Goal: Task Accomplishment & Management: Manage account settings

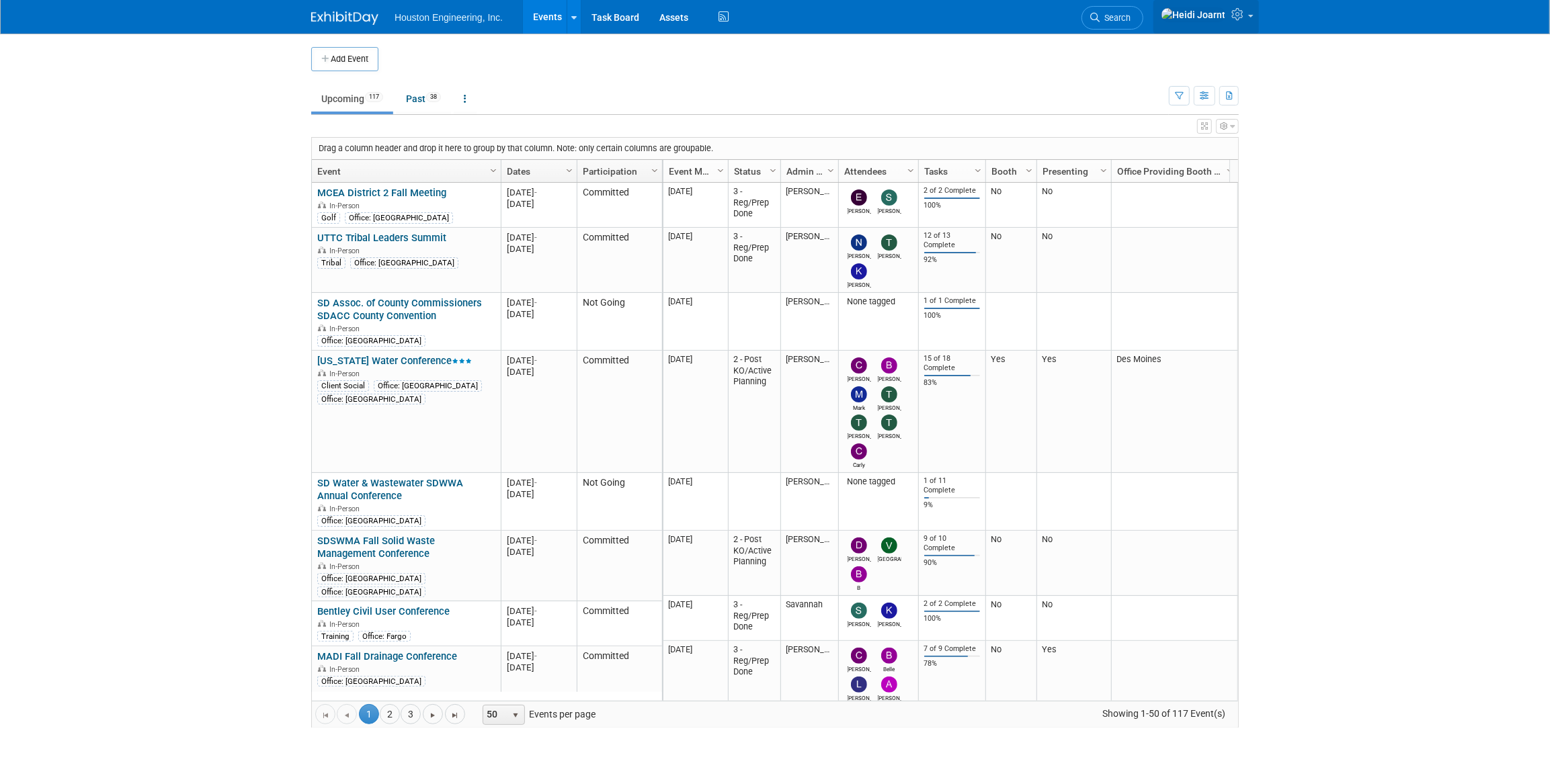
click at [1238, 20] on icon at bounding box center [1238, 14] width 15 height 12
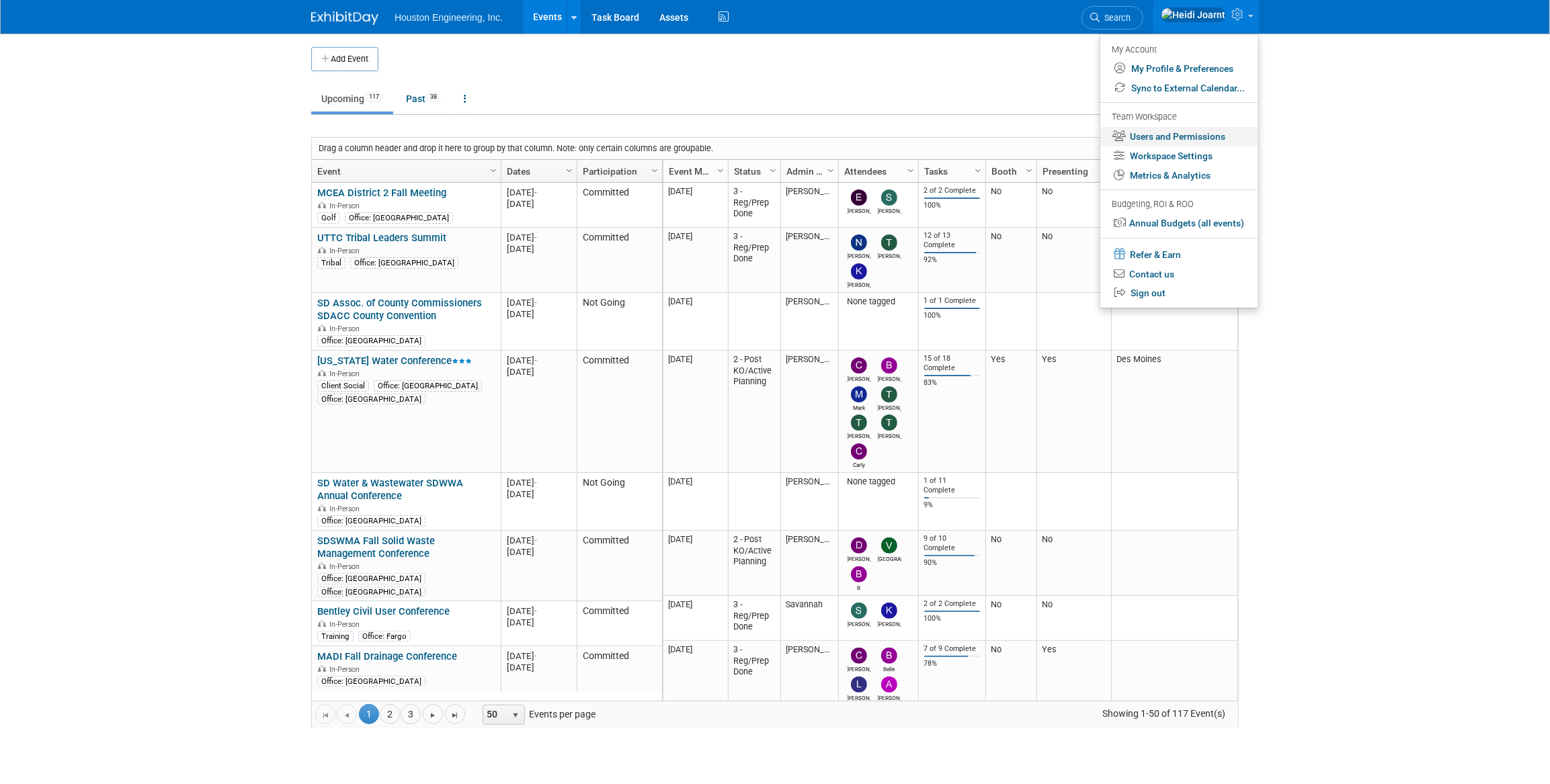
click at [1166, 135] on link "Users and Permissions" at bounding box center [1179, 137] width 158 height 20
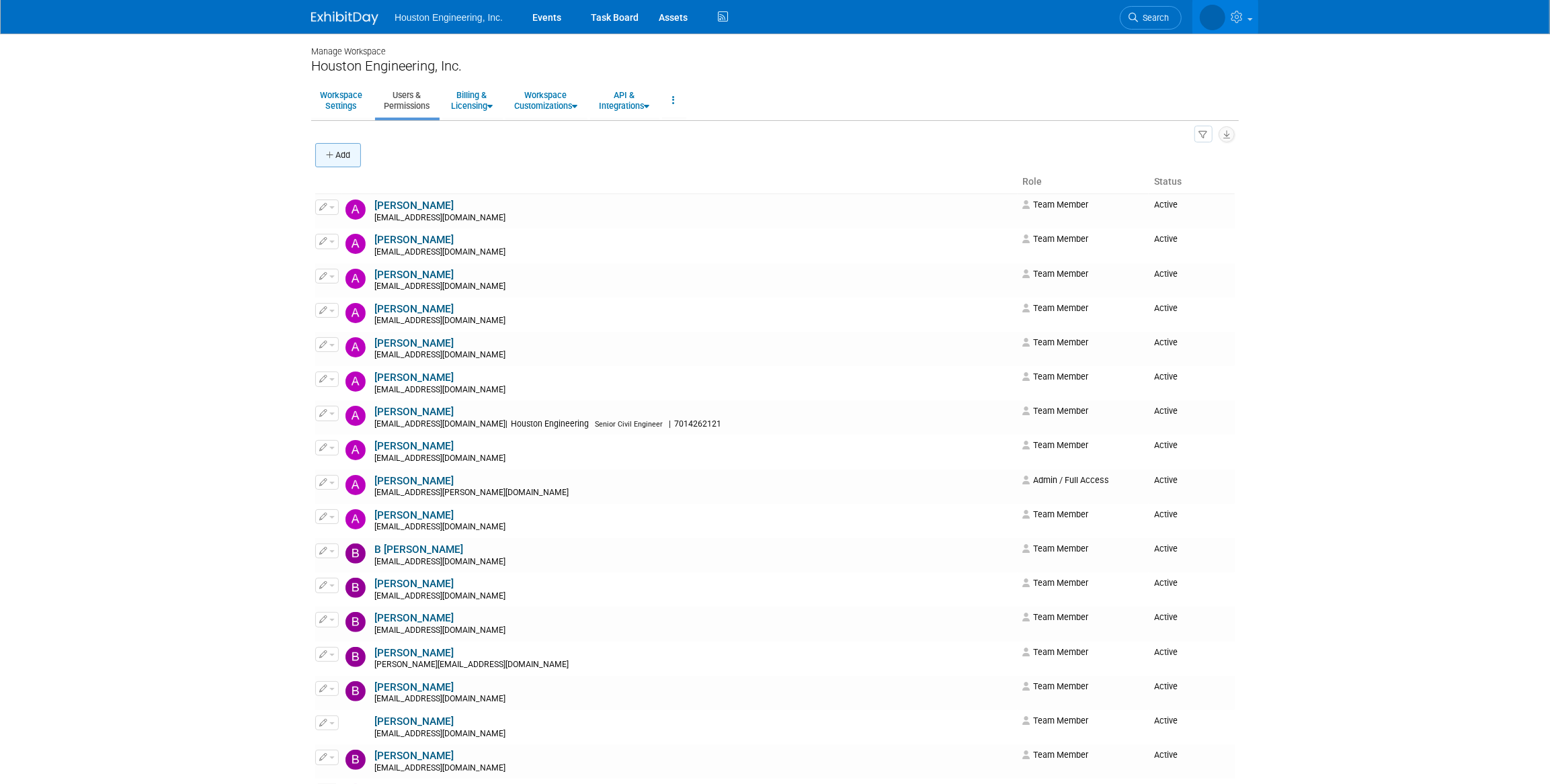
click at [350, 160] on button "Add" at bounding box center [338, 155] width 46 height 24
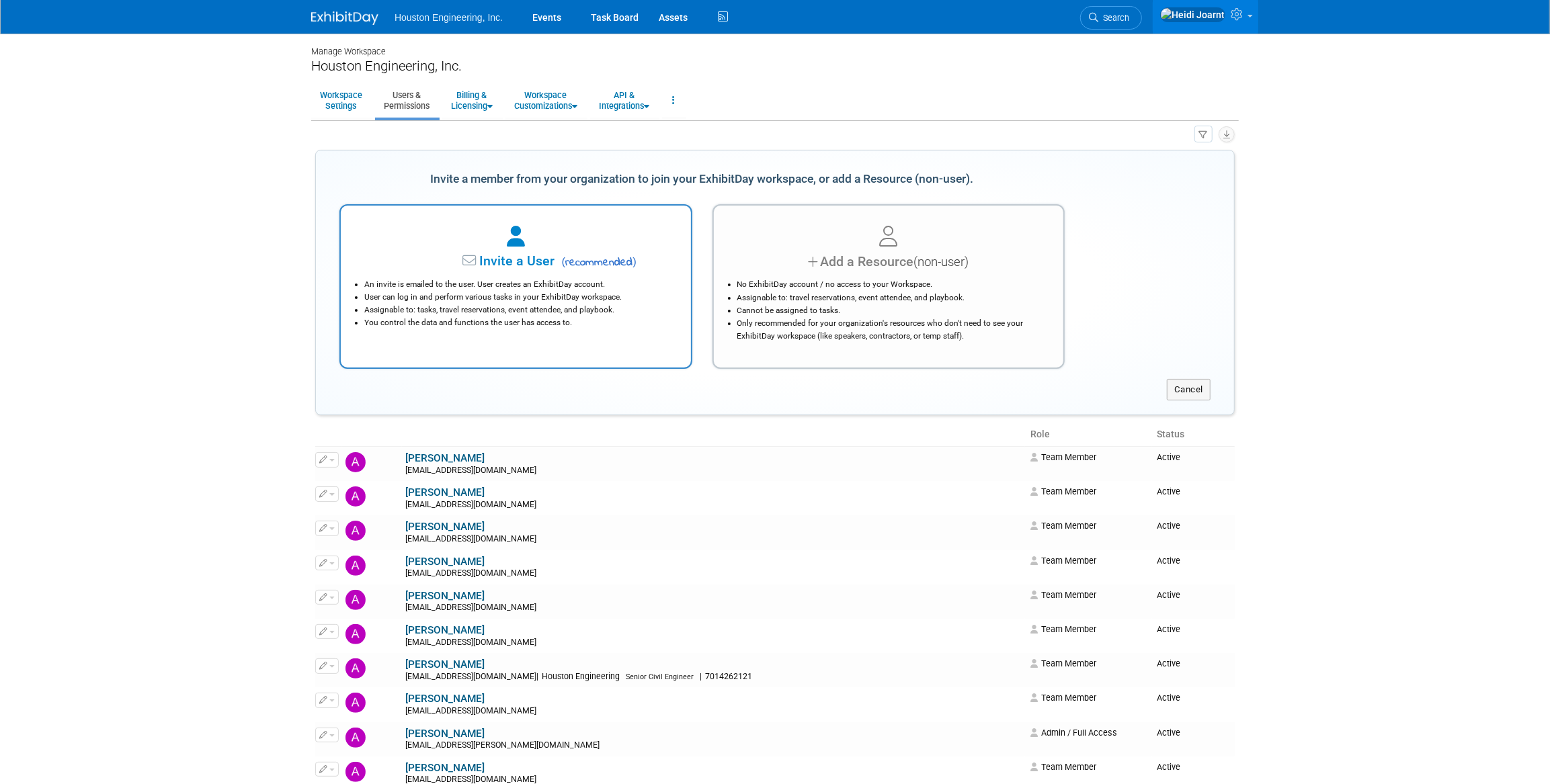
click at [489, 258] on span "Invite a User" at bounding box center [475, 260] width 159 height 15
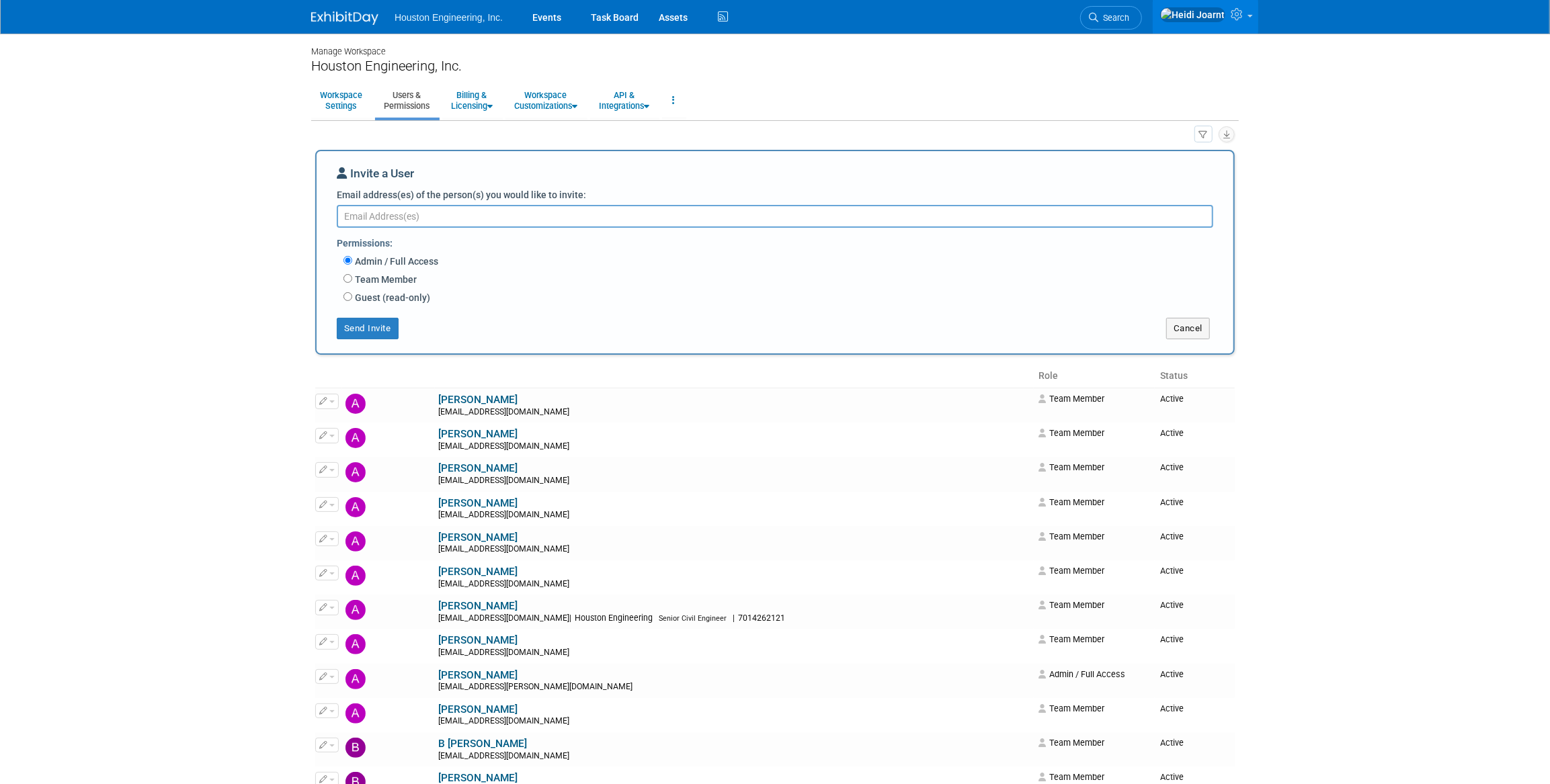
click at [375, 279] on label "Team Member" at bounding box center [383, 279] width 64 height 14
click at [352, 279] on input "Team Member" at bounding box center [348, 279] width 9 height 9
radio input "true"
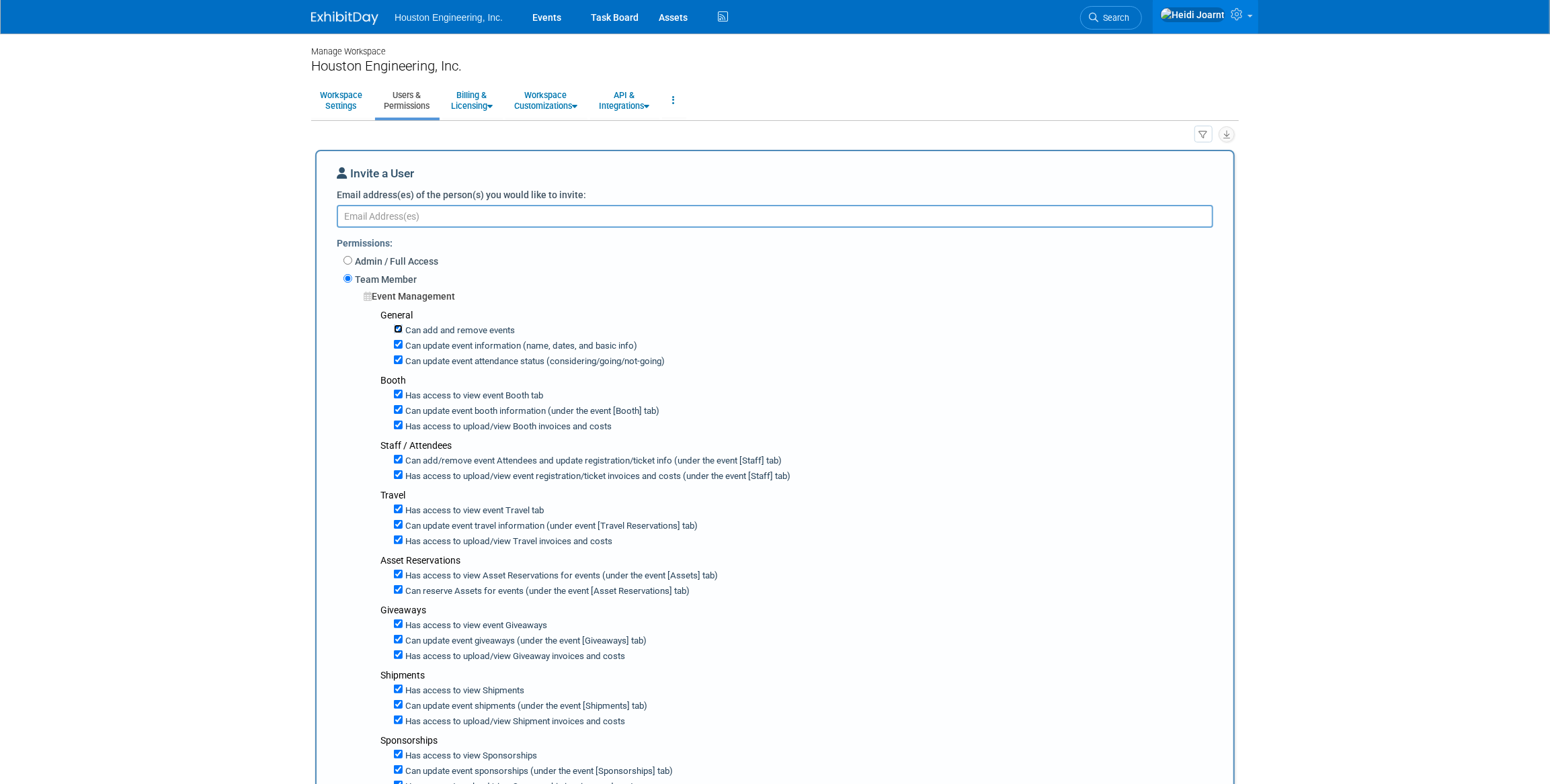
click at [399, 326] on input "Can add and remove events" at bounding box center [398, 329] width 9 height 9
checkbox input "false"
click at [398, 342] on input "Can update event information (name, dates, and basic info)" at bounding box center [398, 345] width 9 height 9
checkbox input "false"
click at [396, 357] on input "Can update event attendance status (considering/going/not-going)" at bounding box center [398, 360] width 9 height 9
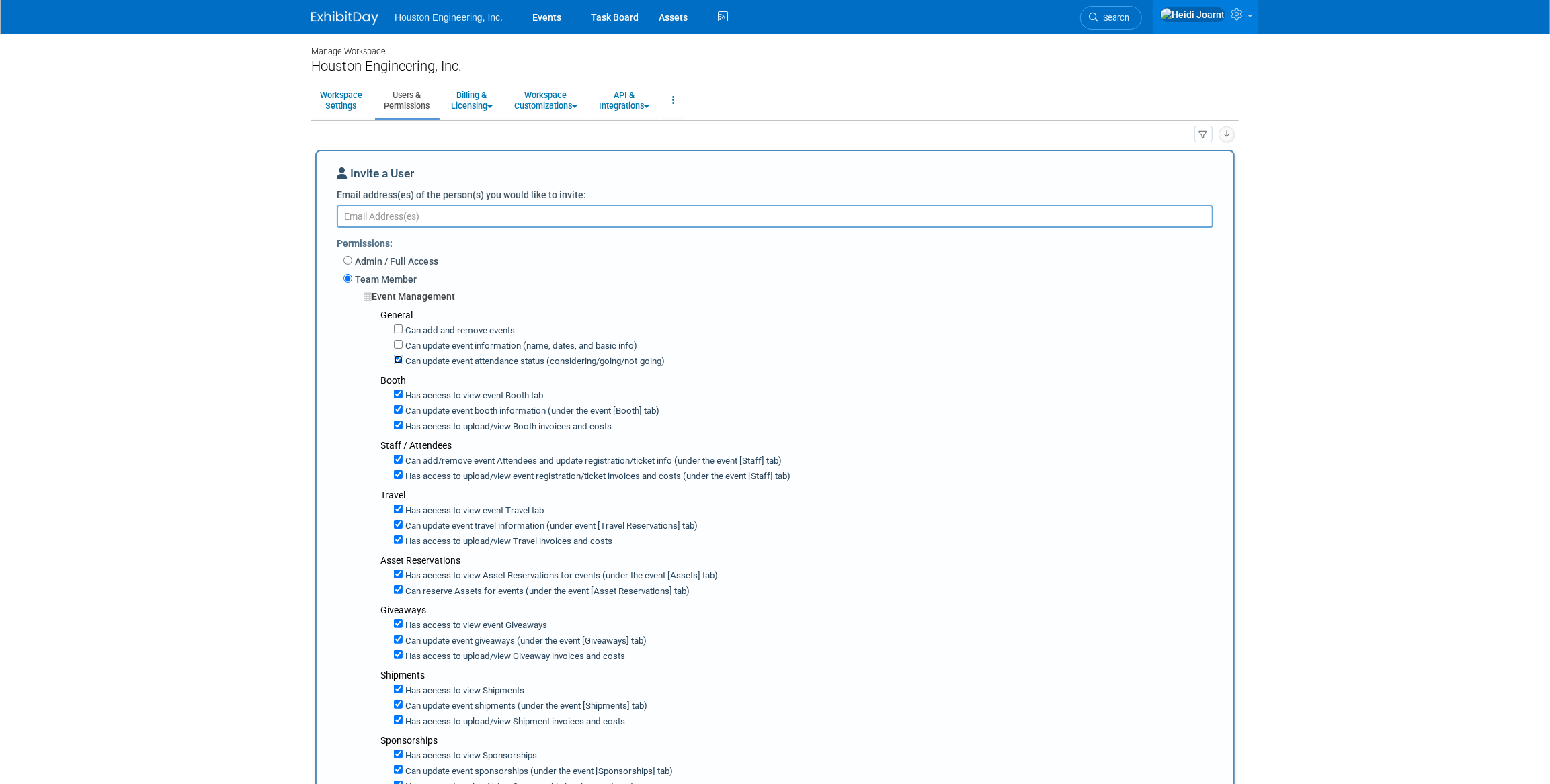
checkbox input "false"
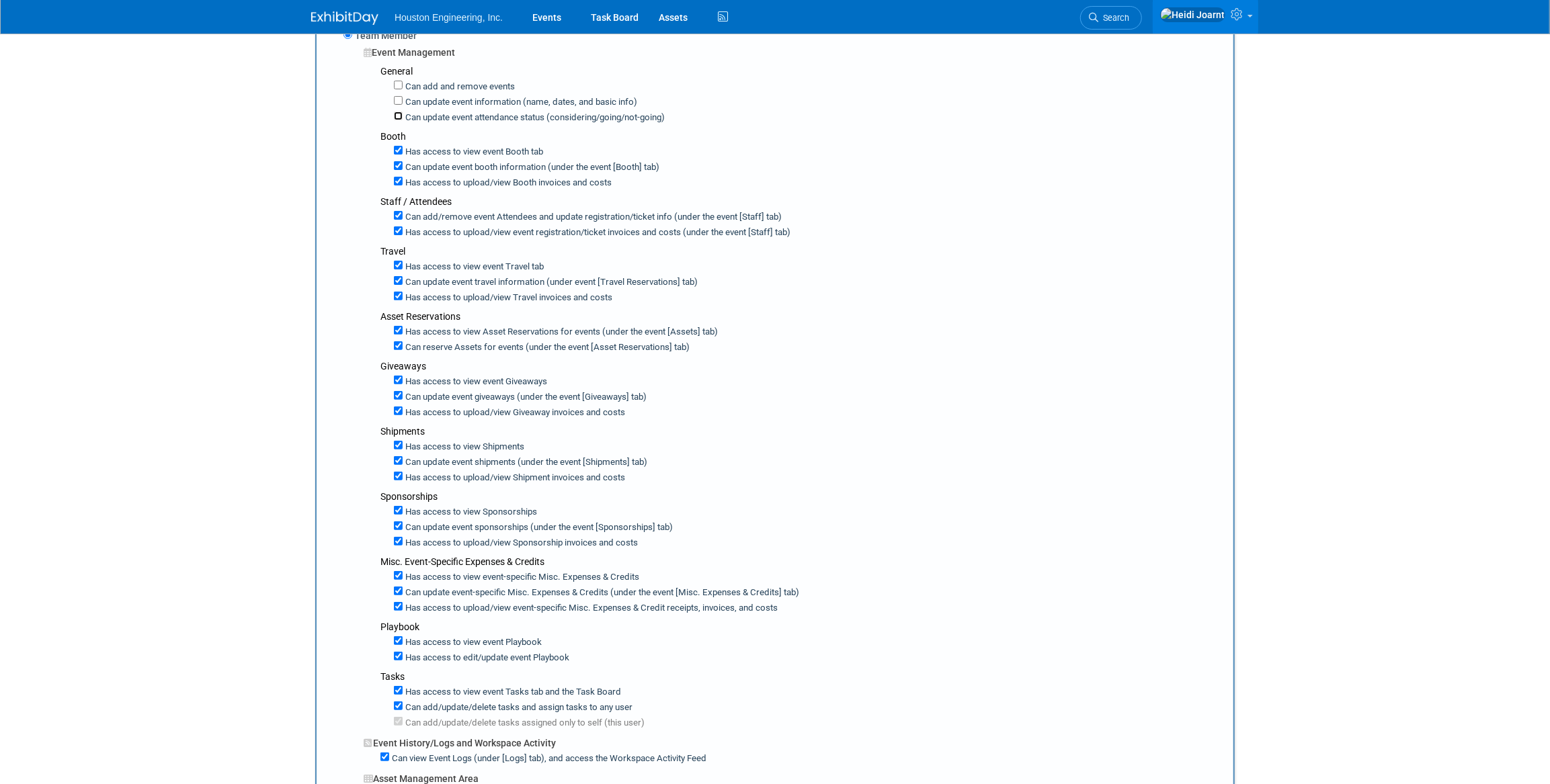
scroll to position [550, 0]
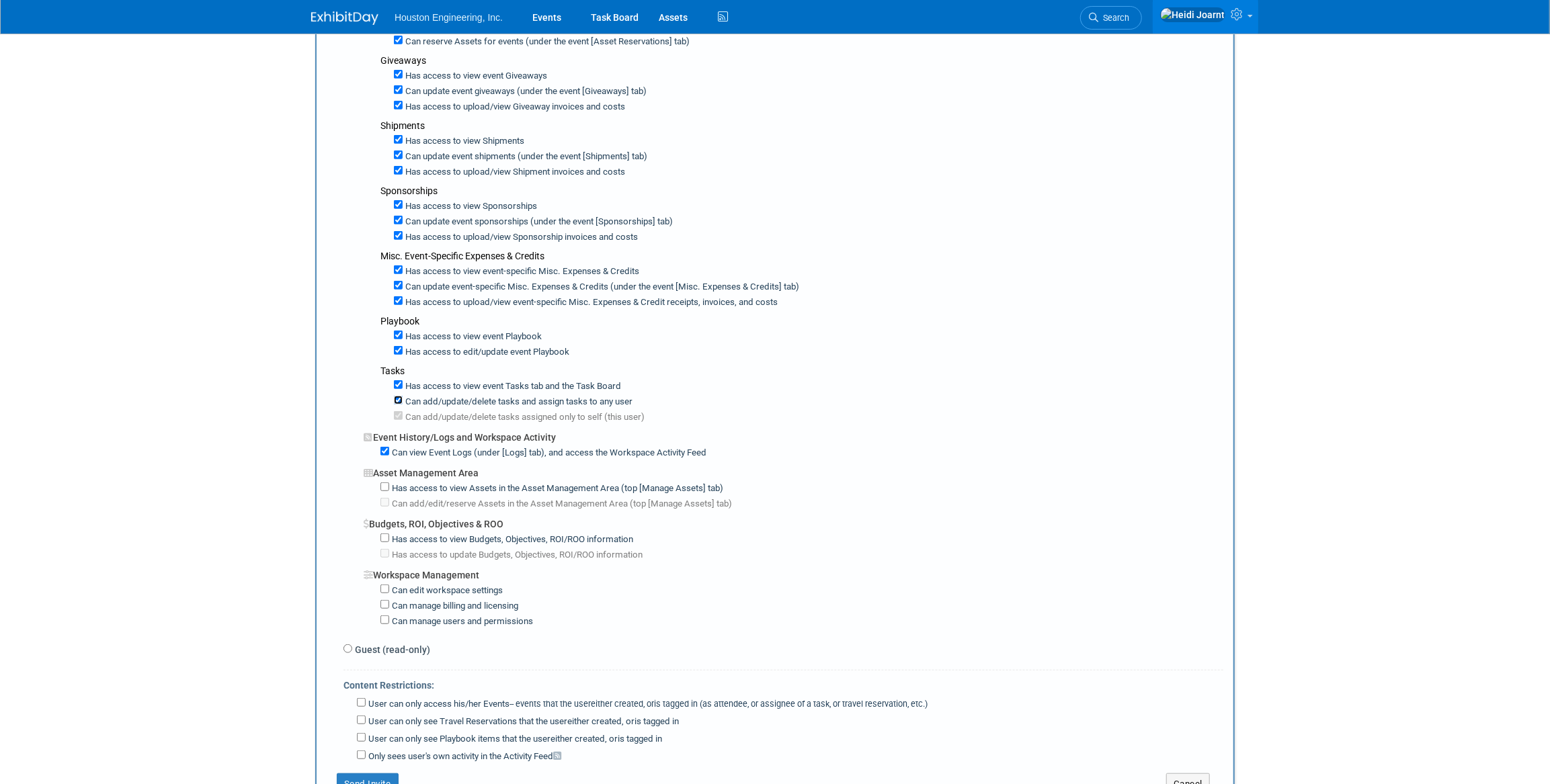
click at [397, 396] on input "Can add/update/delete tasks and assign tasks to any user" at bounding box center [398, 401] width 9 height 9
checkbox input "false"
click at [385, 483] on input "Has access to view Assets in the Asset Management Area (top [Manage Assets] tab)" at bounding box center [385, 487] width 9 height 9
checkbox input "true"
click at [383, 534] on input "Has access to view Budgets, Objectives, ROI/ROO information" at bounding box center [385, 538] width 9 height 9
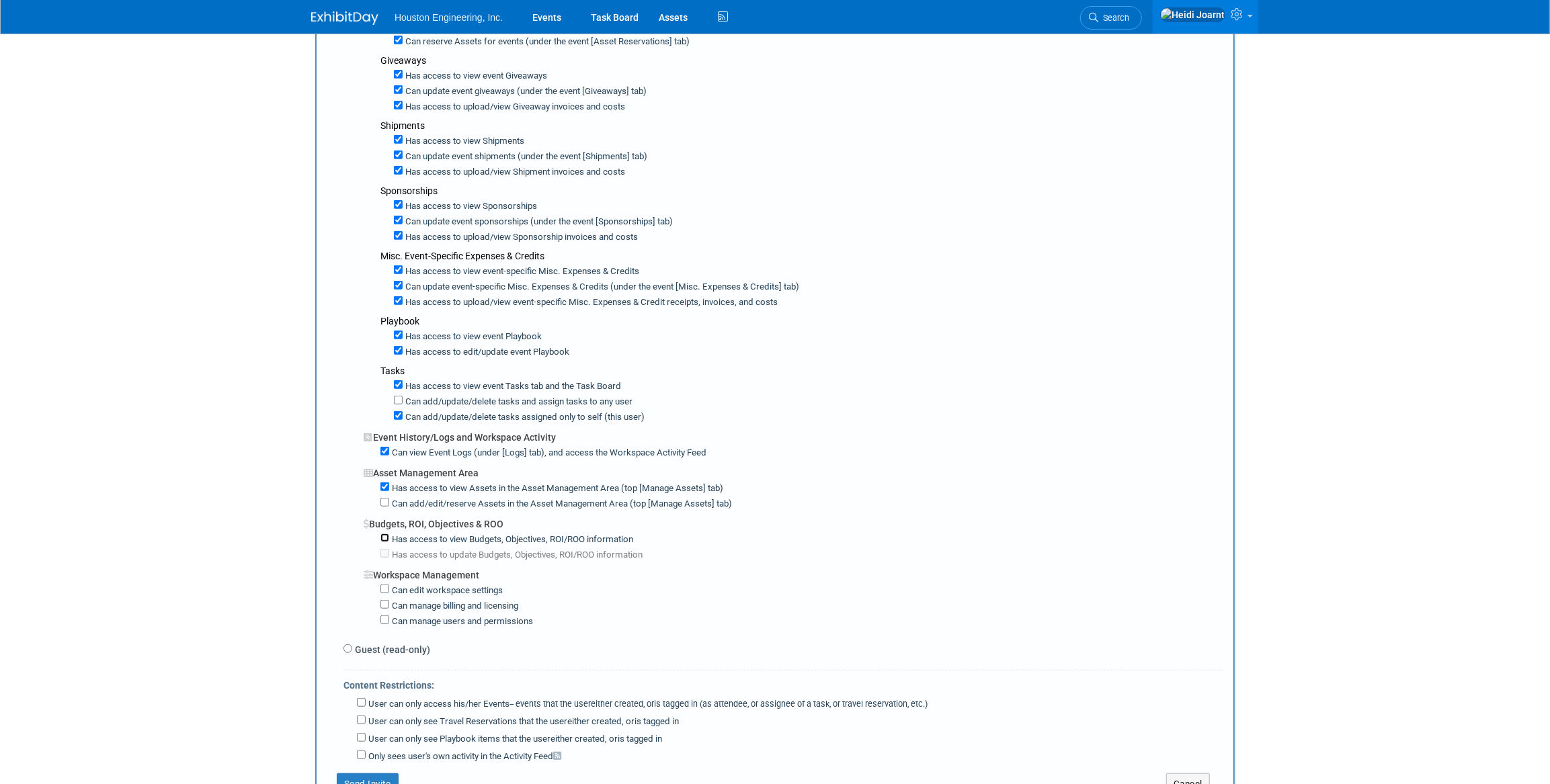
checkbox input "true"
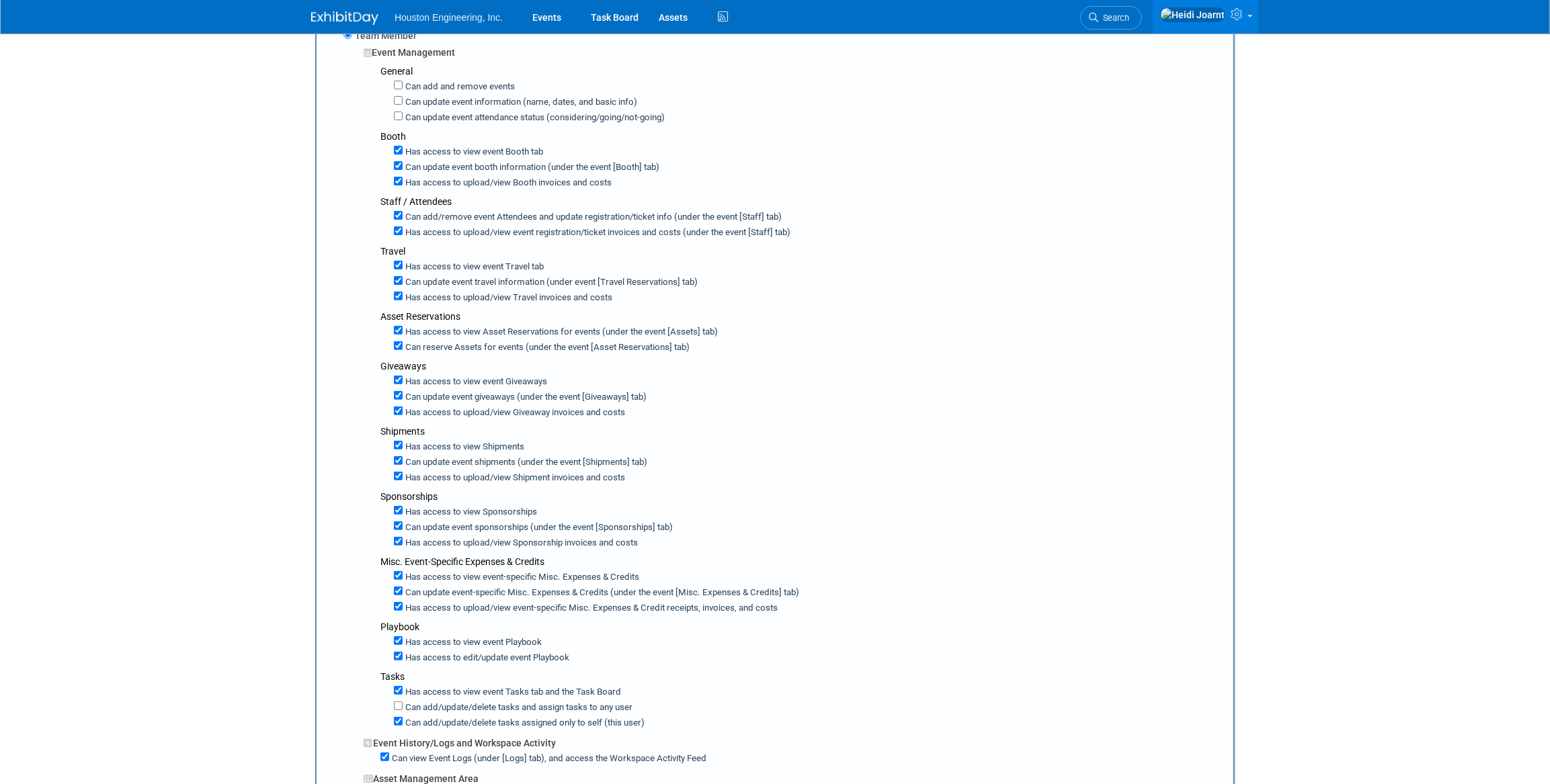
scroll to position [0, 0]
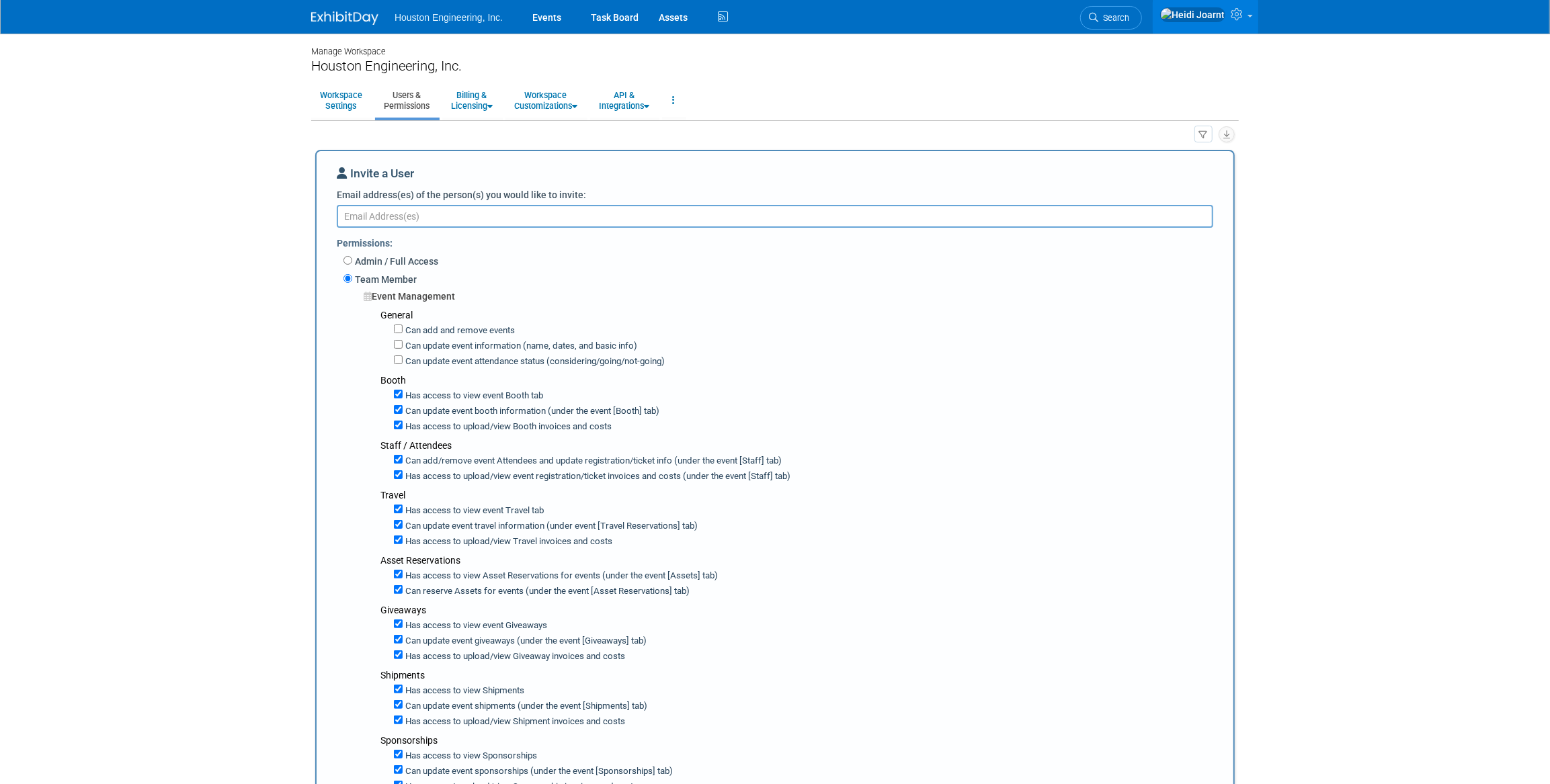
click at [436, 222] on textarea "Email address(es) of the person(s) you would like to invite:" at bounding box center [774, 216] width 876 height 23
paste textarea "rroenigk@houstoneng.com"
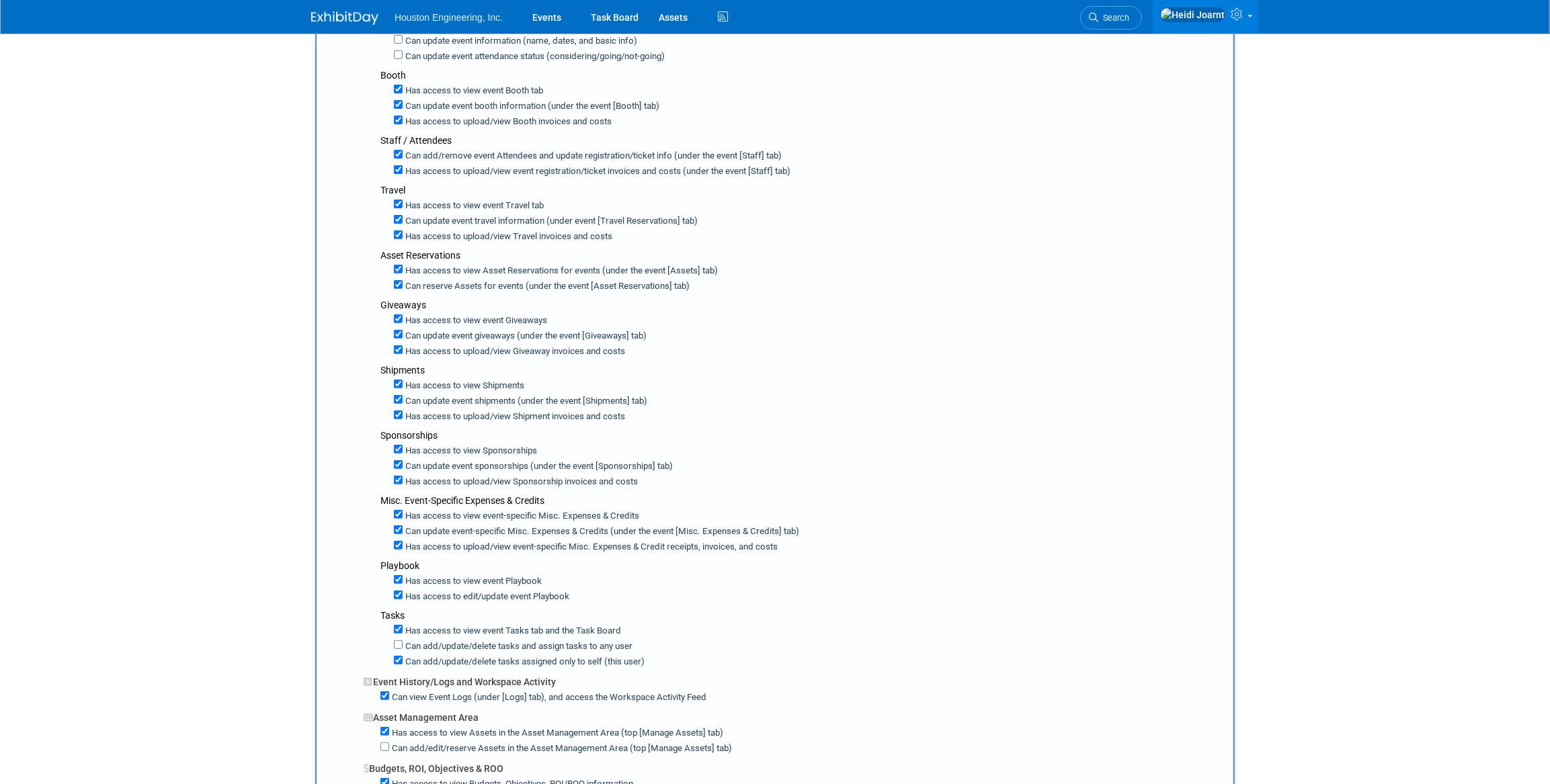
scroll to position [550, 0]
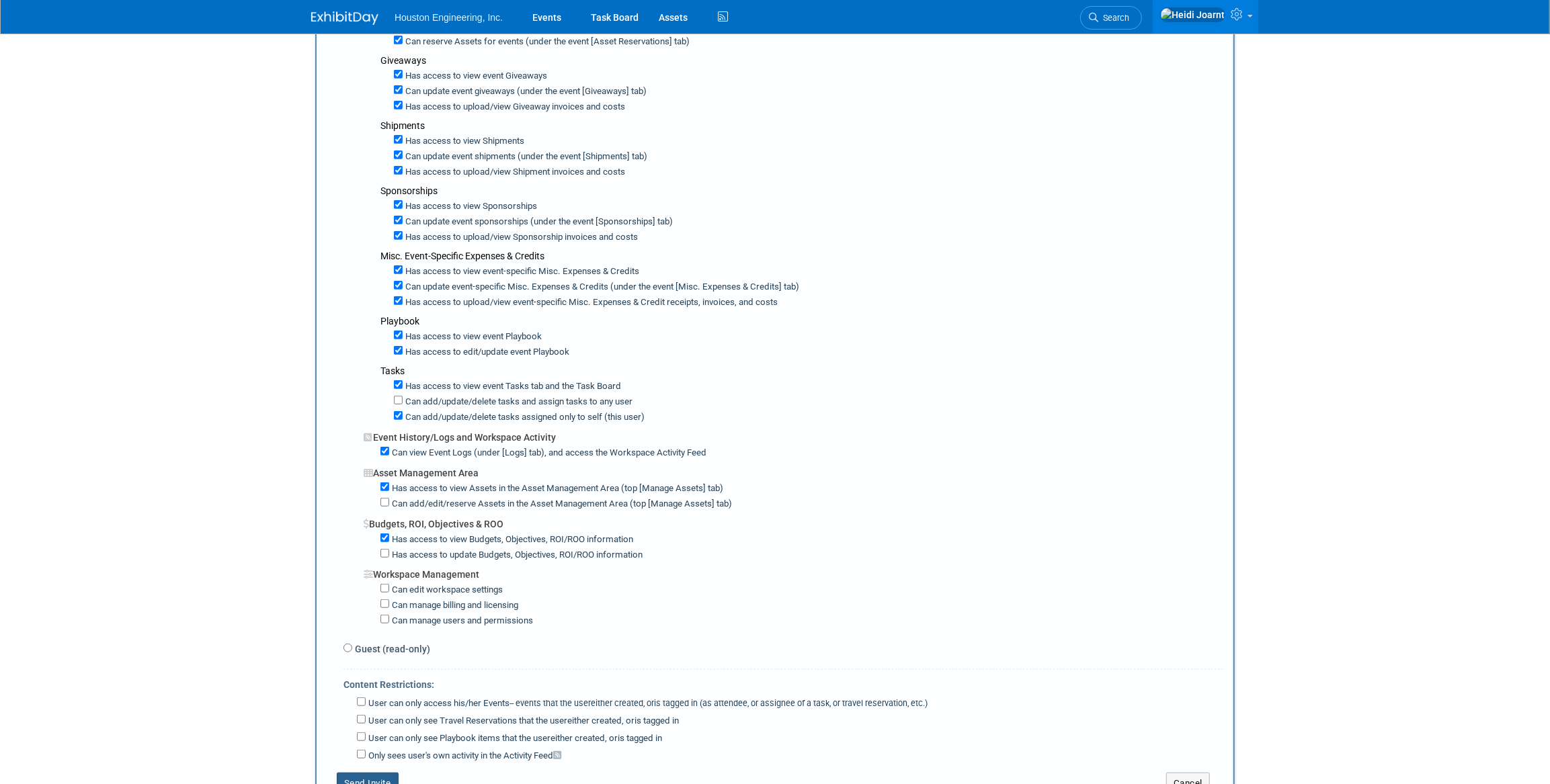
type textarea "rroenigk@houstoneng.com"
click at [369, 773] on button "Send Invite" at bounding box center [367, 784] width 61 height 22
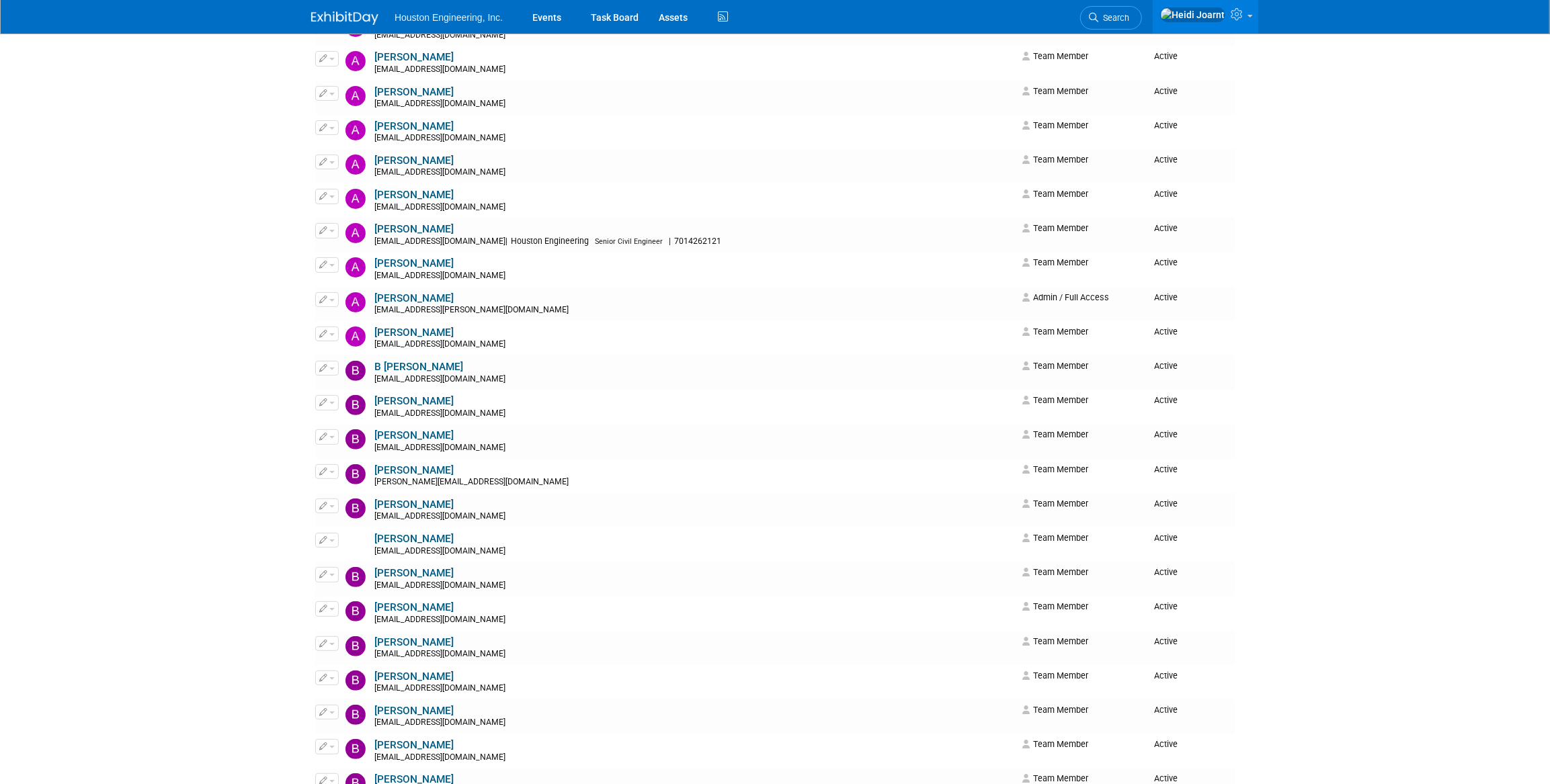
scroll to position [0, 0]
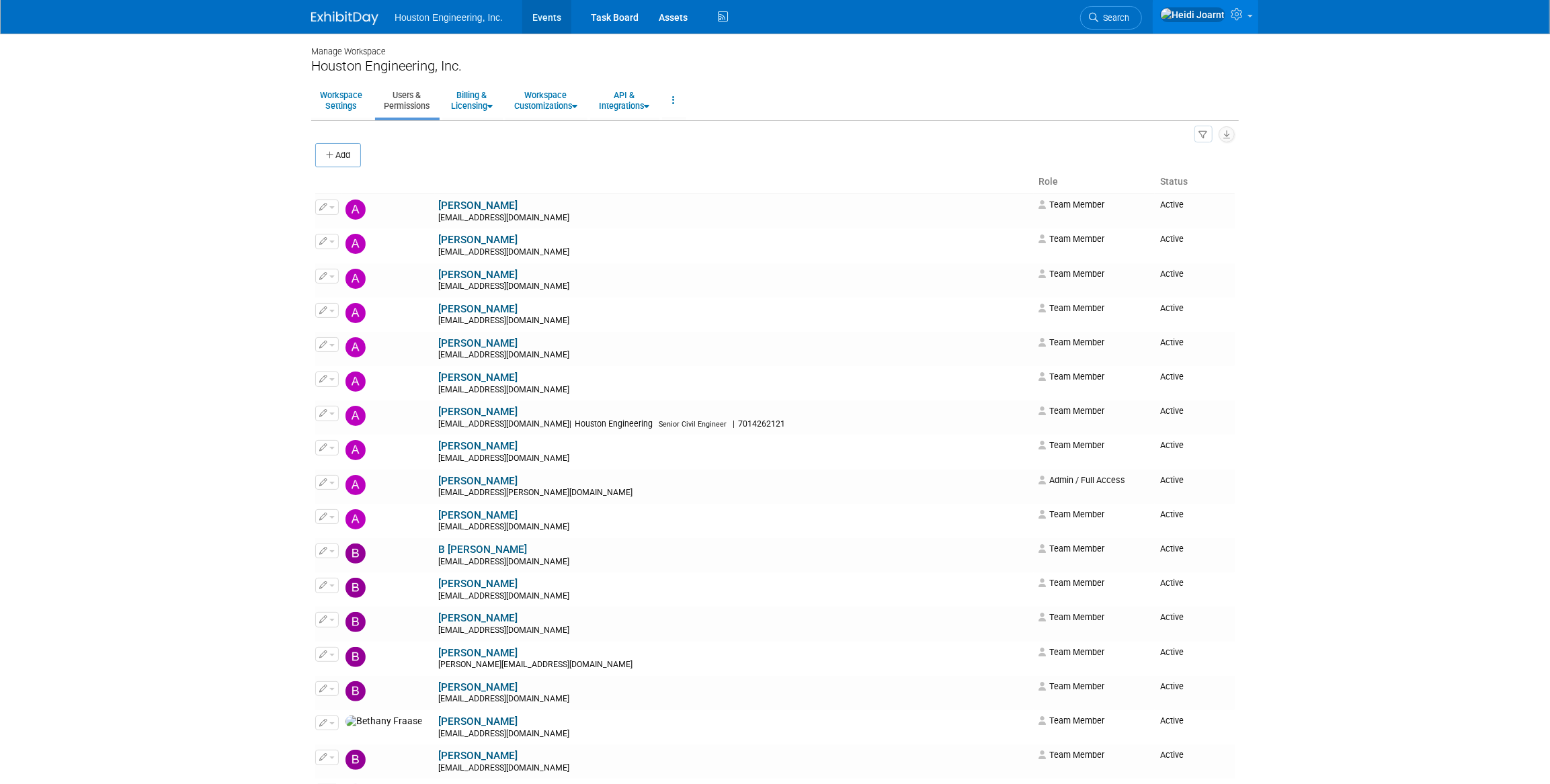
click at [548, 20] on link "Events" at bounding box center [546, 16] width 49 height 33
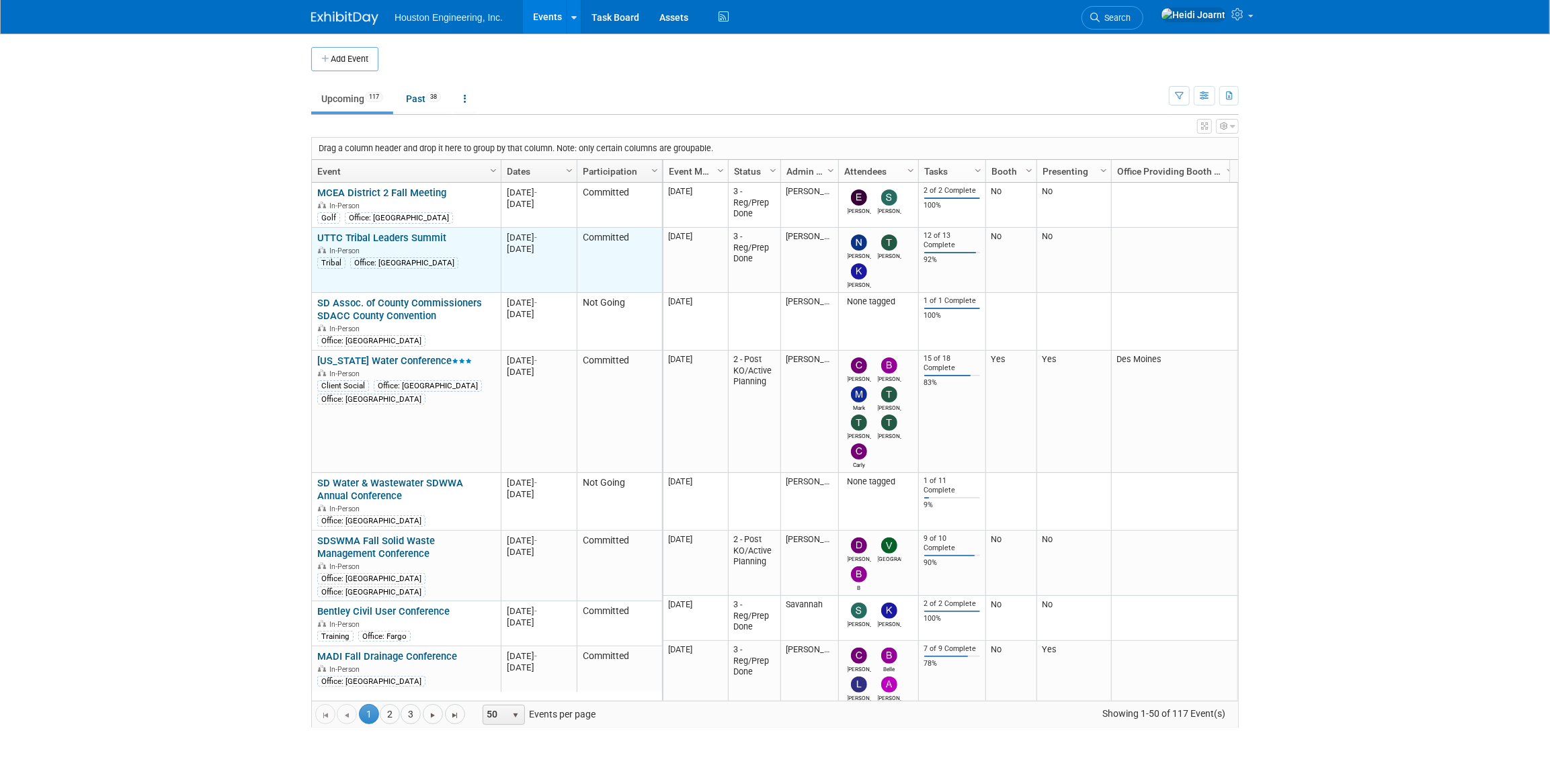
click at [390, 238] on link "UTTC Tribal Leaders Summit" at bounding box center [382, 237] width 129 height 12
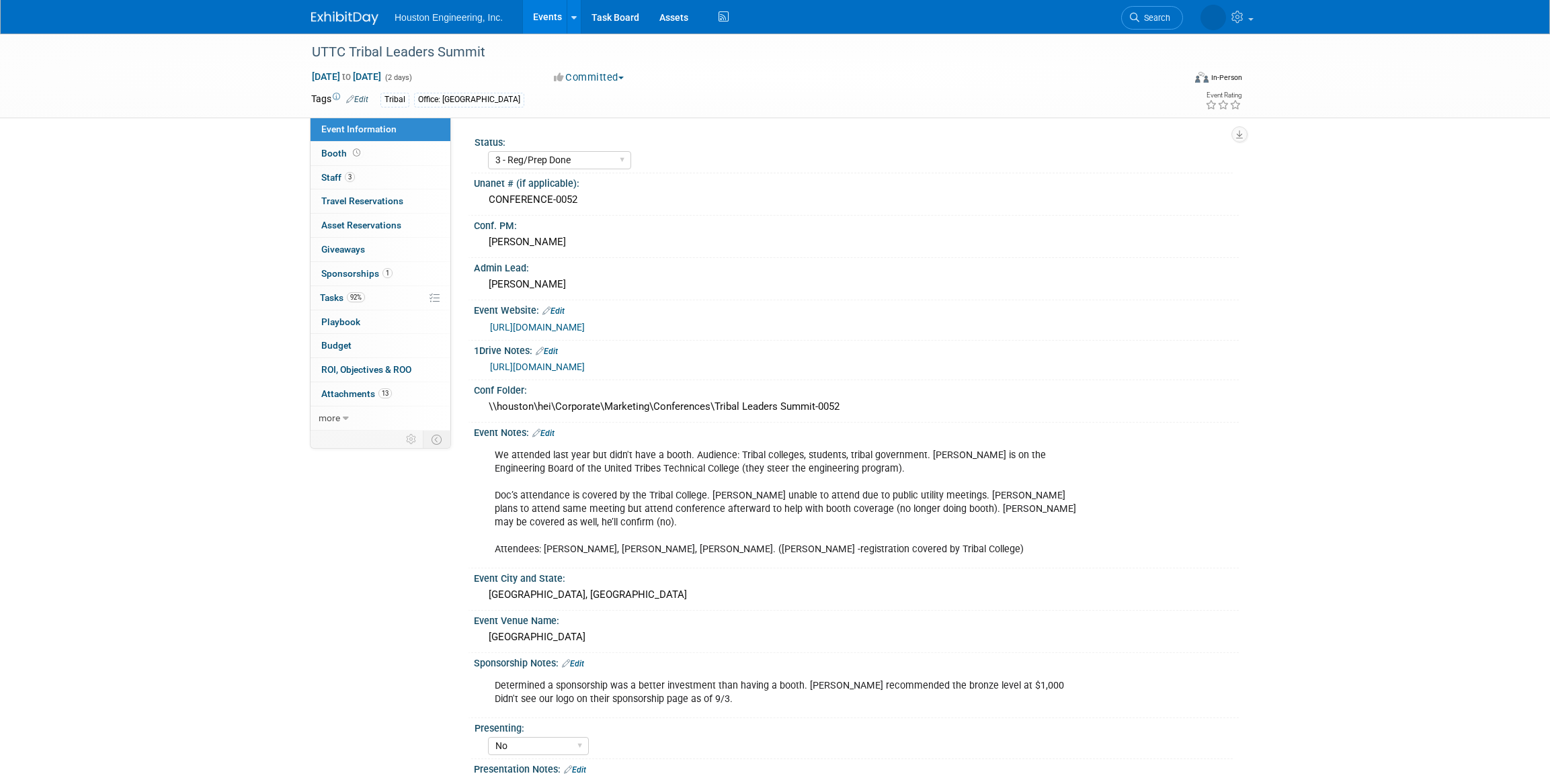
select select "3 - Reg/Prep Done"
select select "No"
select select "Multi-sector/Any/All"
click at [363, 175] on link "3 Staff 3" at bounding box center [380, 178] width 140 height 24
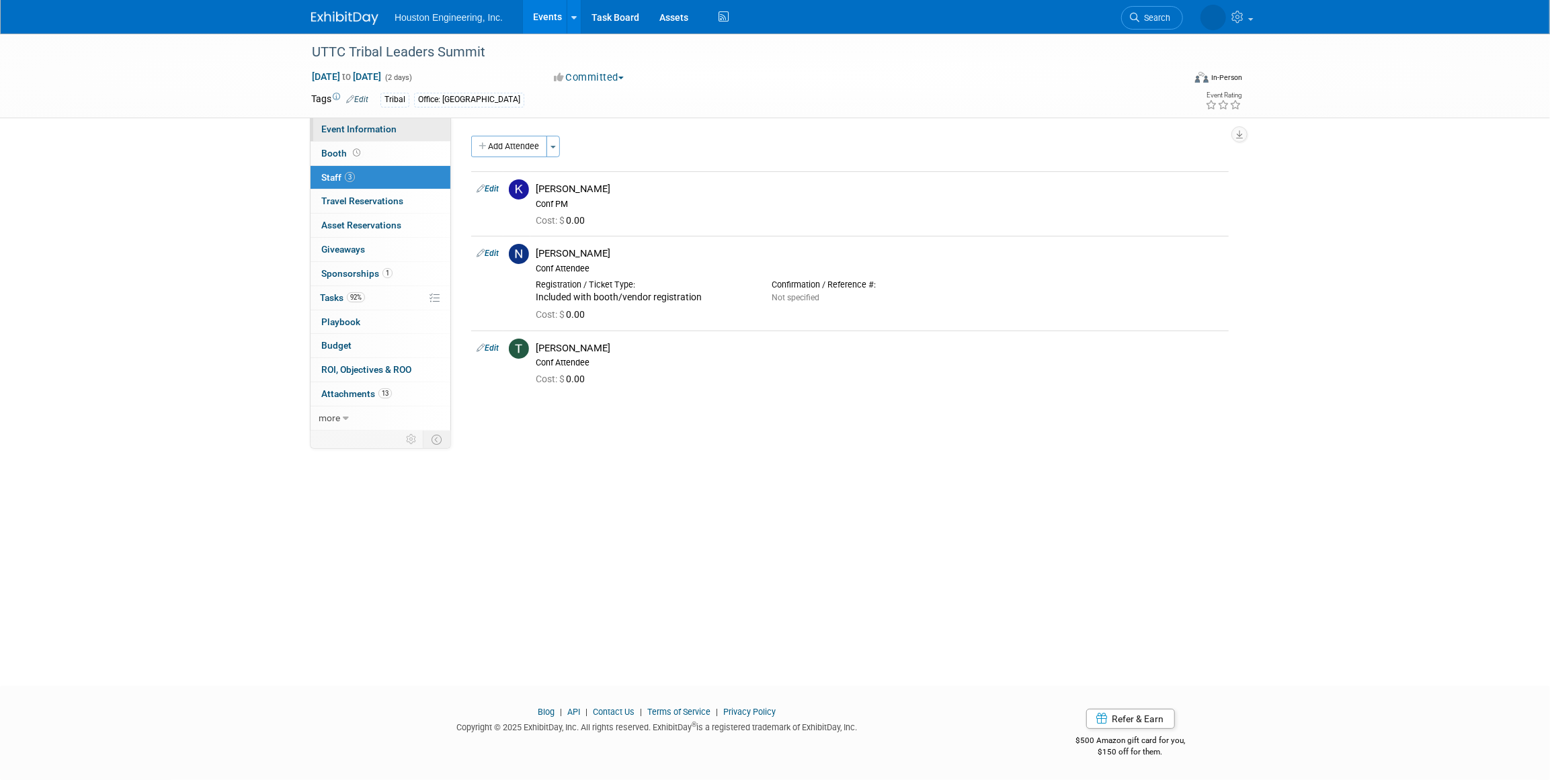
click at [390, 131] on span "Event Information" at bounding box center [358, 129] width 75 height 11
select select "3 - Reg/Prep Done"
select select "No"
select select "Multi-sector/Any/All"
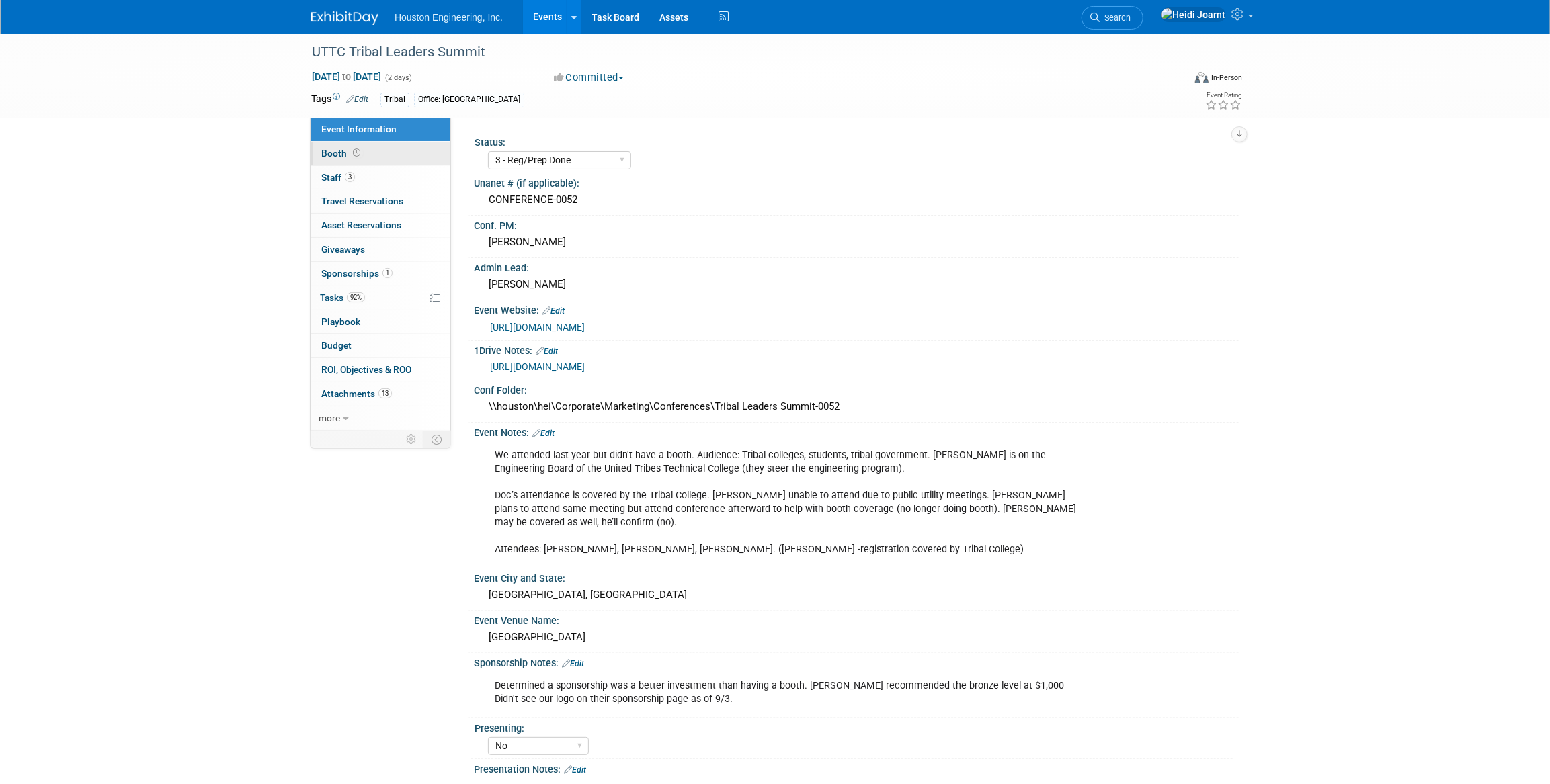
click at [368, 153] on link "Booth" at bounding box center [380, 154] width 140 height 24
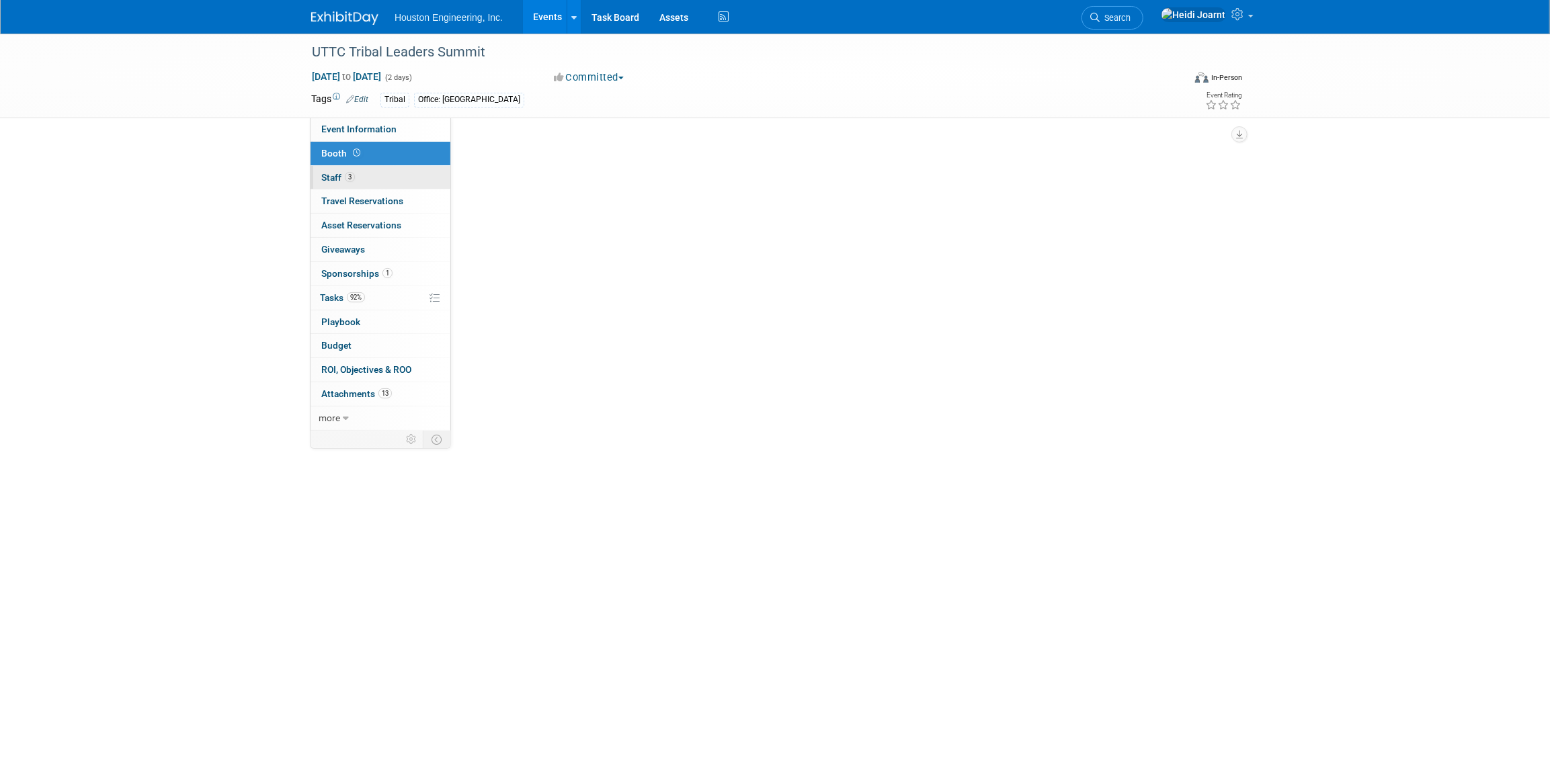
select select "No"
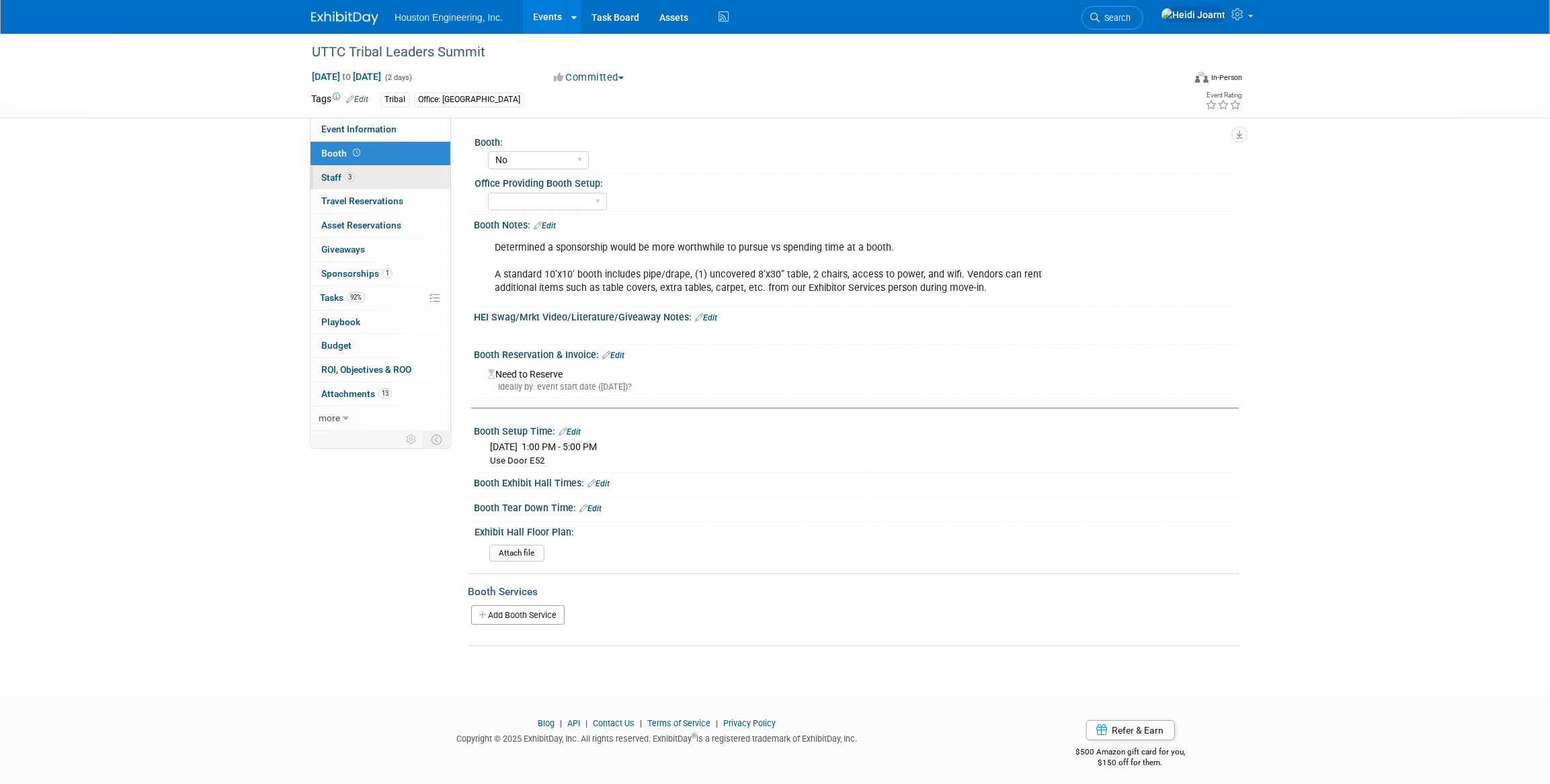
click at [367, 176] on link "3 Staff 3" at bounding box center [380, 178] width 140 height 24
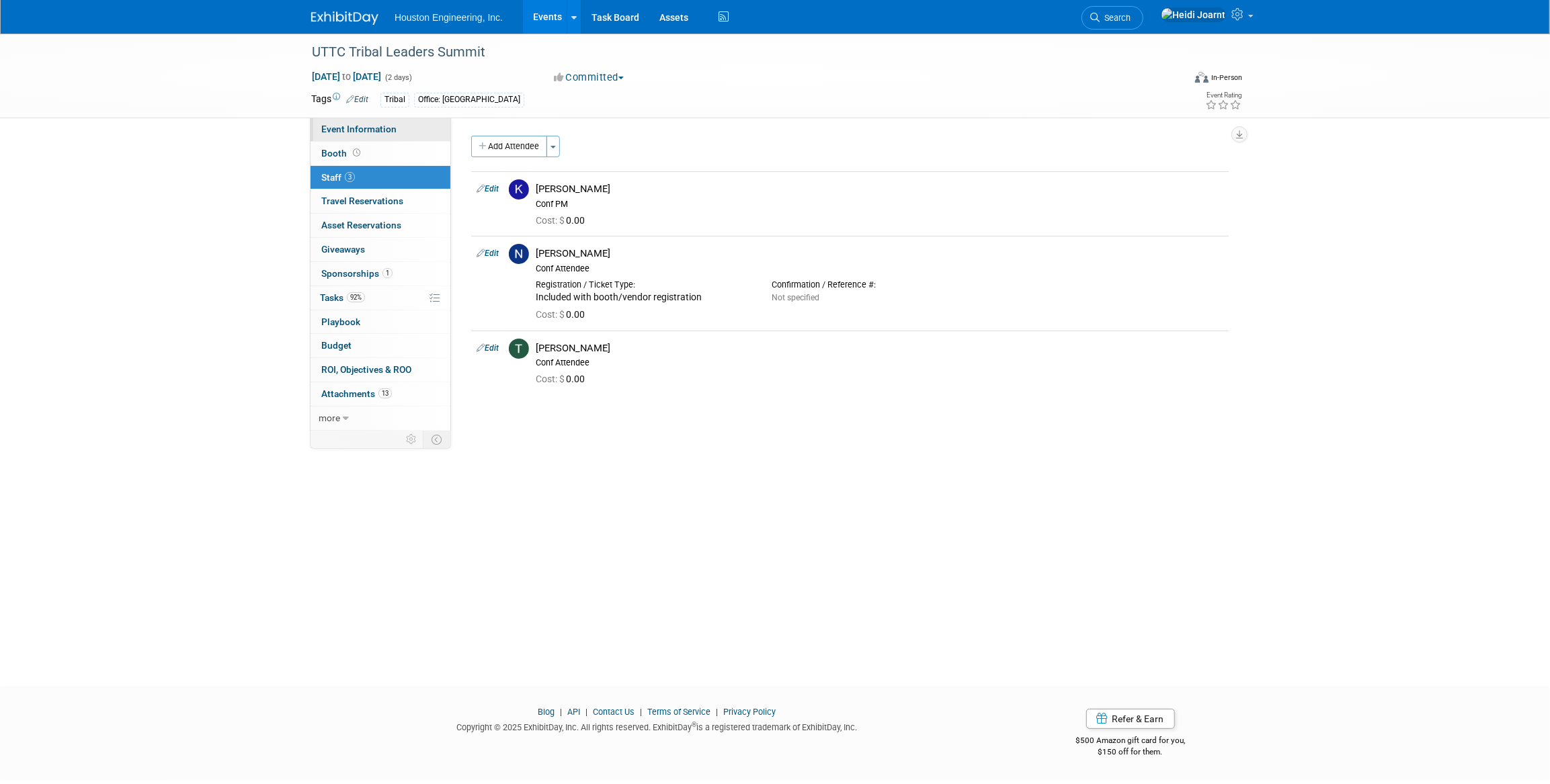
click at [390, 127] on span "Event Information" at bounding box center [358, 129] width 75 height 11
select select "3 - Reg/Prep Done"
select select "No"
select select "Multi-sector/Any/All"
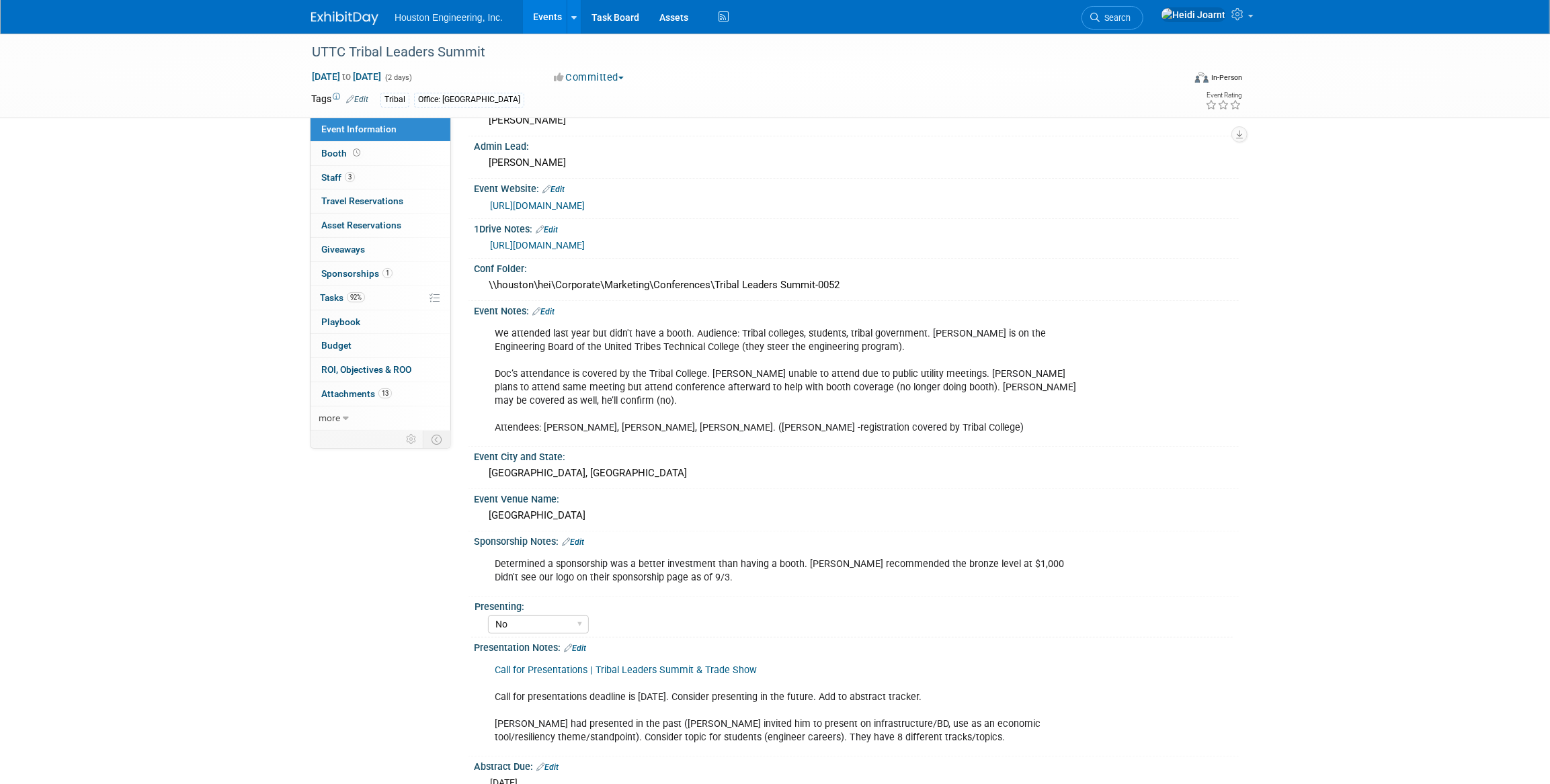
scroll to position [61, 0]
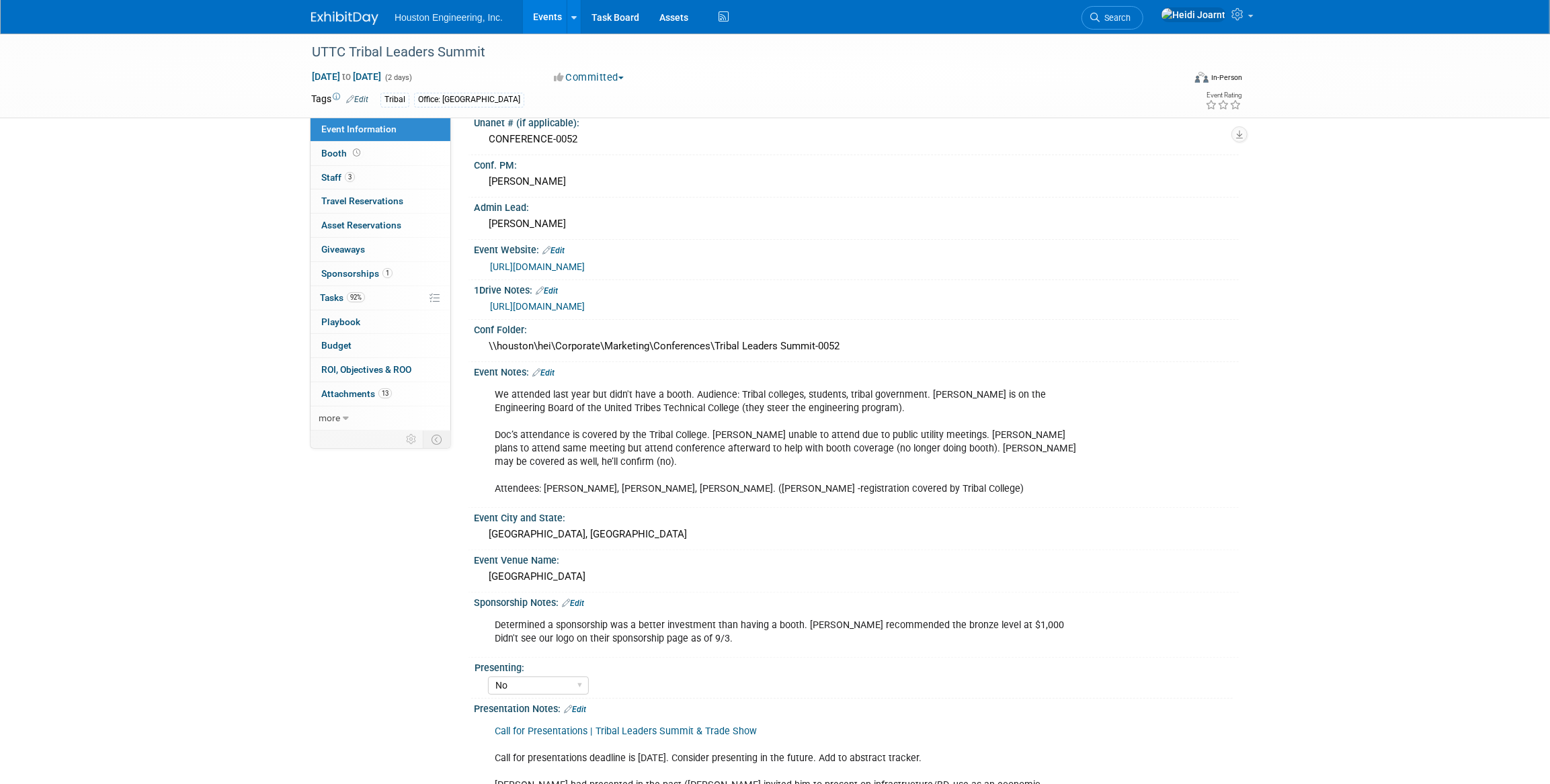
click at [564, 19] on link "Events" at bounding box center [547, 16] width 49 height 33
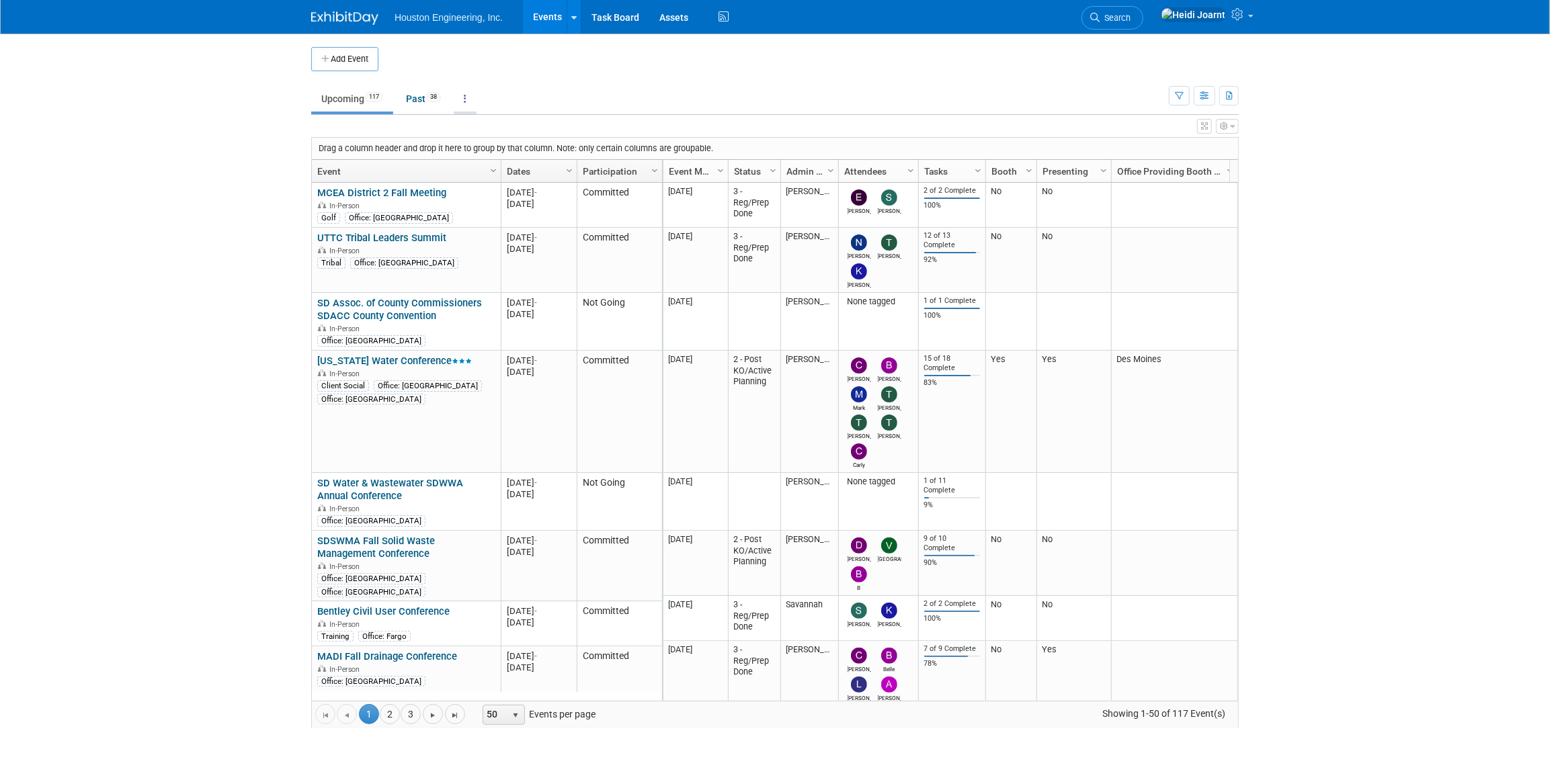
click at [462, 99] on link at bounding box center [465, 99] width 23 height 25
click at [371, 103] on link "Upcoming 117" at bounding box center [352, 99] width 82 height 25
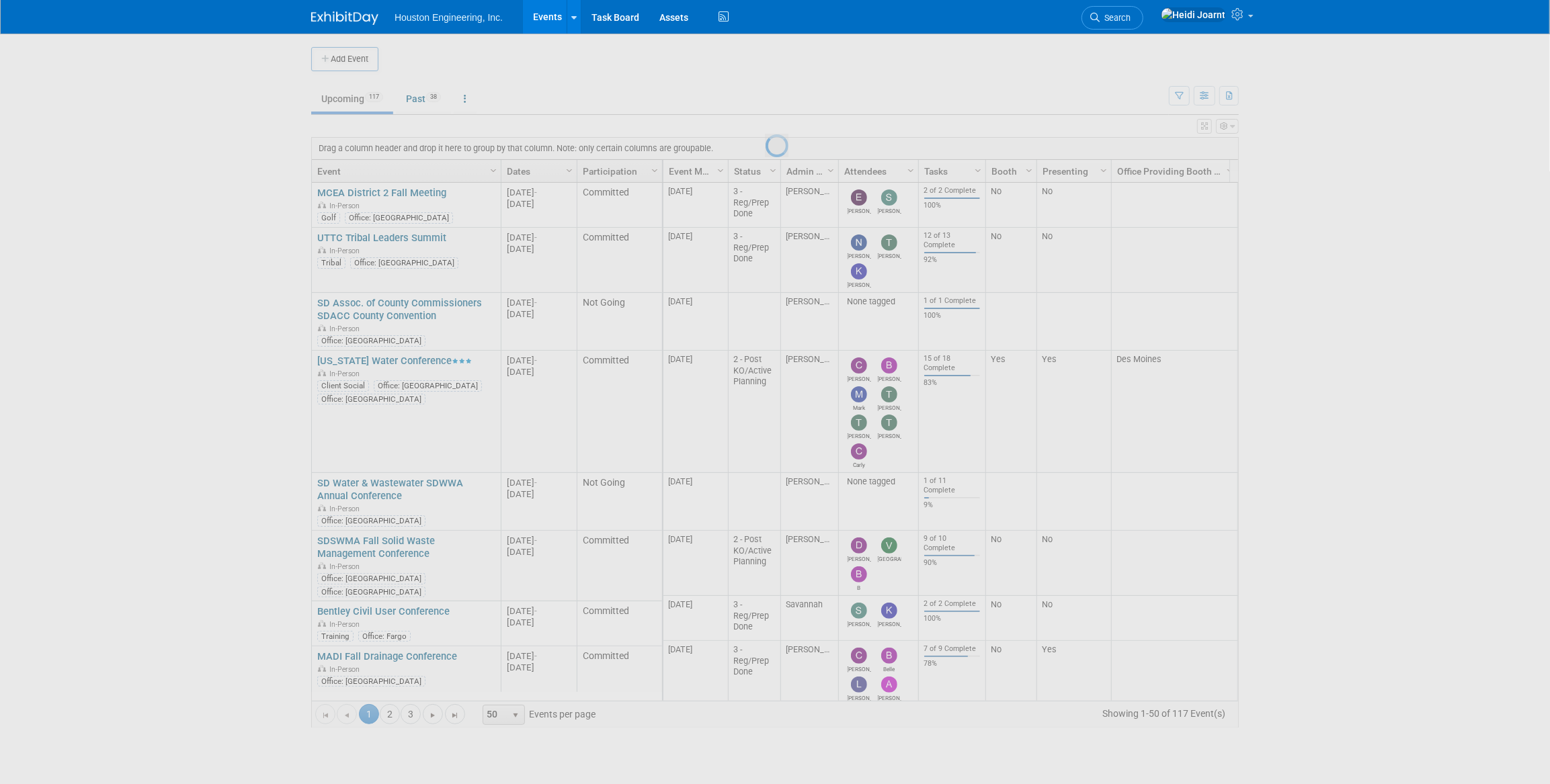
click at [765, 100] on div at bounding box center [774, 392] width 19 height 784
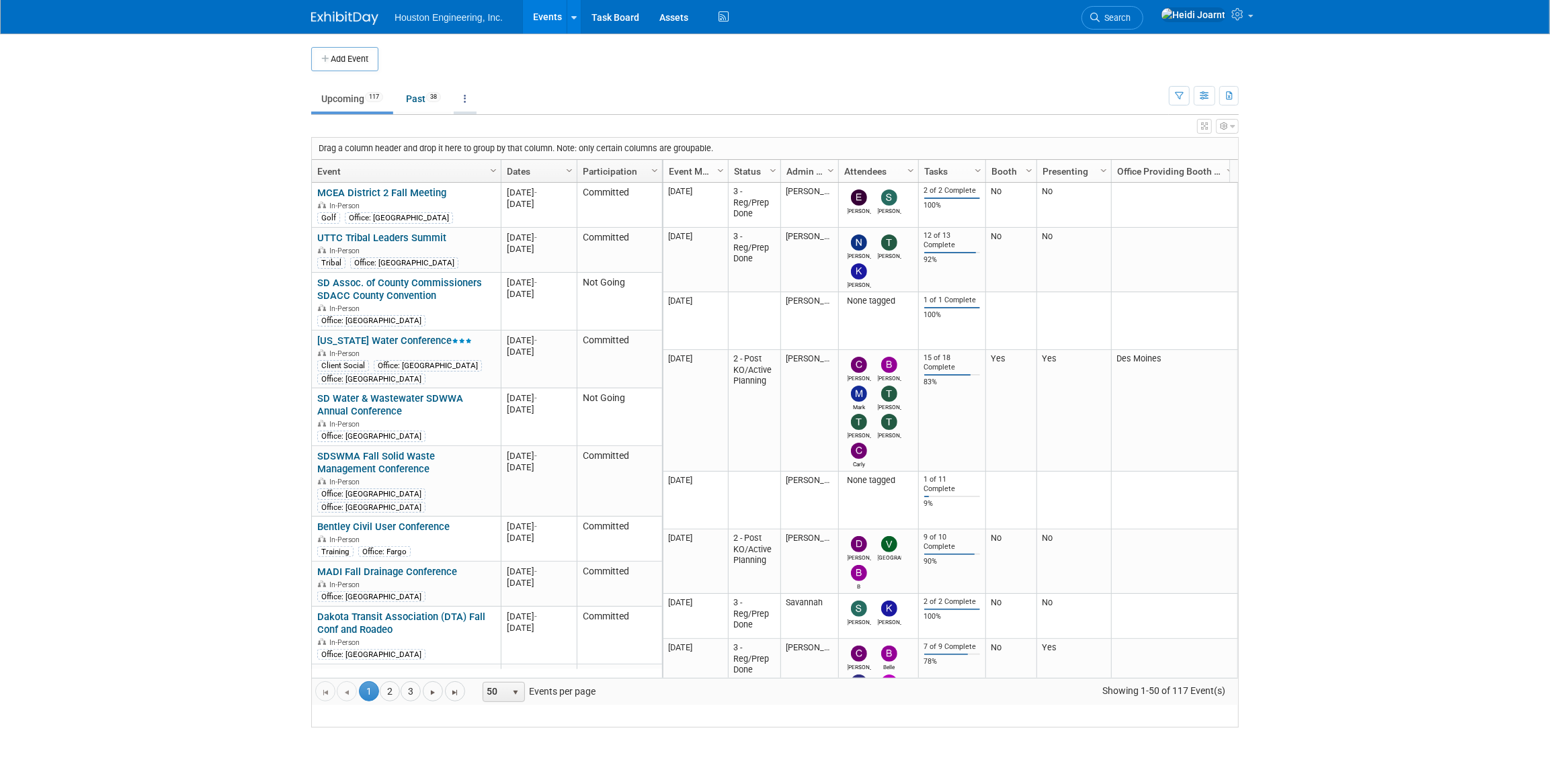
click at [469, 103] on link at bounding box center [465, 99] width 23 height 25
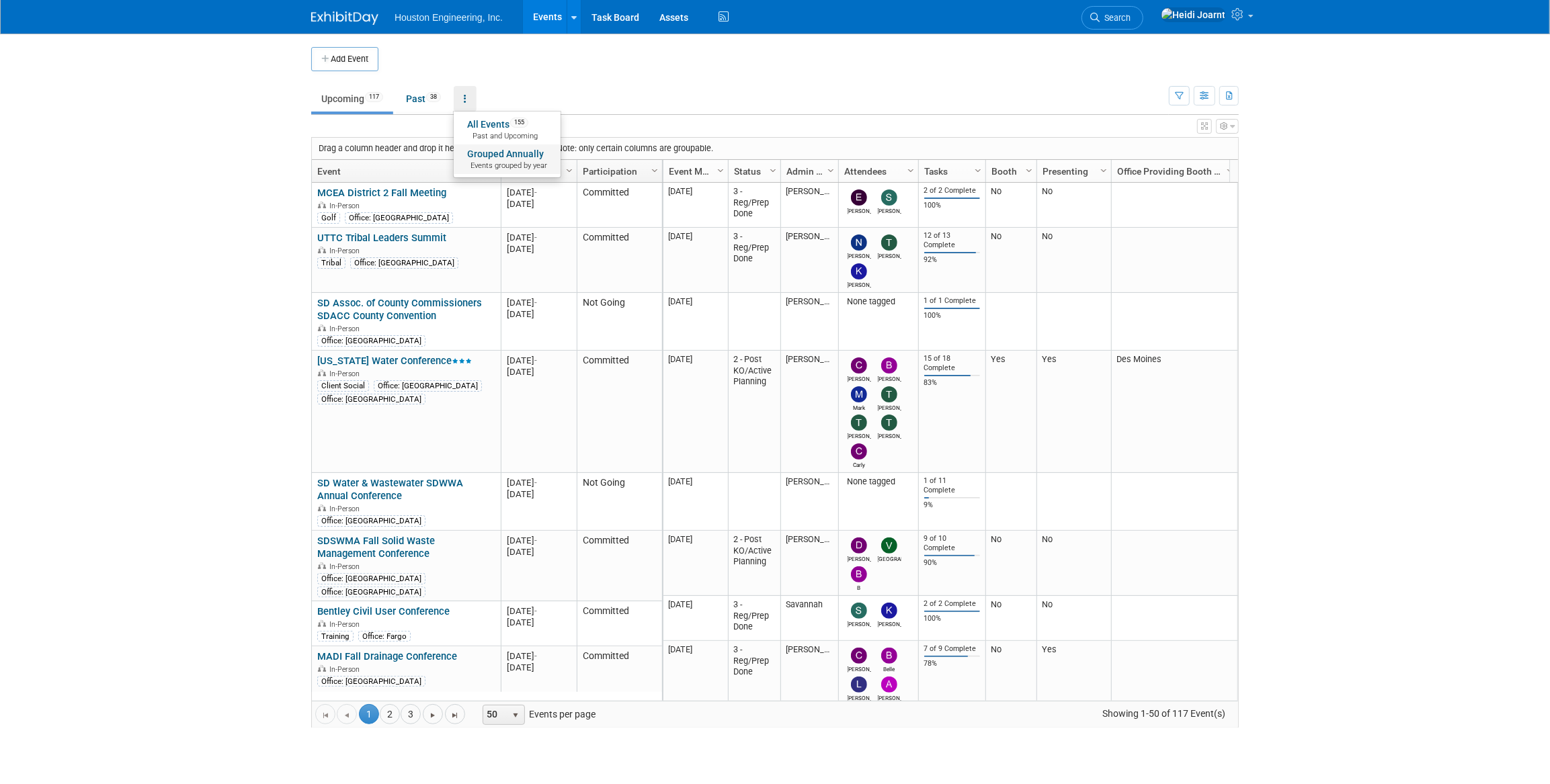
click at [490, 156] on link "Grouped Annually Events grouped by year" at bounding box center [507, 159] width 107 height 30
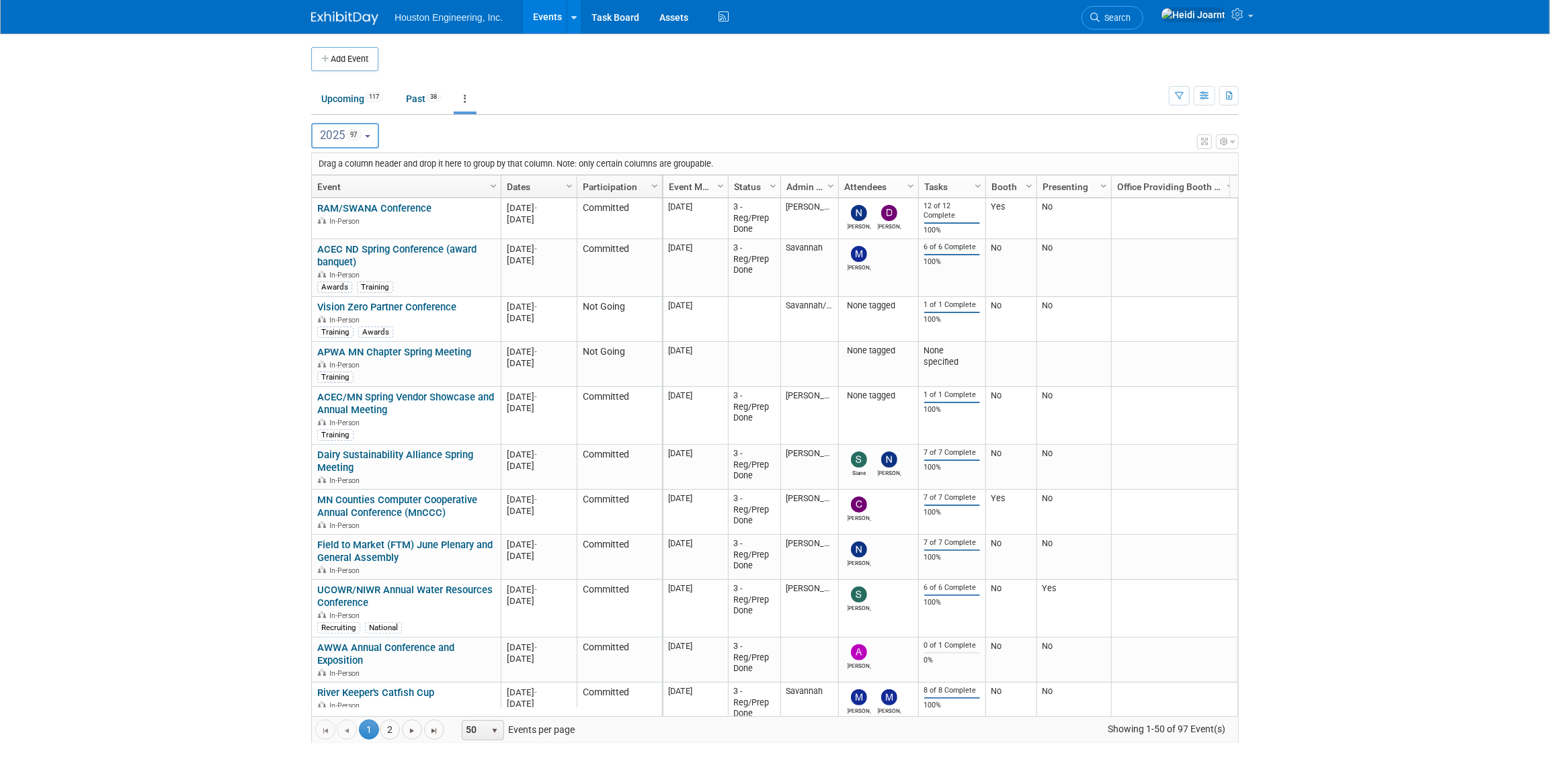
click at [373, 137] on button "2025 97" at bounding box center [345, 136] width 68 height 25
click at [358, 192] on span "58" at bounding box center [359, 194] width 14 height 11
click at [323, 192] on input "2026 58" at bounding box center [318, 194] width 9 height 9
click at [368, 140] on button "2026 58" at bounding box center [345, 136] width 68 height 25
click at [361, 169] on span "97" at bounding box center [359, 166] width 14 height 11
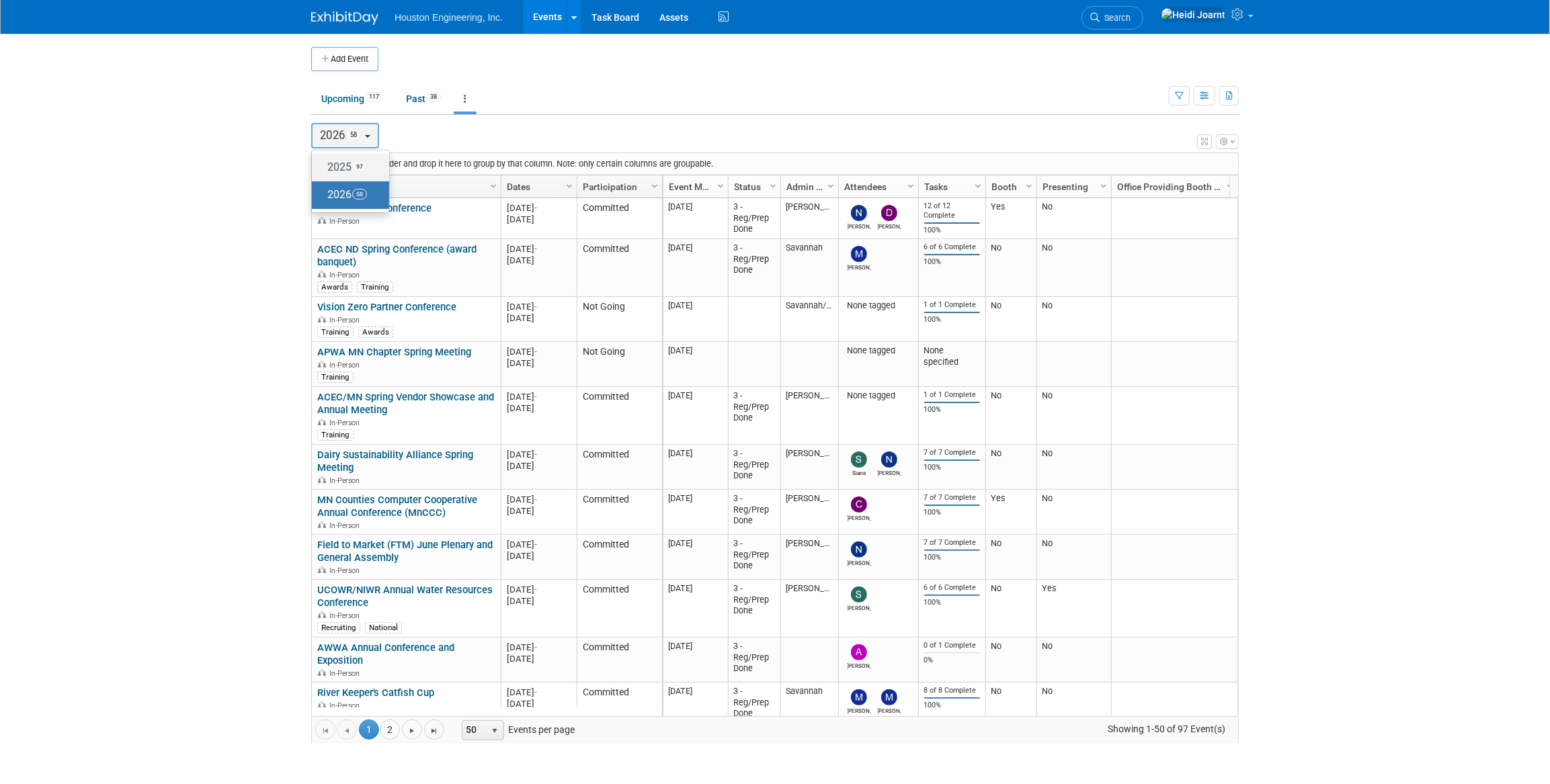
click at [323, 169] on input "2025 97" at bounding box center [318, 167] width 9 height 9
select select "2025"
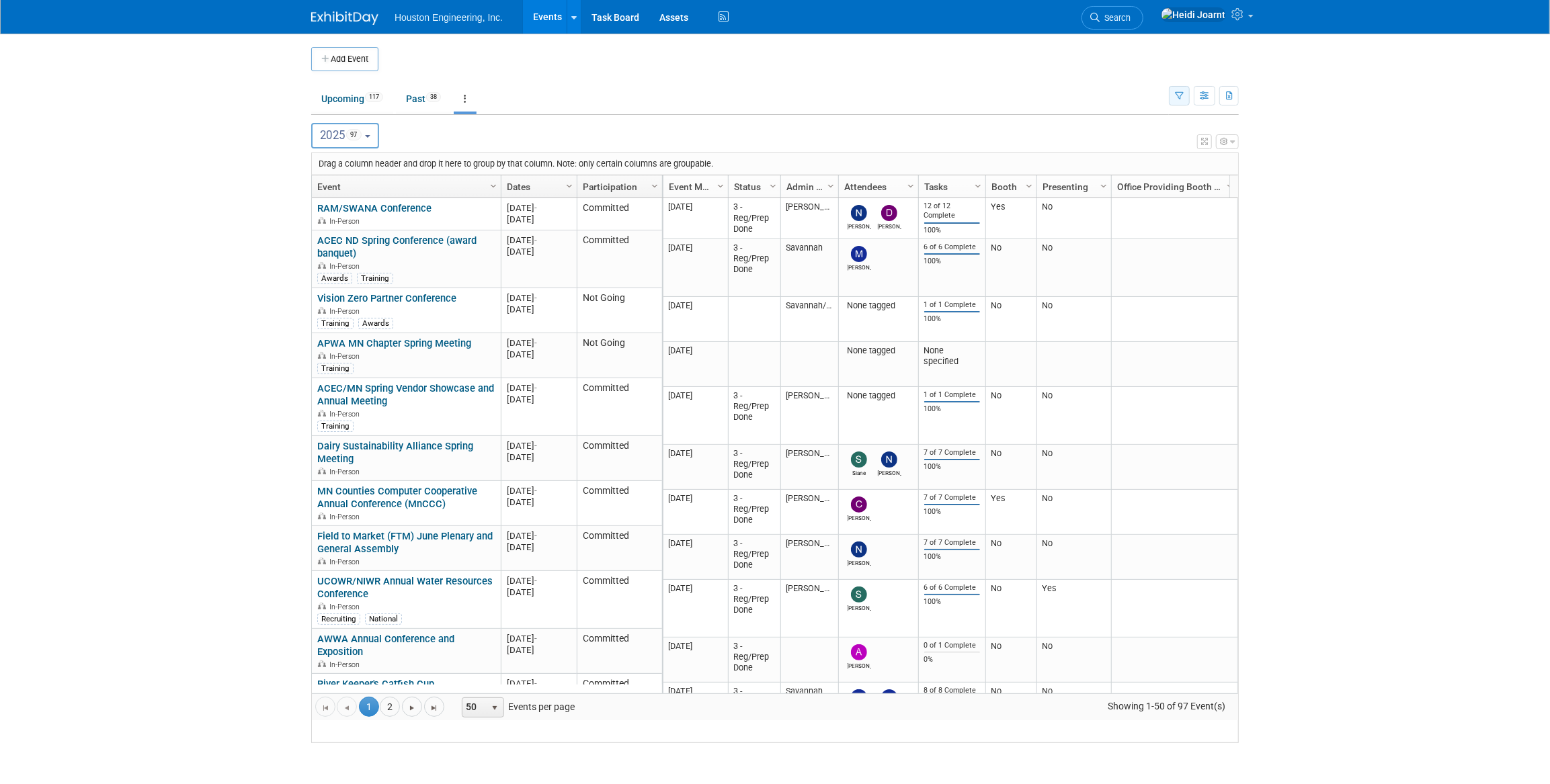
click at [1176, 96] on icon "button" at bounding box center [1179, 97] width 9 height 9
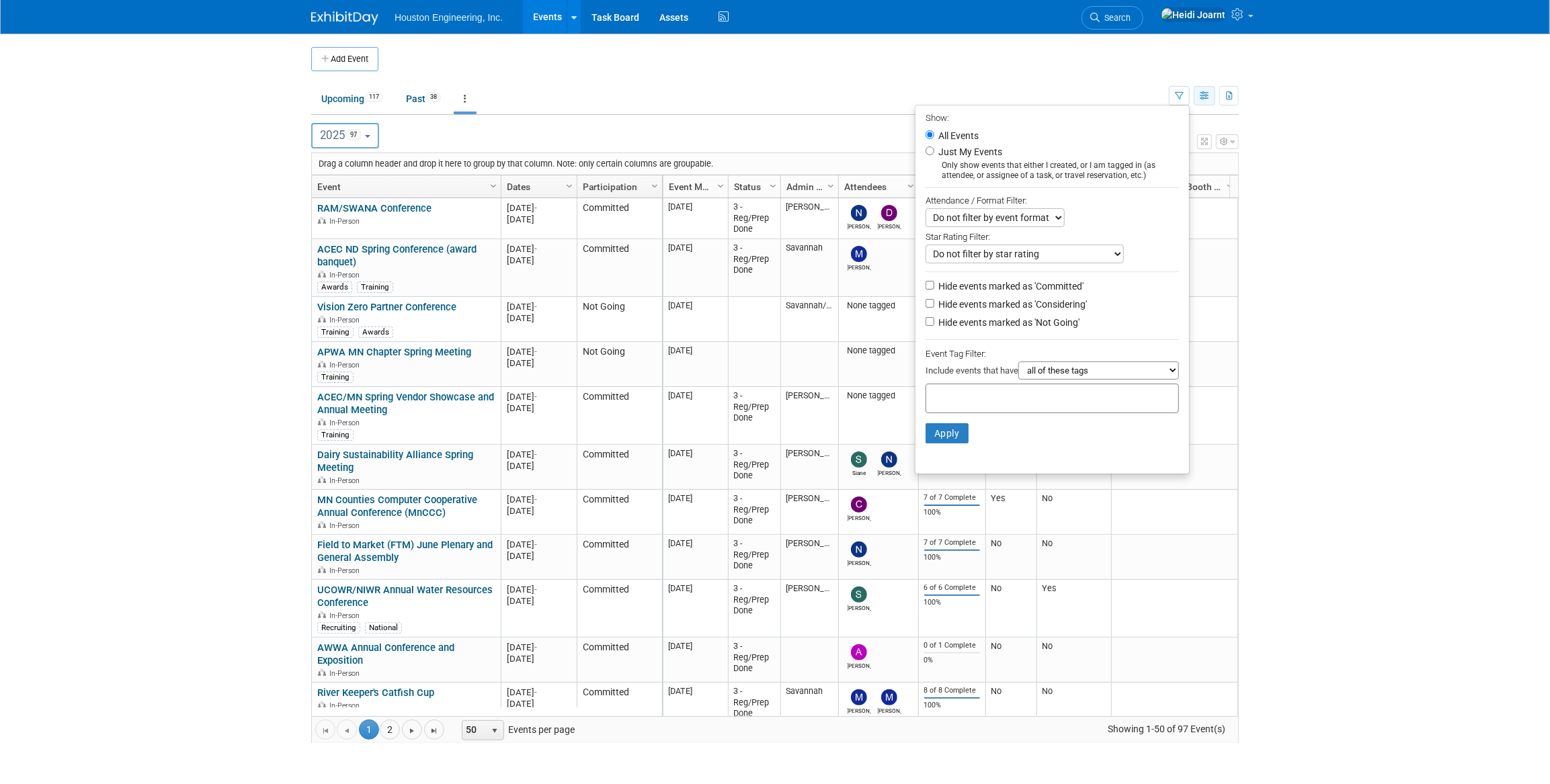
click at [1200, 100] on button "button" at bounding box center [1205, 96] width 22 height 20
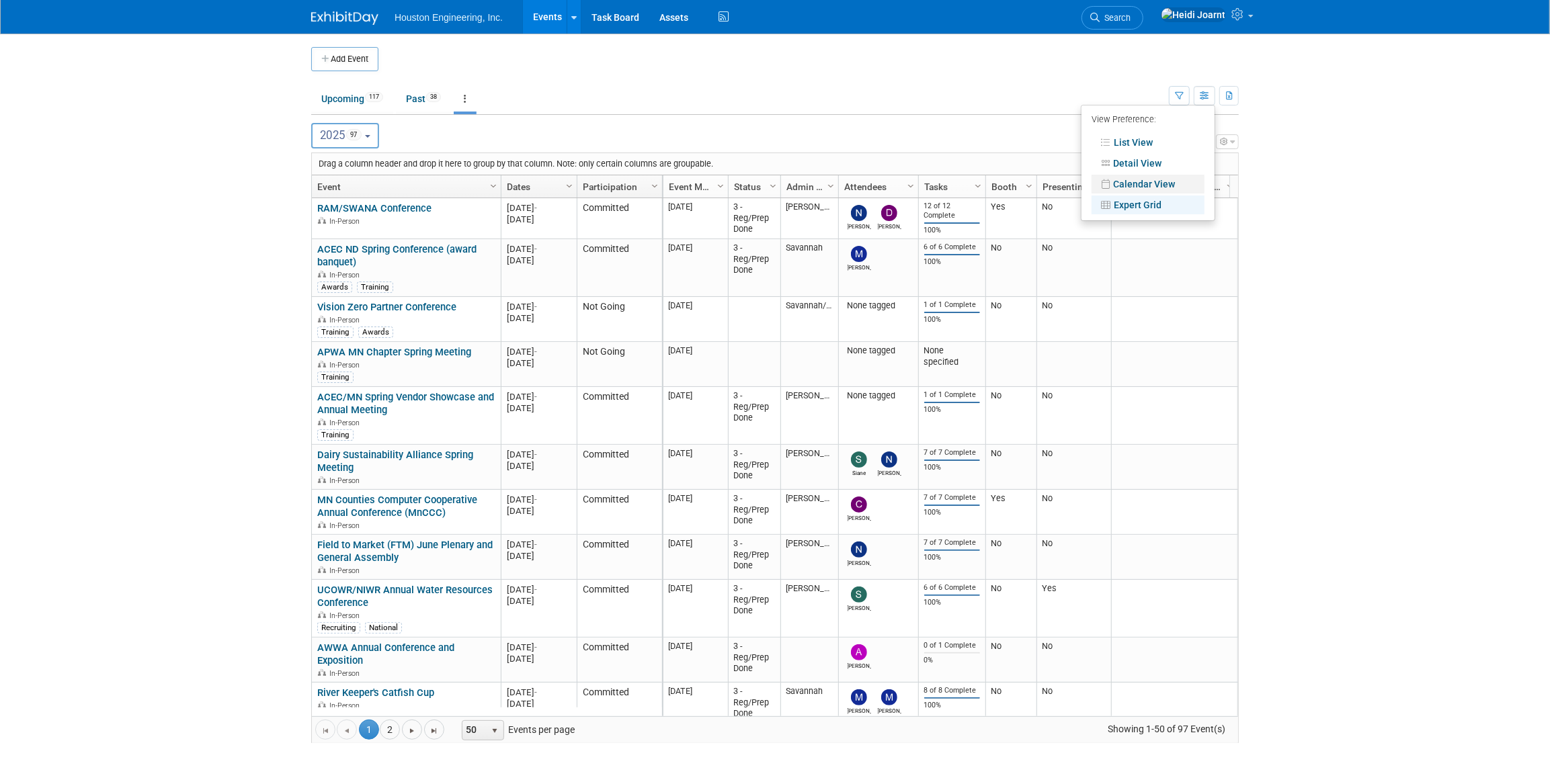
click at [1153, 186] on link "Calendar View" at bounding box center [1148, 184] width 113 height 19
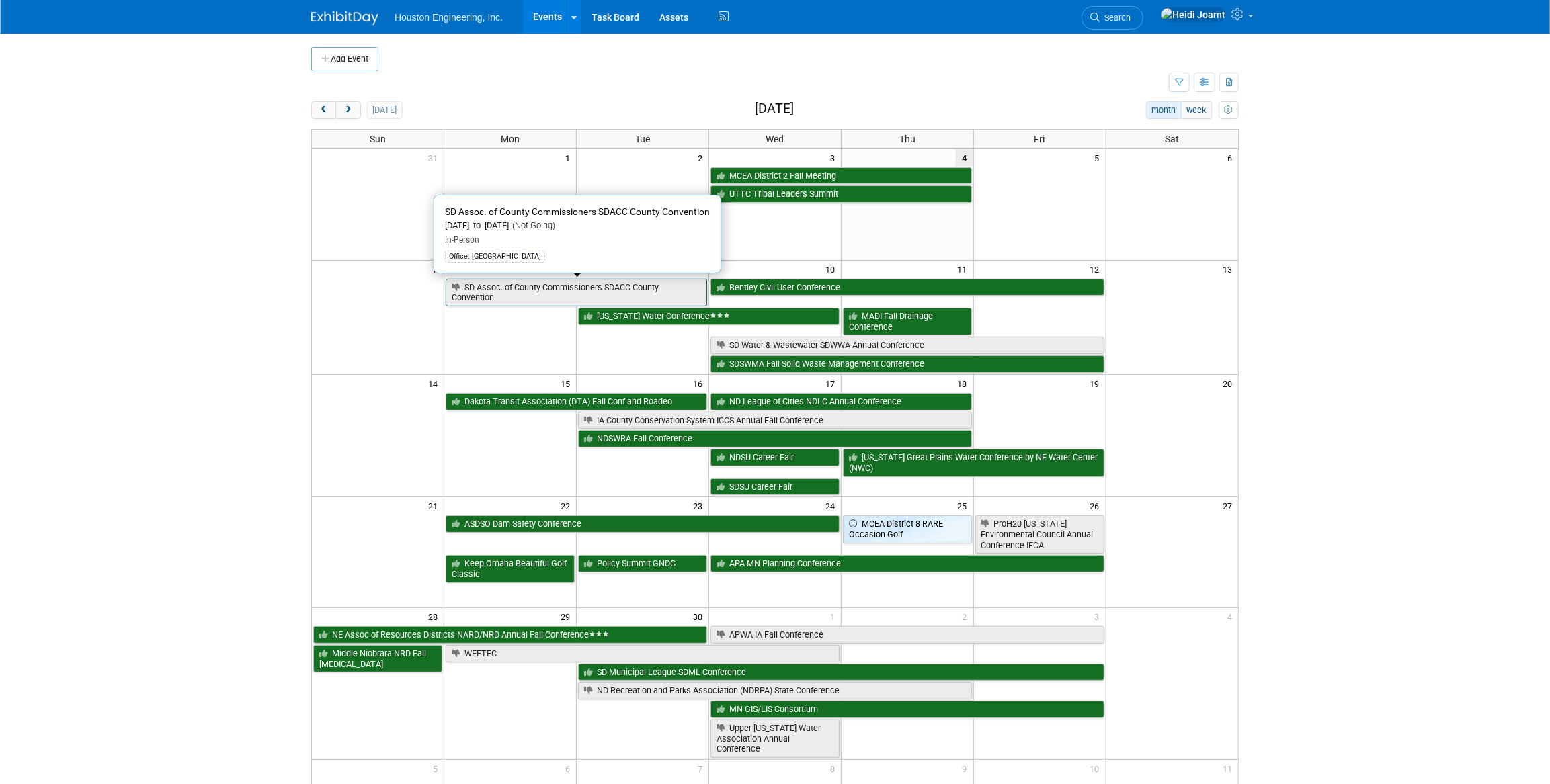
click at [615, 297] on link "SD Assoc. of County Commissioners SDACC County Convention" at bounding box center [576, 292] width 261 height 27
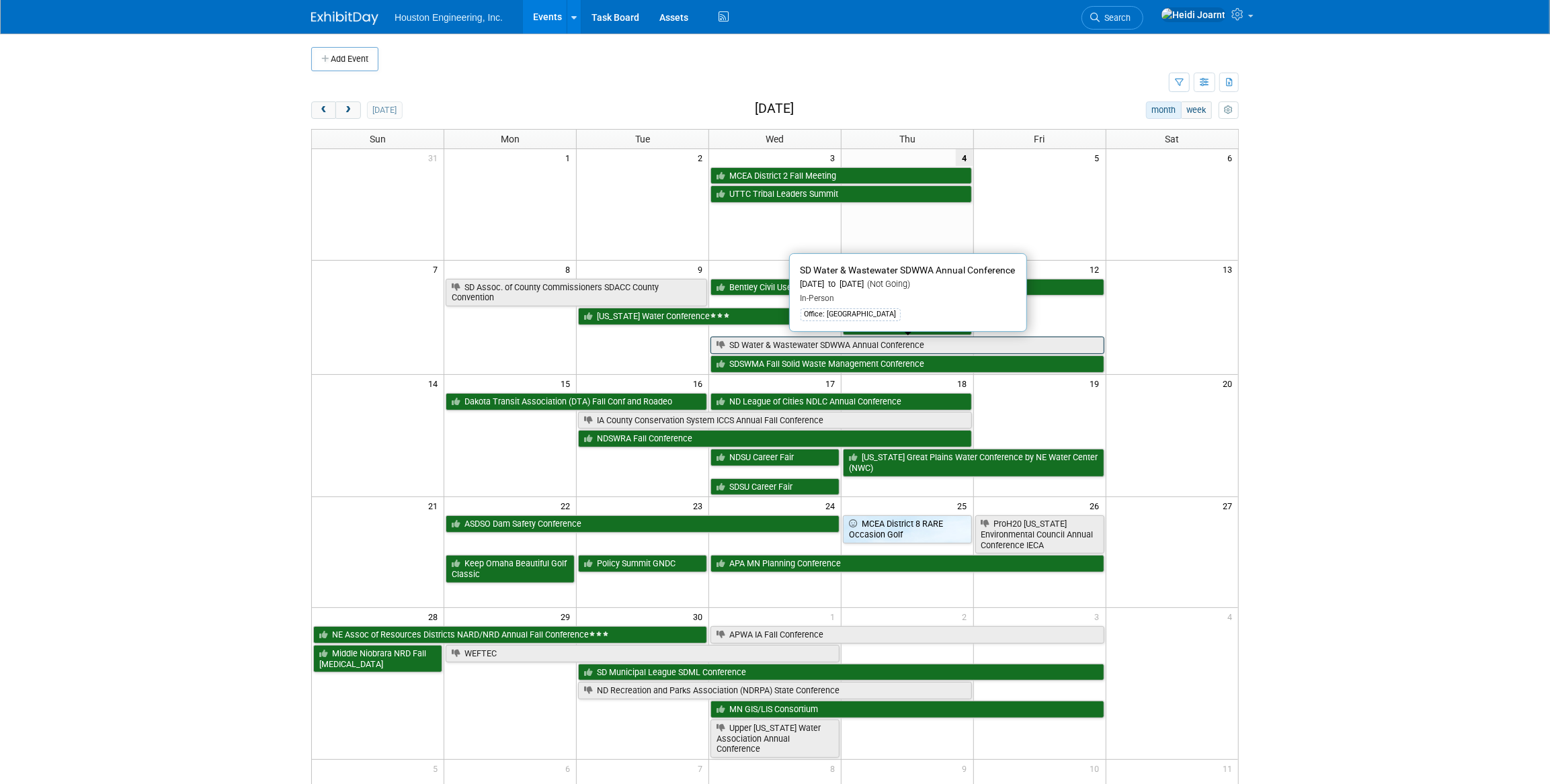
click at [774, 343] on link "SD Water & Wastewater SDWWA Annual Conference" at bounding box center [906, 345] width 393 height 17
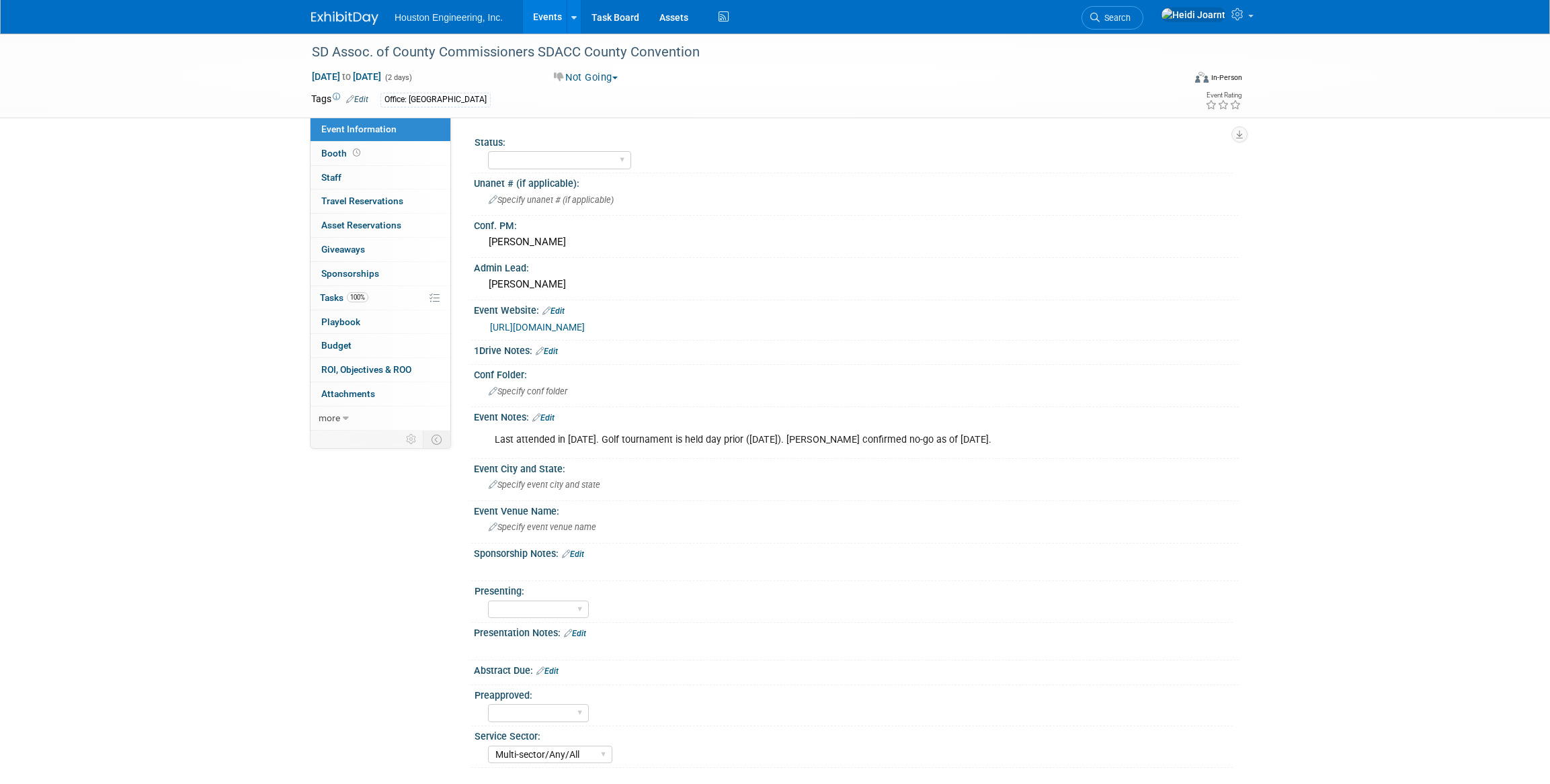
select select "Multi-sector/Any/All"
click at [552, 416] on link "Edit" at bounding box center [543, 418] width 23 height 9
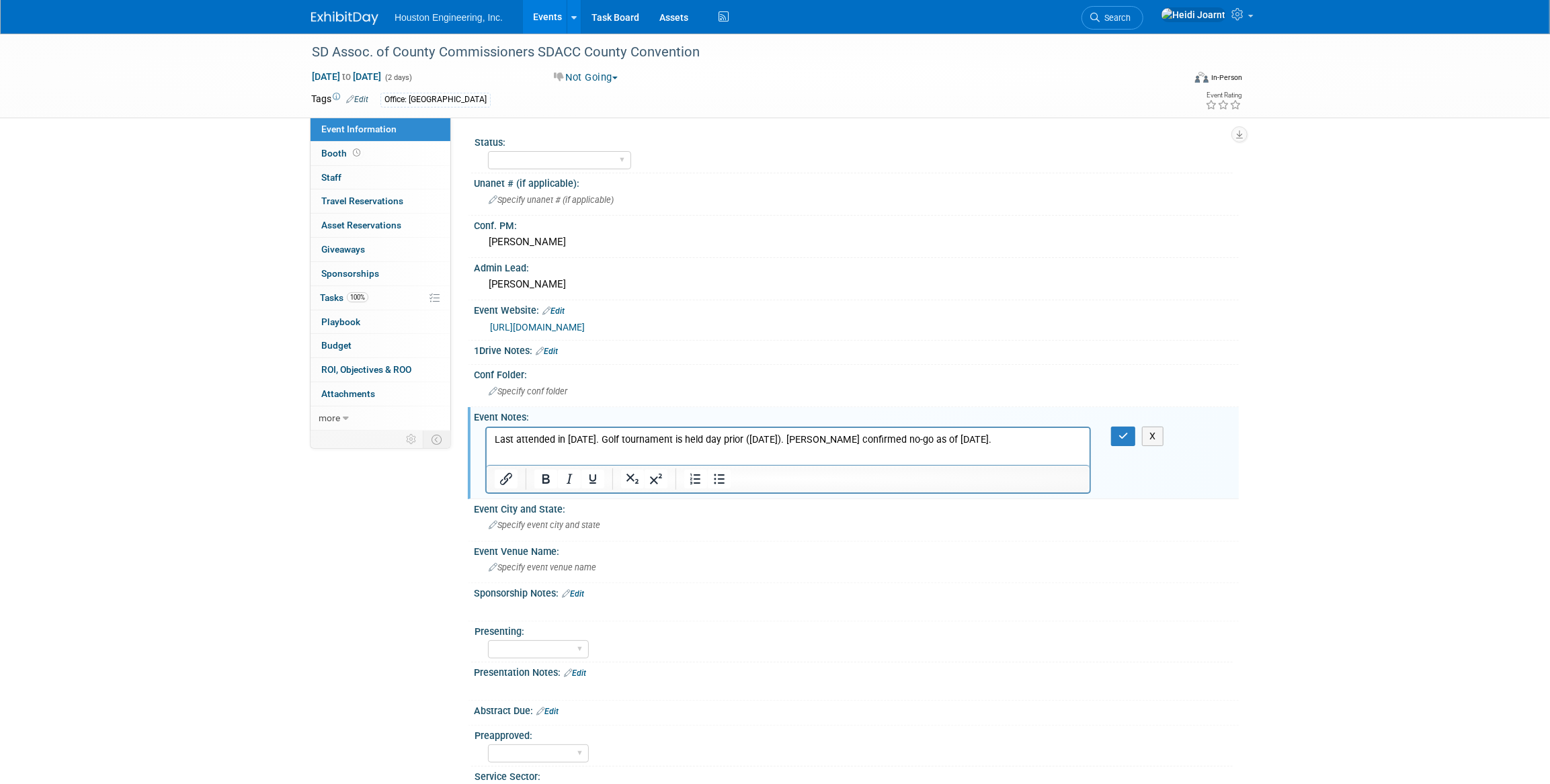
click at [986, 433] on p "Last attended in [DATE]. Golf tournament is held day prior ([DATE]). [PERSON_NA…" at bounding box center [787, 439] width 587 height 14
click at [1119, 435] on icon "button" at bounding box center [1123, 436] width 10 height 9
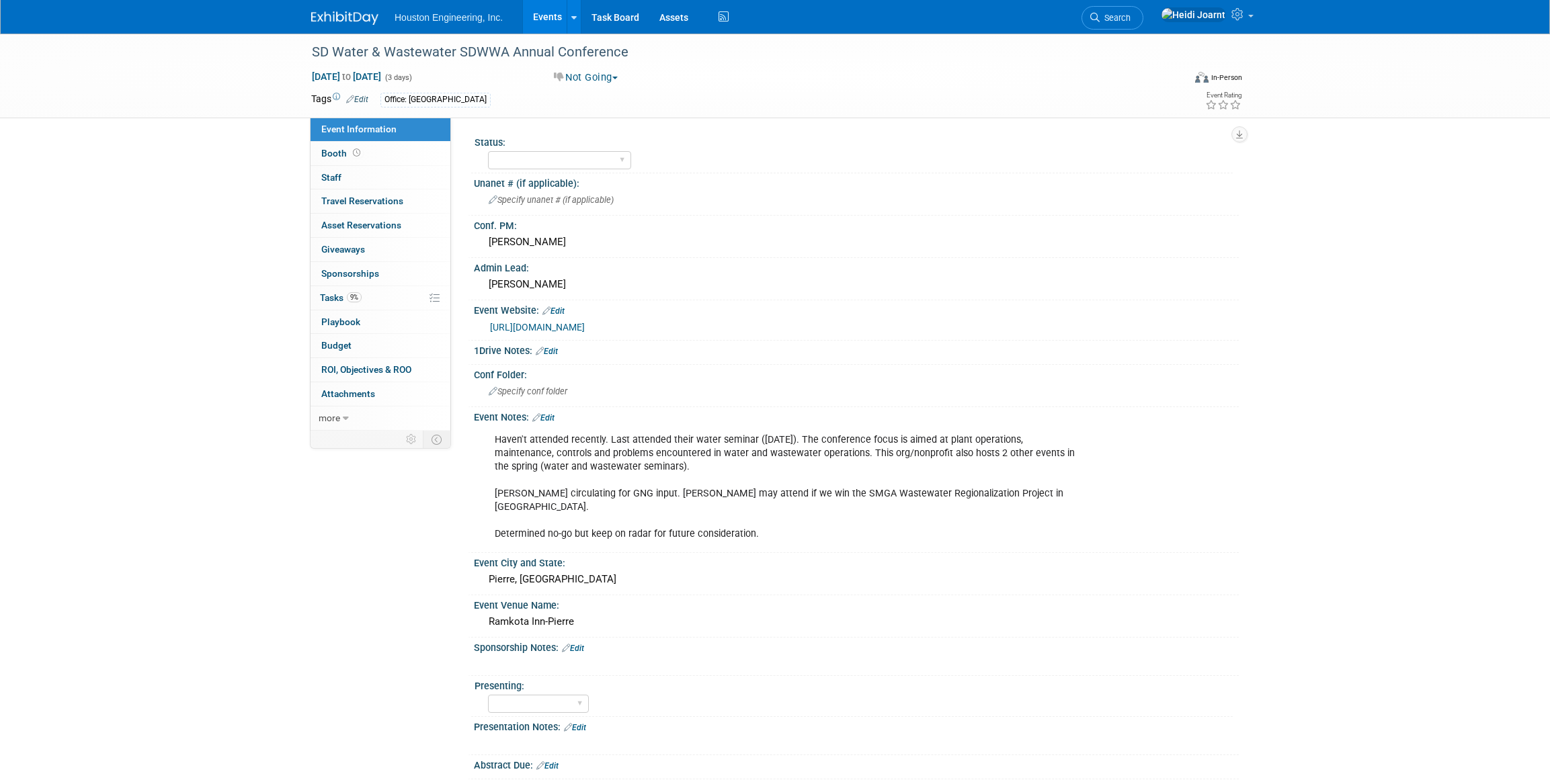
select select "Mun. Infrastructure"
click at [1100, 17] on icon at bounding box center [1094, 17] width 9 height 9
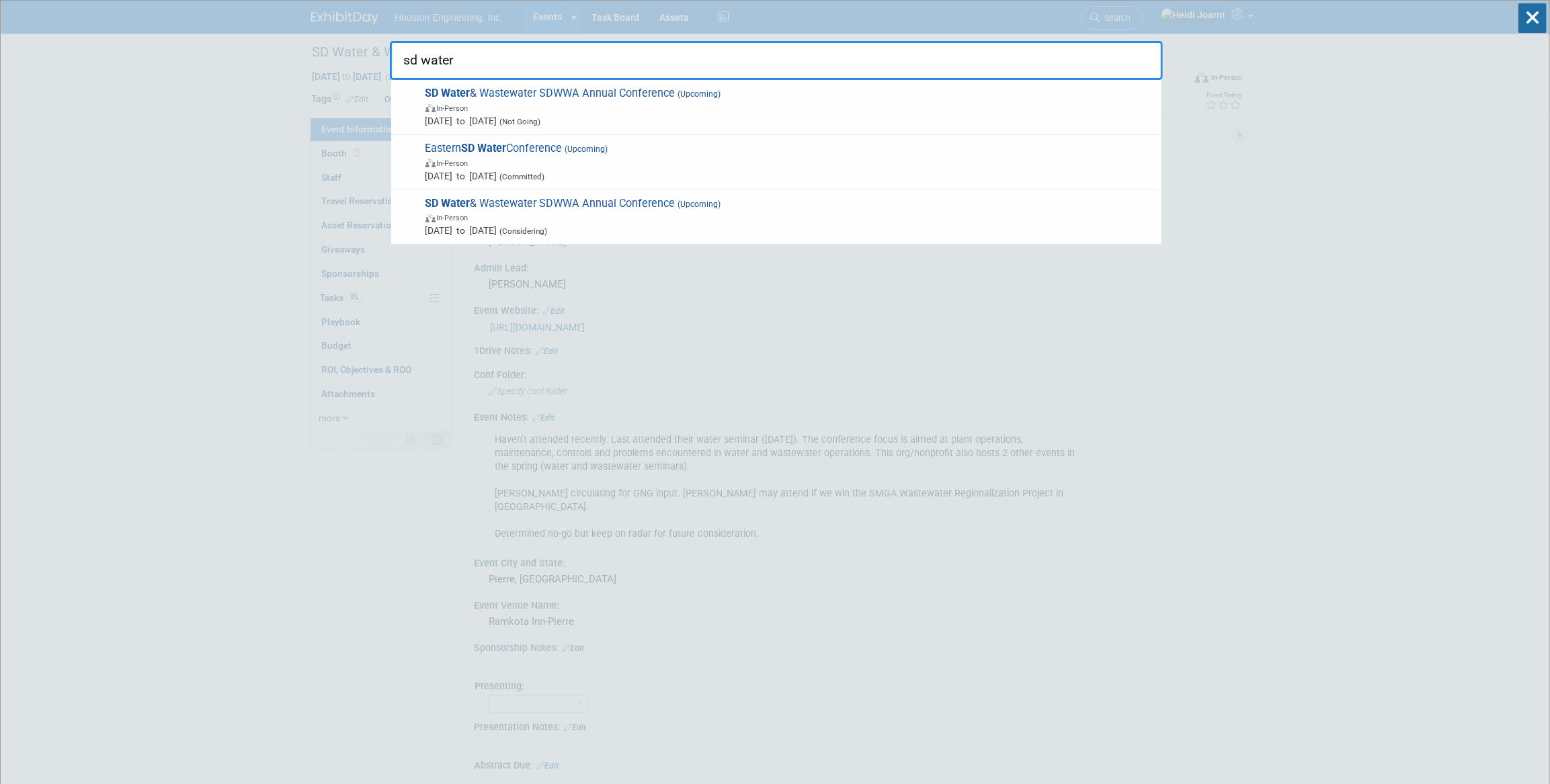
drag, startPoint x: 468, startPoint y: 56, endPoint x: 404, endPoint y: 55, distance: 64.0
click at [404, 55] on input "sd water" at bounding box center [776, 60] width 773 height 39
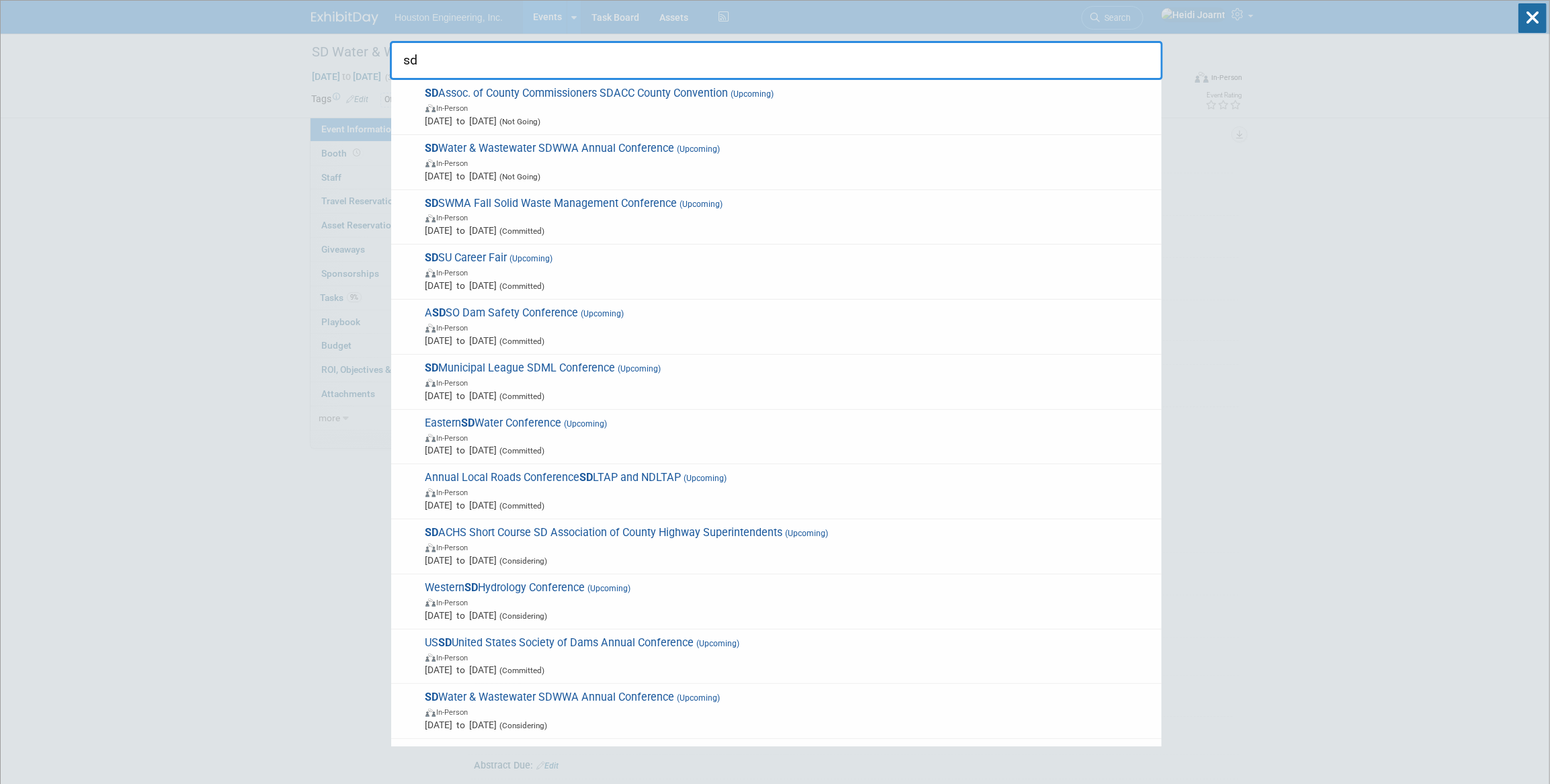
type input "s"
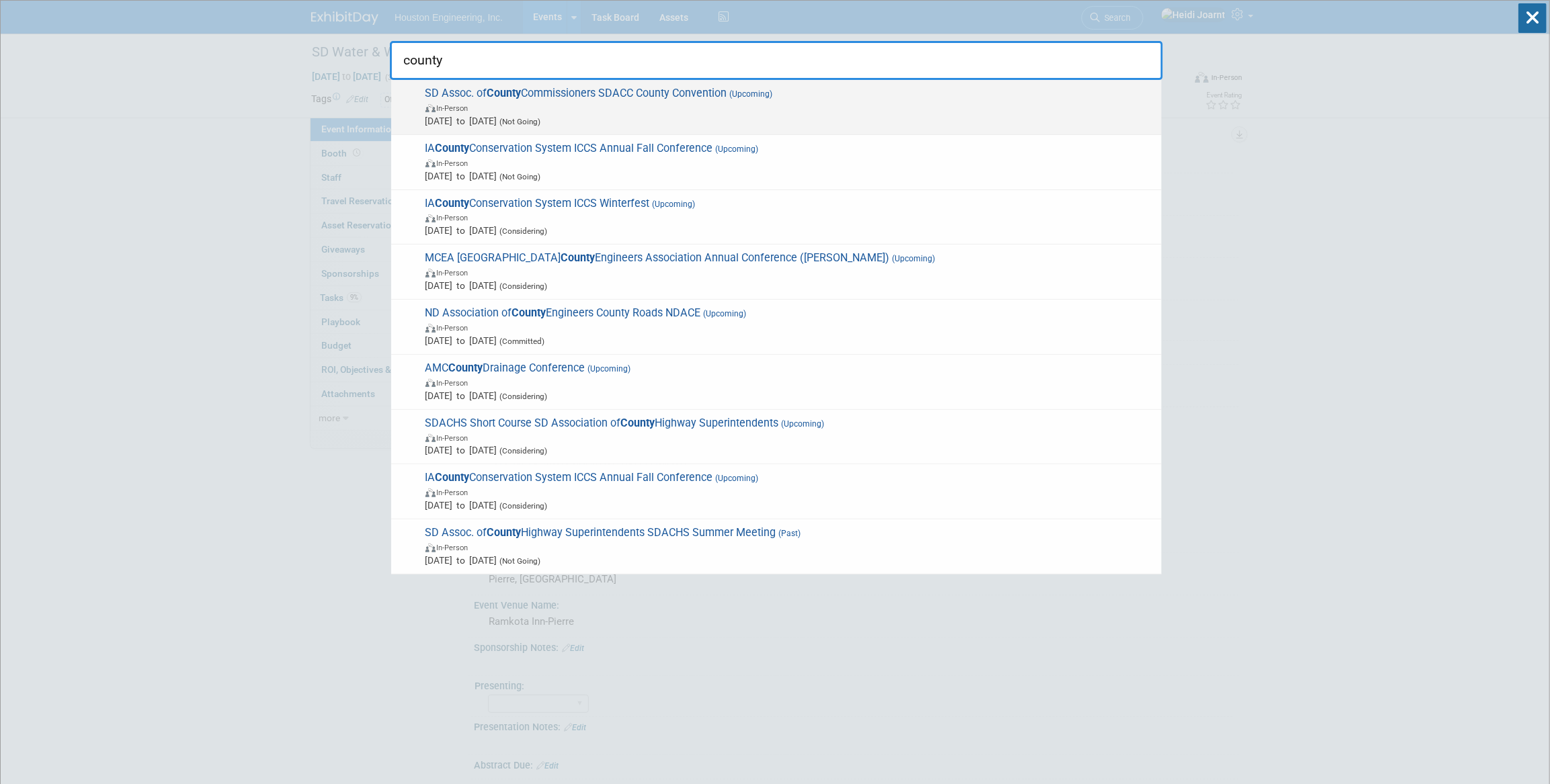
type input "county"
click at [616, 118] on span "Sep 8, 2025 to Sep 9, 2025 (Not Going)" at bounding box center [789, 120] width 729 height 14
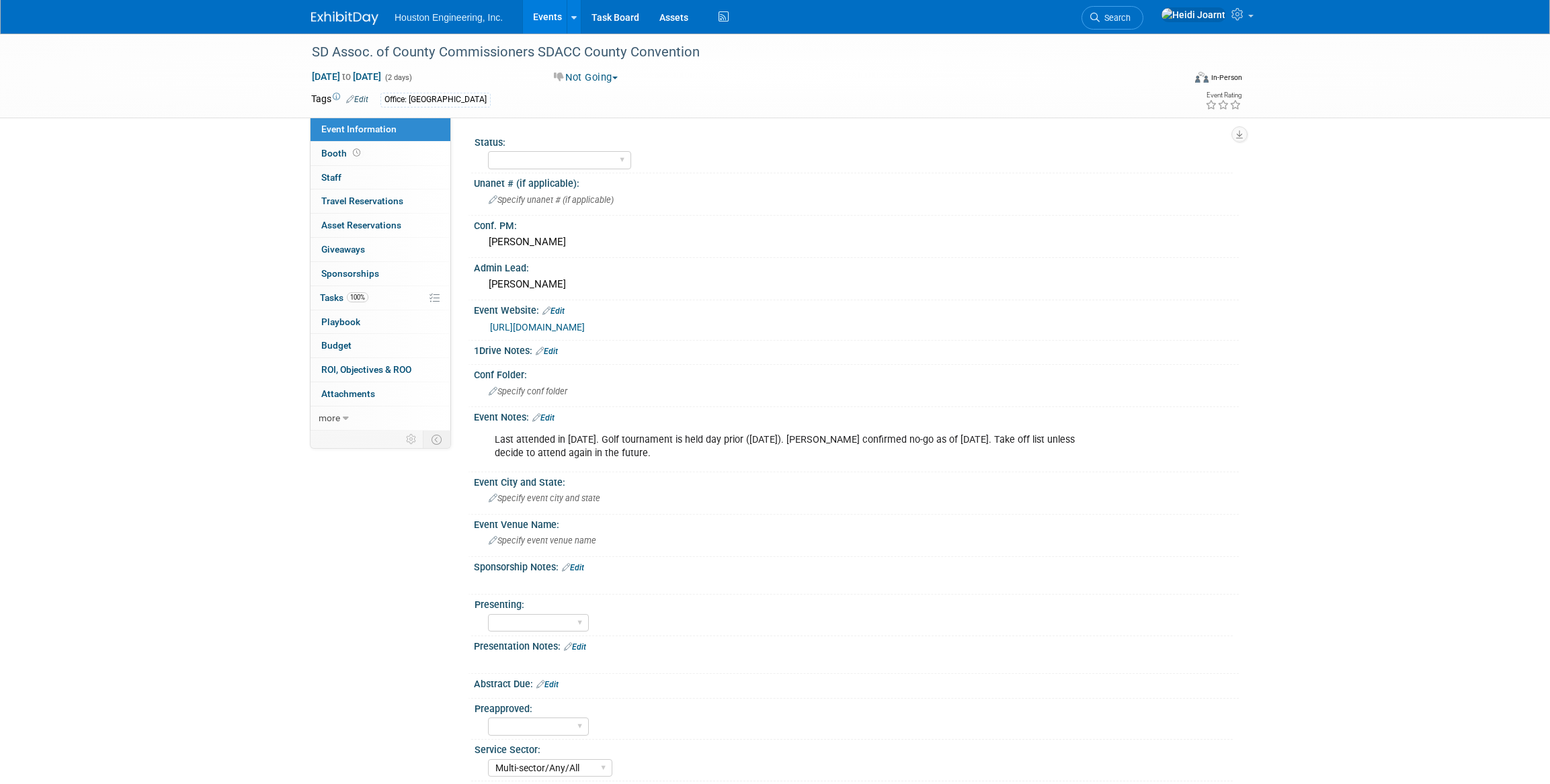
select select "Multi-sector/Any/All"
click at [546, 415] on link "Edit" at bounding box center [543, 418] width 23 height 9
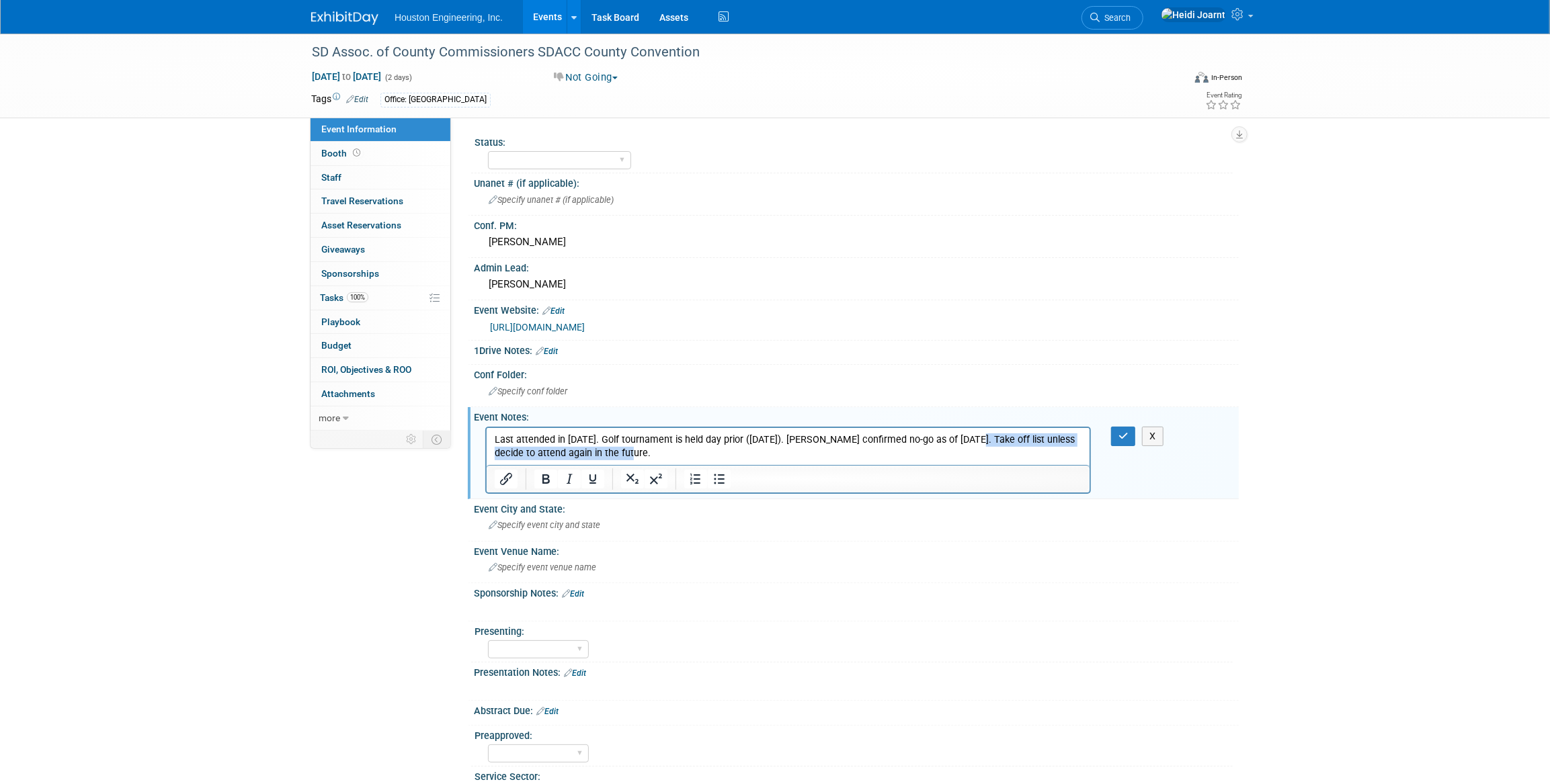
drag, startPoint x: 604, startPoint y: 453, endPoint x: 961, endPoint y: 439, distance: 357.3
click at [961, 439] on p "Last attended in 2023. Golf tournament is held day prior (Sept 7). Josh confirm…" at bounding box center [787, 447] width 587 height 27
click at [1116, 432] on button "button" at bounding box center [1122, 437] width 24 height 20
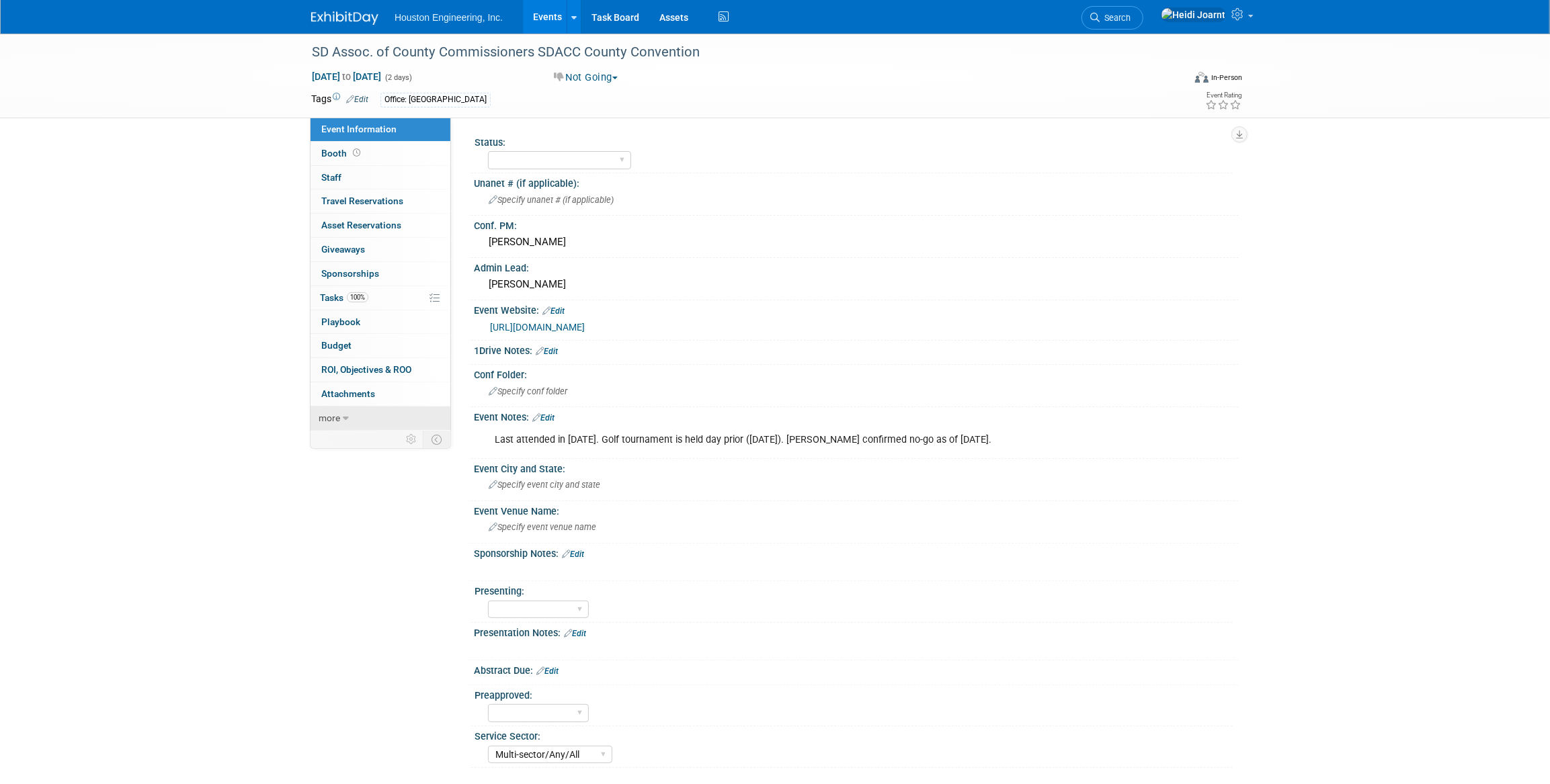
click at [344, 418] on icon at bounding box center [345, 419] width 6 height 9
click at [357, 304] on link "100% Tasks 100%" at bounding box center [380, 298] width 140 height 24
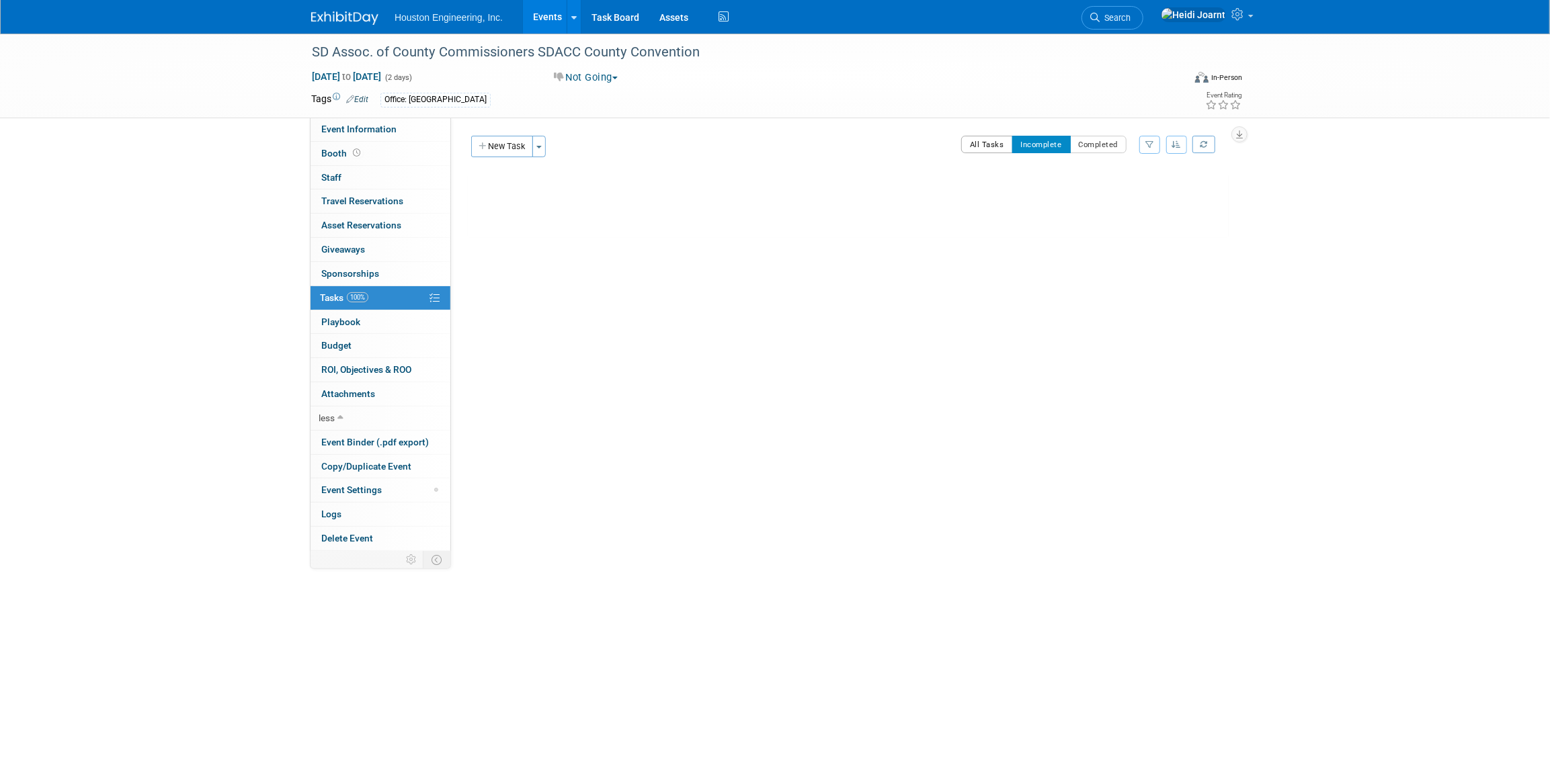
click at [997, 142] on button "All Tasks" at bounding box center [987, 144] width 52 height 17
click at [373, 463] on span "Copy/Duplicate Event" at bounding box center [366, 467] width 90 height 11
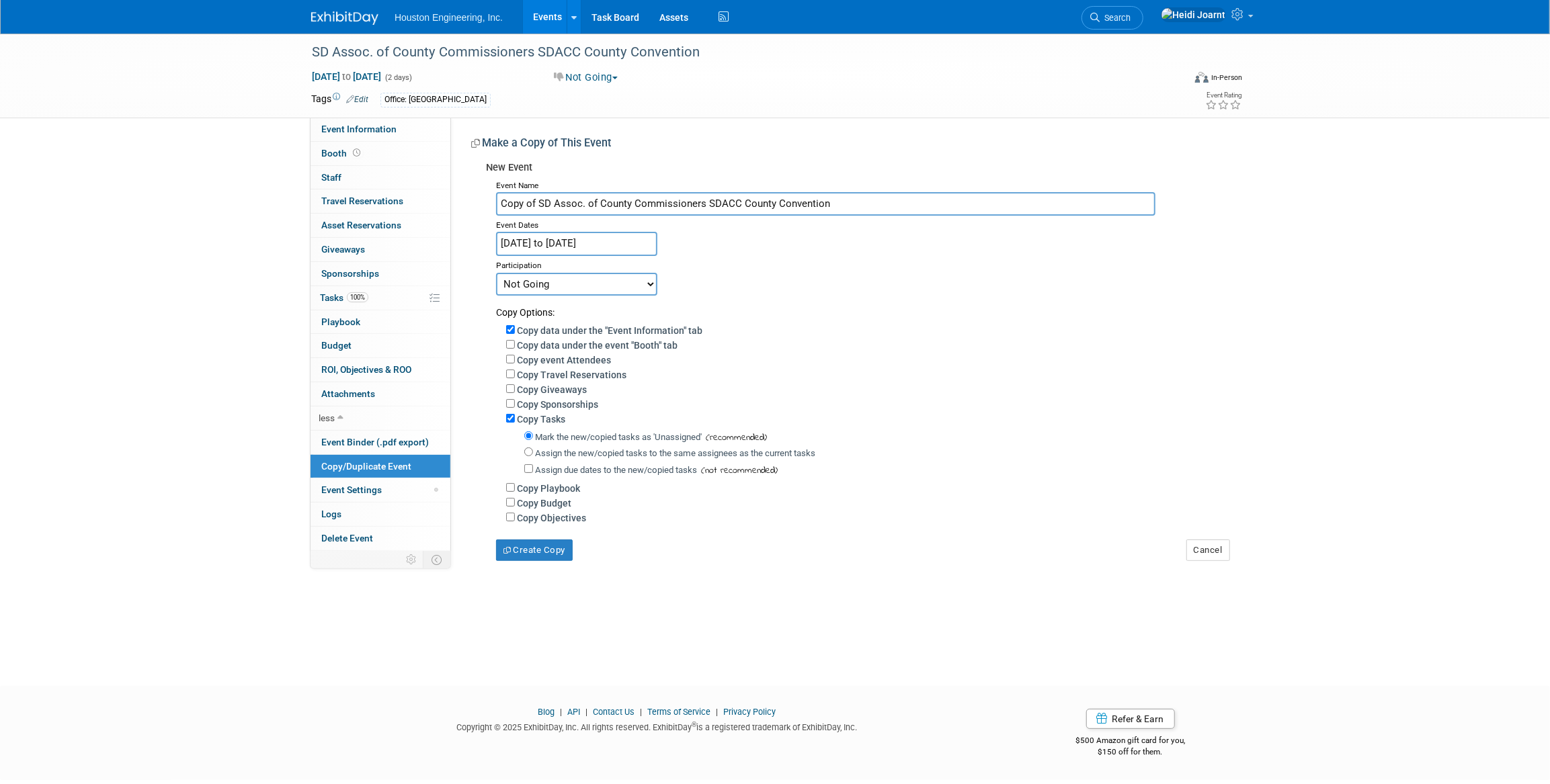
drag, startPoint x: 538, startPoint y: 201, endPoint x: 481, endPoint y: 198, distance: 57.1
click at [481, 198] on div "New Event Event Name Copy of SD Assoc. of County Commissioners SDACC County Con…" at bounding box center [850, 358] width 758 height 406
type input "SD Assoc. of County Commissioners SDACC County Convention"
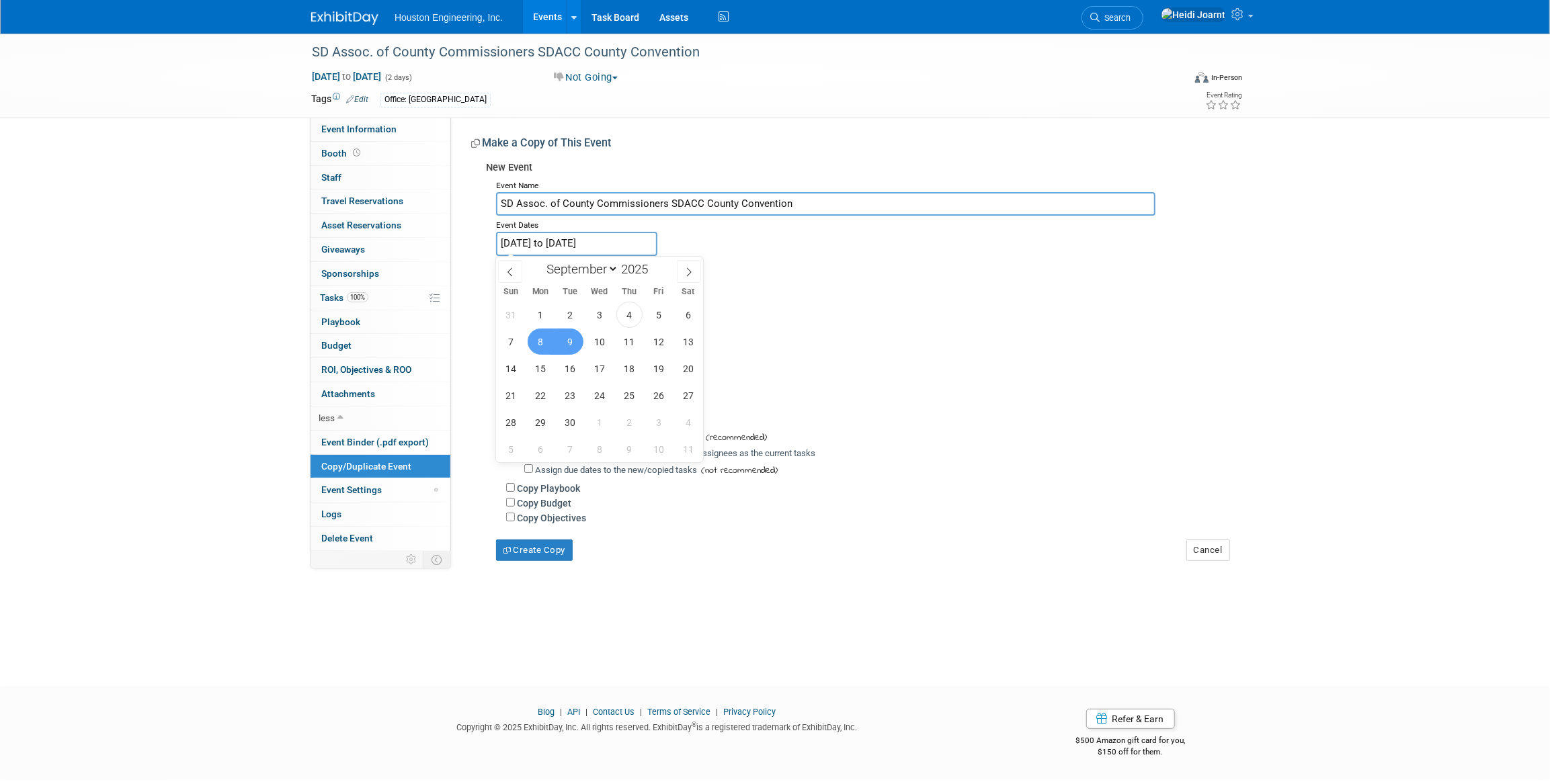
click at [639, 239] on input "Sep 8, 2025 to Sep 9, 2025" at bounding box center [576, 243] width 161 height 24
click at [656, 265] on span at bounding box center [654, 265] width 9 height 8
type input "2026"
click at [545, 342] on span "7" at bounding box center [540, 341] width 26 height 26
click at [573, 339] on span "8" at bounding box center [570, 341] width 26 height 26
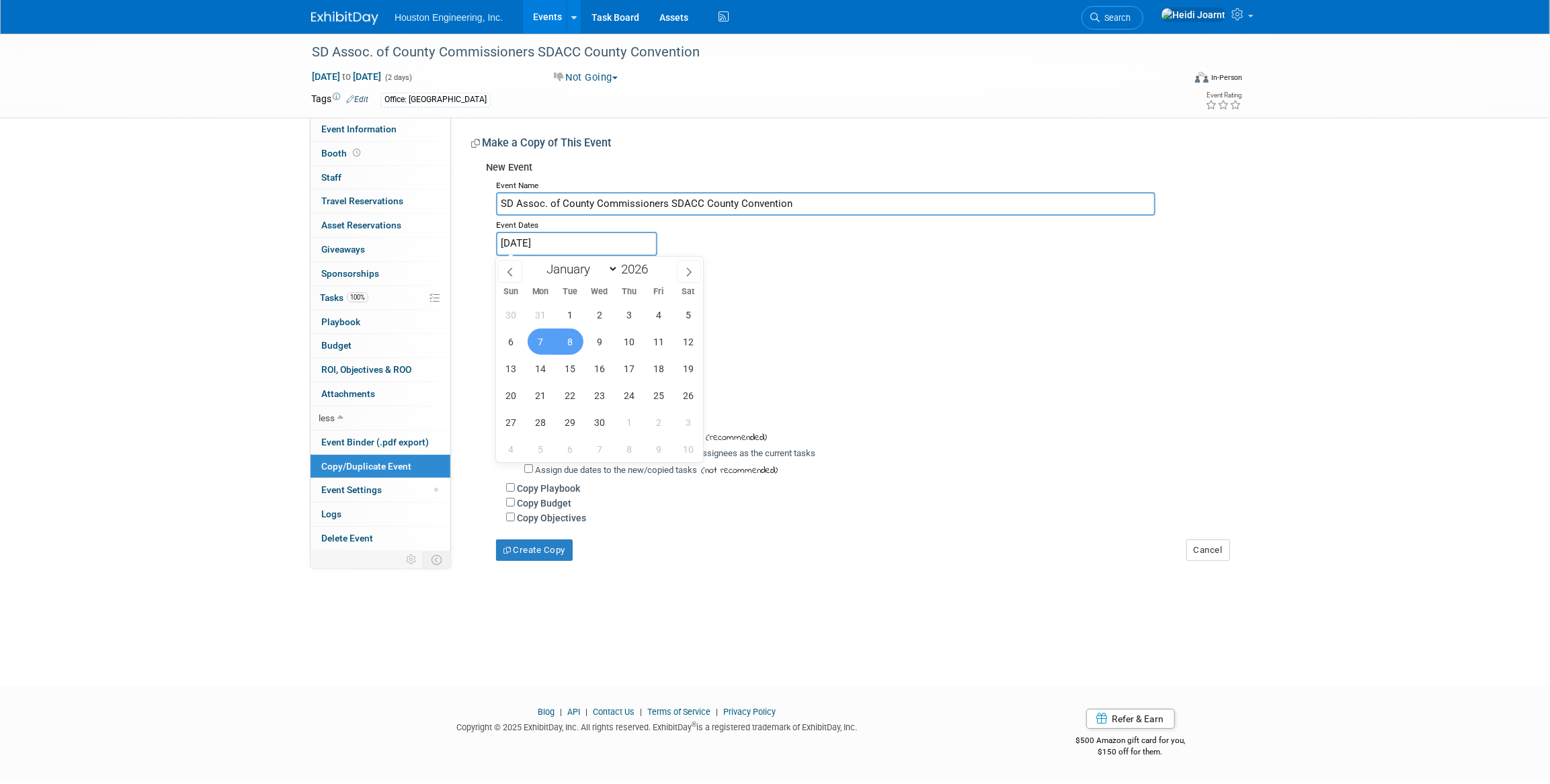
type input "Sep 7, 2026 to Sep 8, 2026"
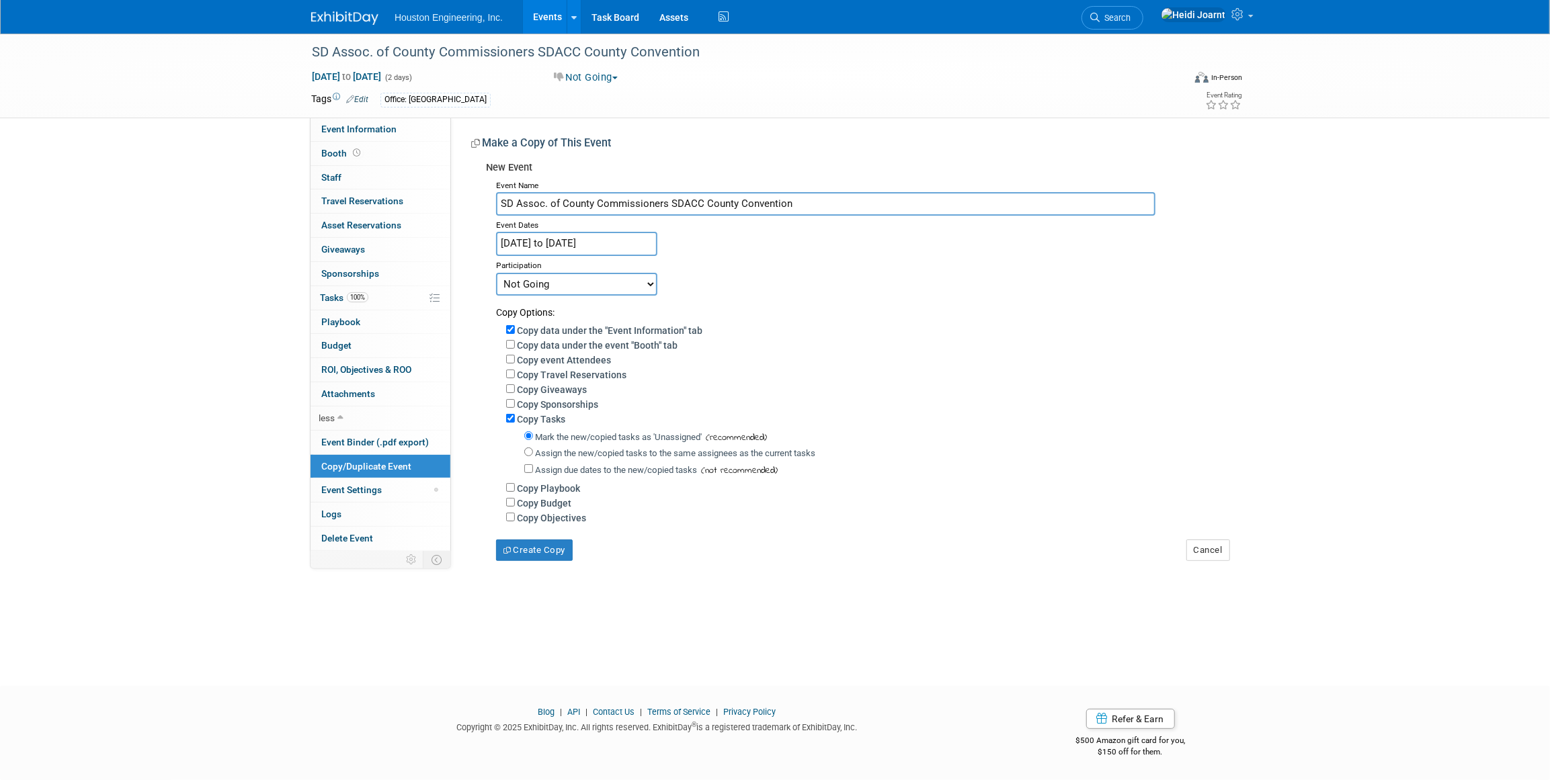
click at [592, 282] on select "Committed Considering Not Going" at bounding box center [576, 284] width 161 height 23
select select "2"
click at [496, 273] on select "Committed Considering Not Going" at bounding box center [576, 284] width 161 height 23
click at [545, 554] on button "Create Copy" at bounding box center [534, 551] width 77 height 22
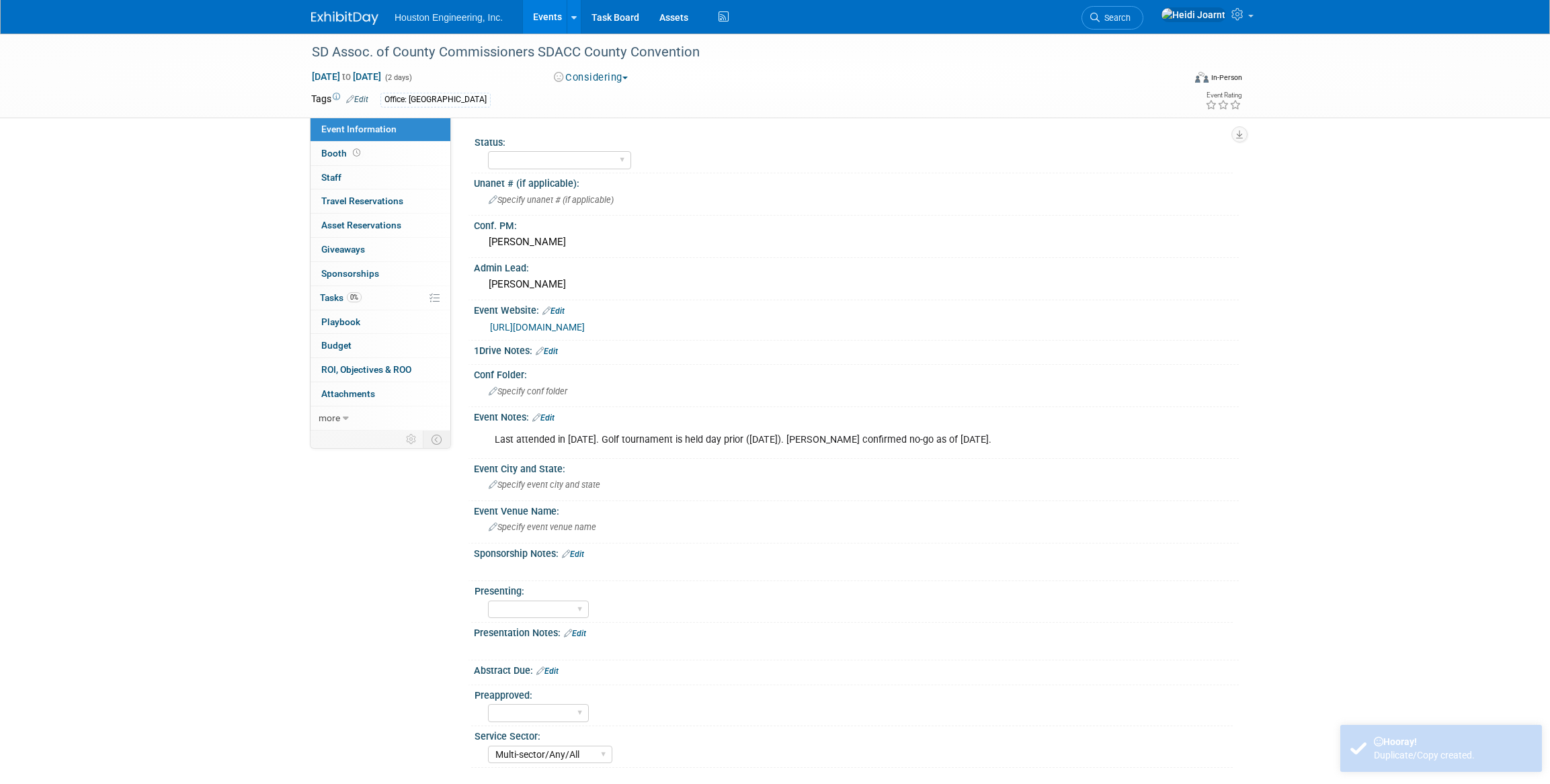
select select "Multi-sector/Any/All"
click at [553, 417] on link "Edit" at bounding box center [543, 418] width 23 height 9
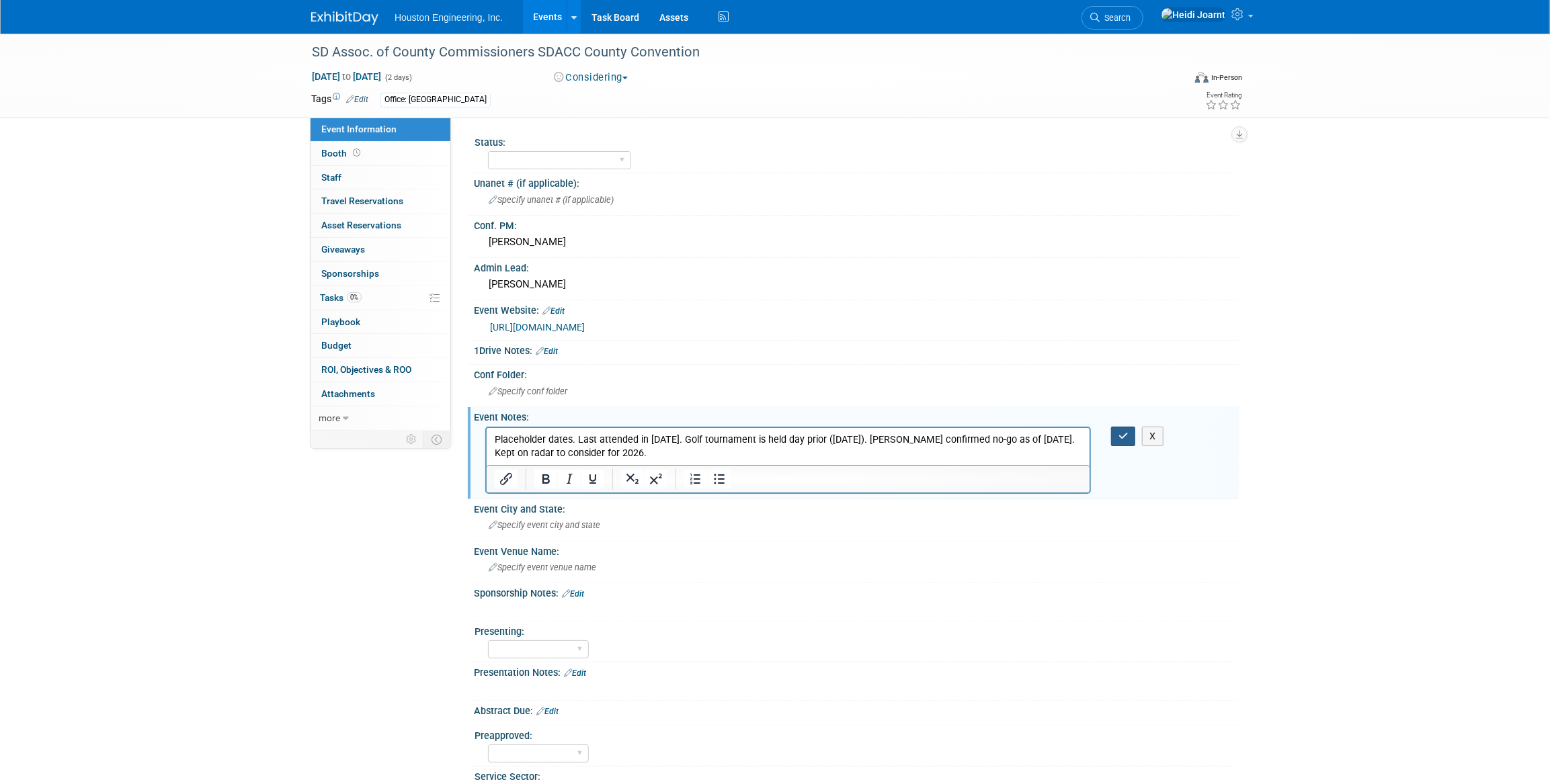
click at [1128, 434] on icon "button" at bounding box center [1123, 436] width 10 height 9
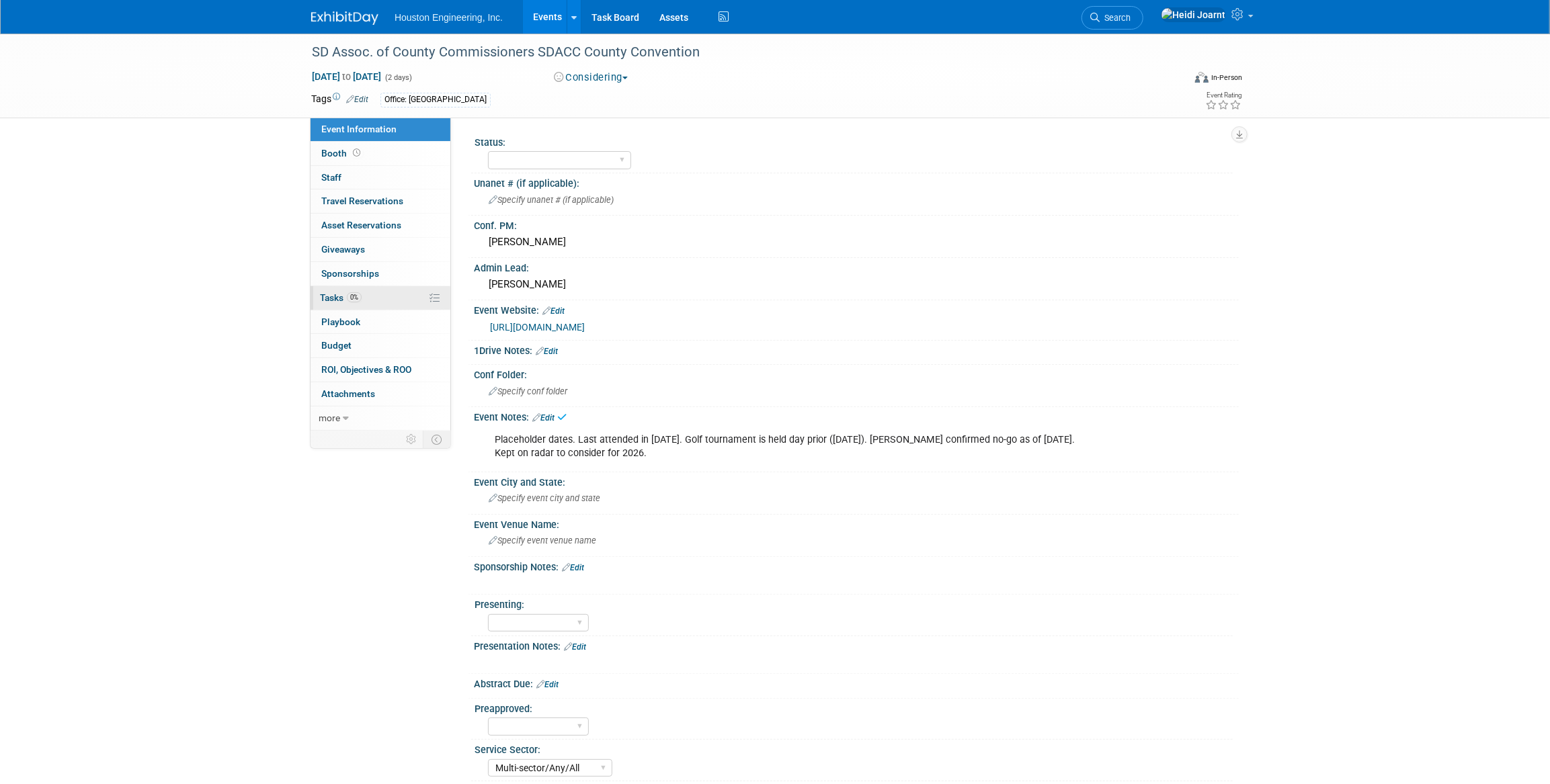
click at [352, 298] on span "0%" at bounding box center [354, 297] width 14 height 10
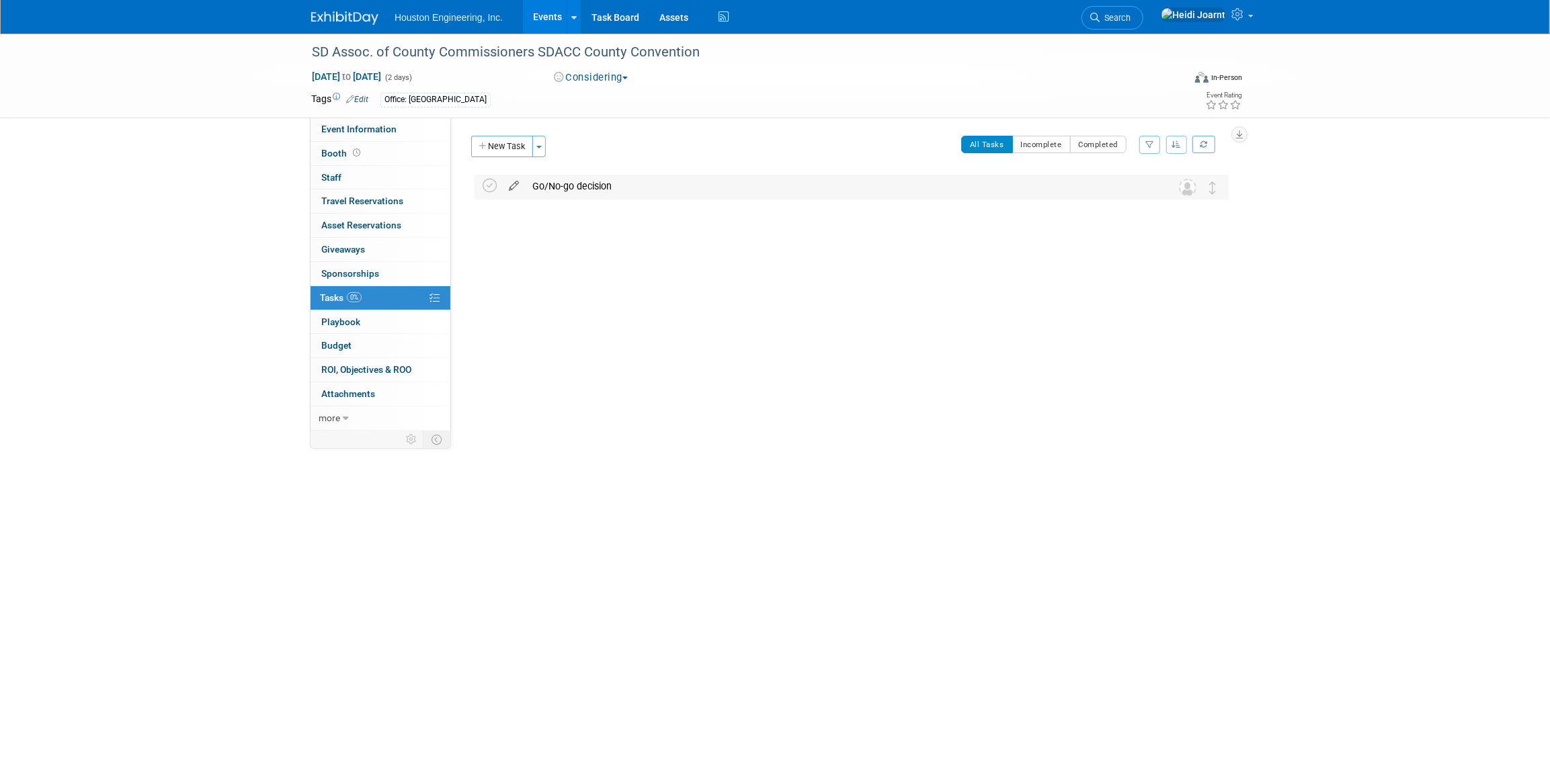
click at [512, 184] on icon at bounding box center [514, 183] width 24 height 17
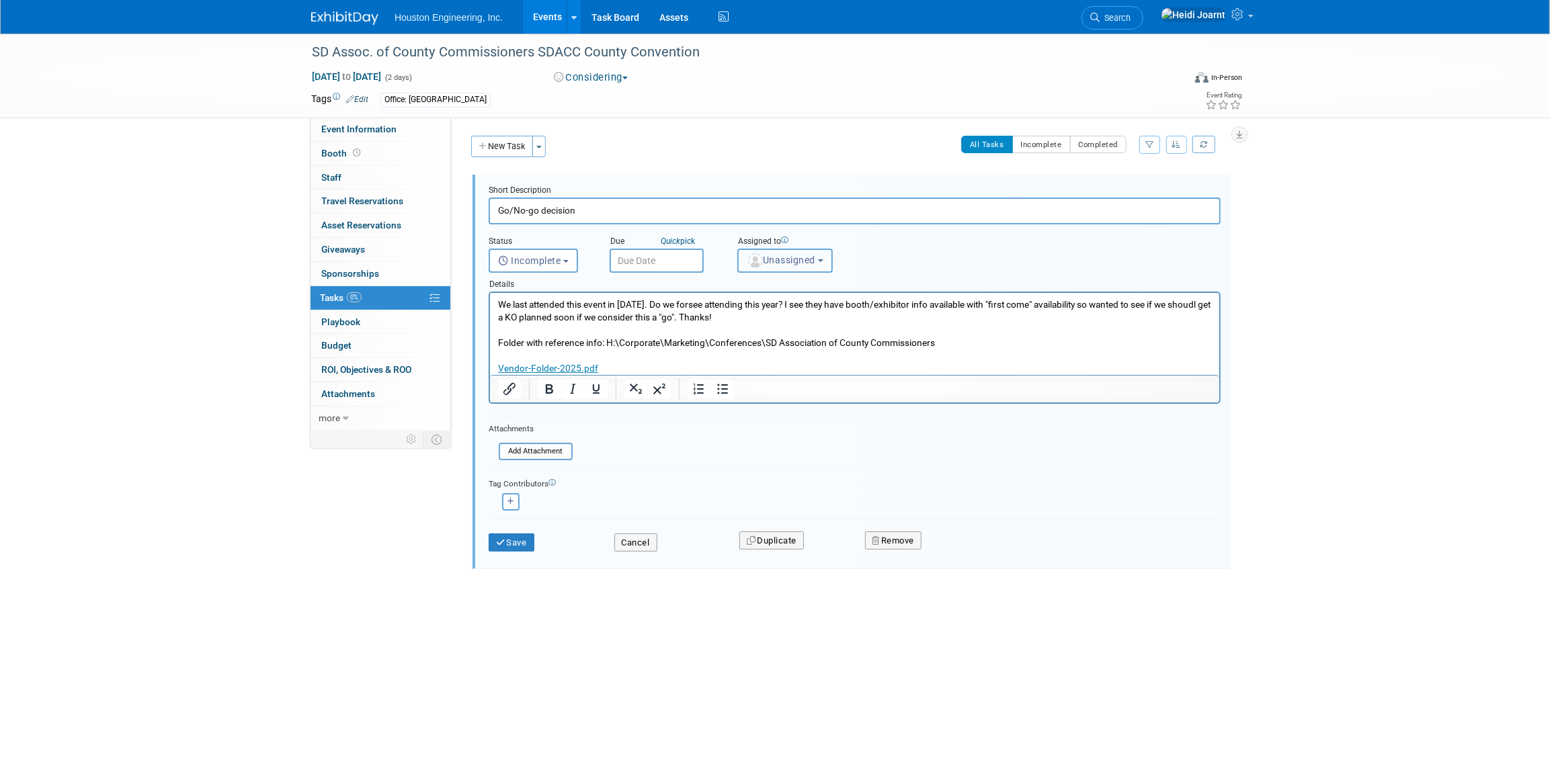
click at [761, 263] on img "button" at bounding box center [755, 260] width 14 height 14
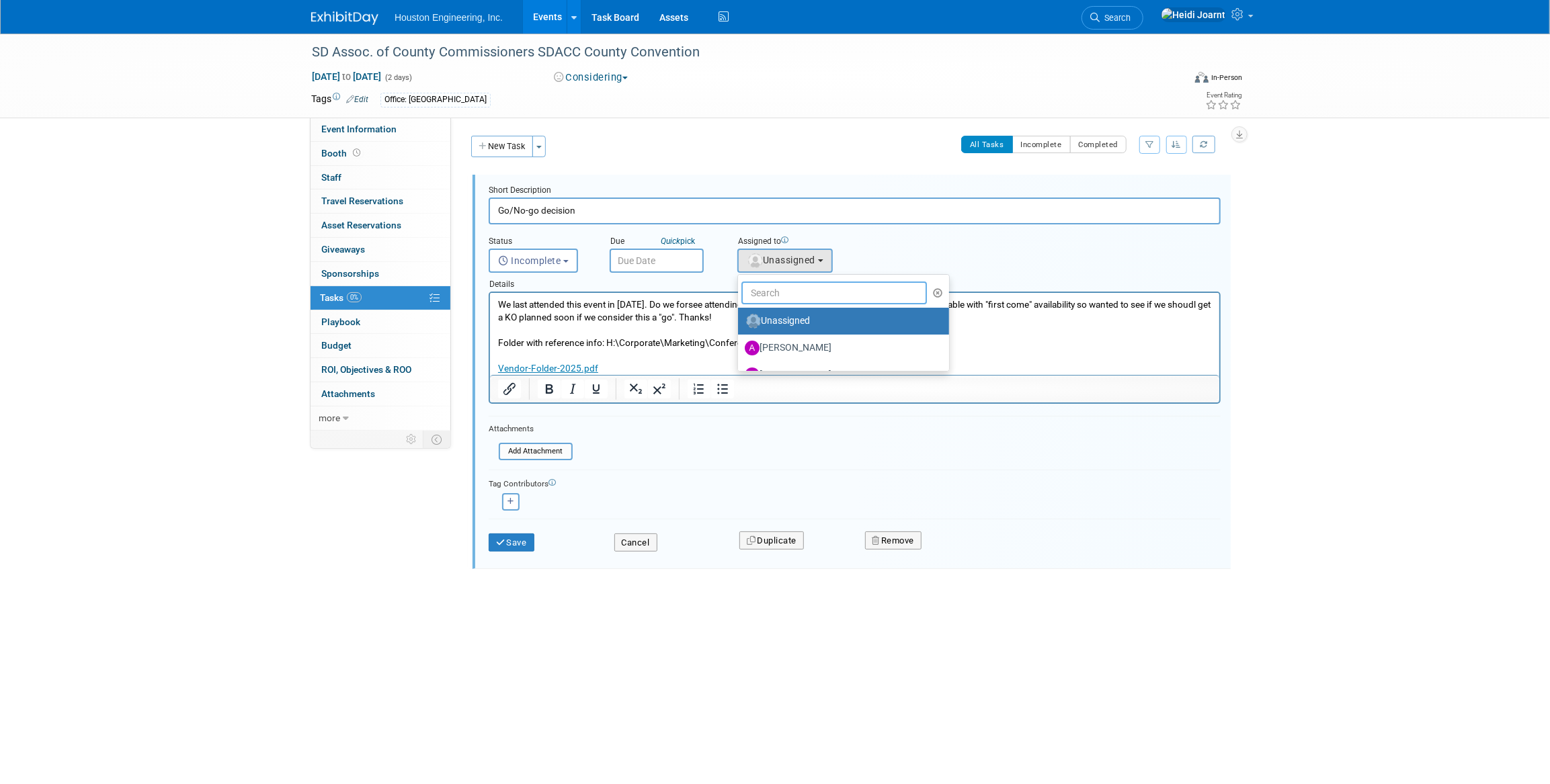
click at [779, 295] on input "text" at bounding box center [834, 292] width 185 height 23
type input "heidi"
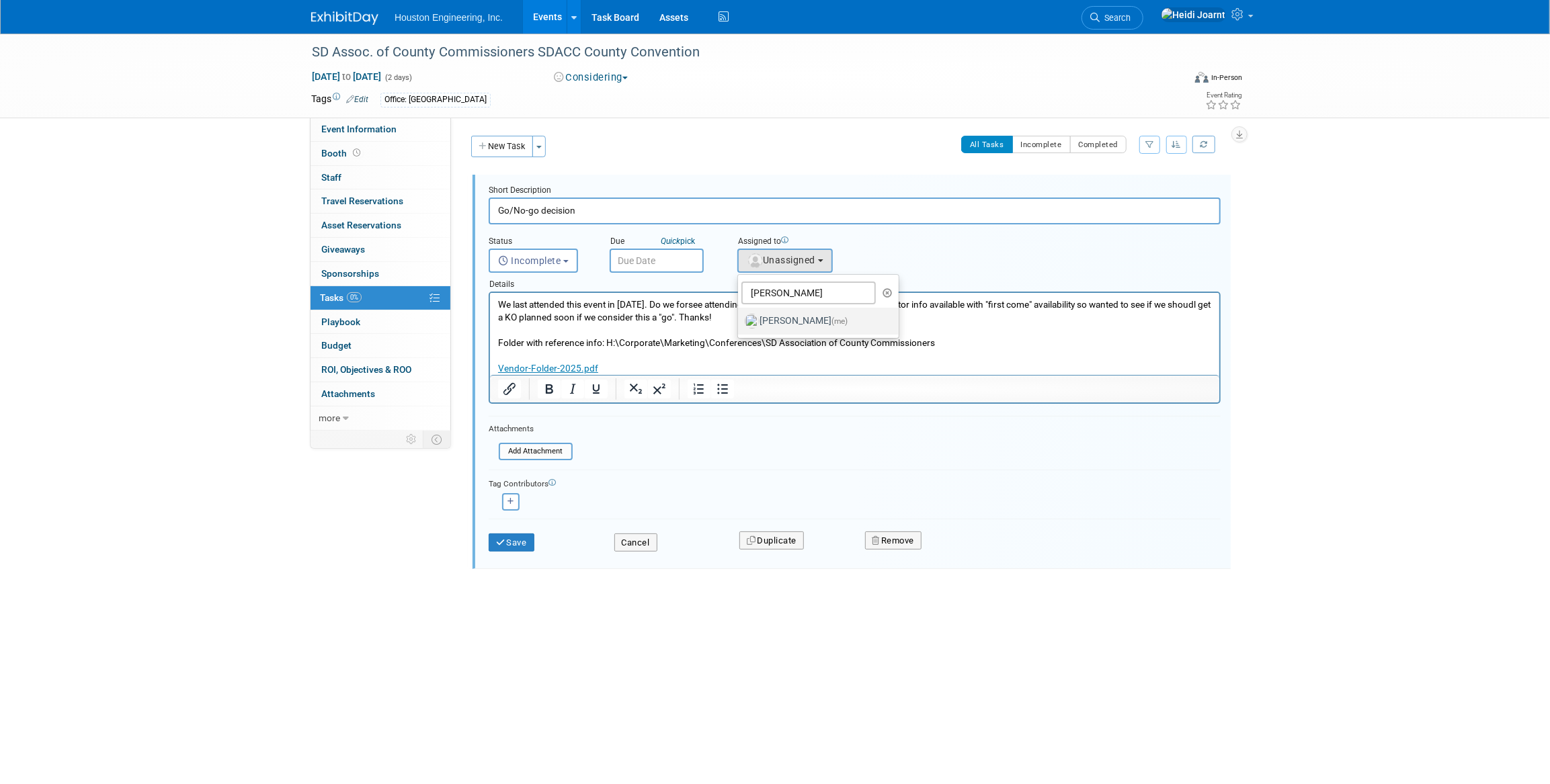
click at [780, 317] on label "Heidi Joarnt (me)" at bounding box center [814, 321] width 140 height 22
click at [740, 317] on input "Heidi Joarnt (me)" at bounding box center [736, 320] width 9 height 9
select select "6d2580fd-cc23-403a-9f47-834f17e7f51f"
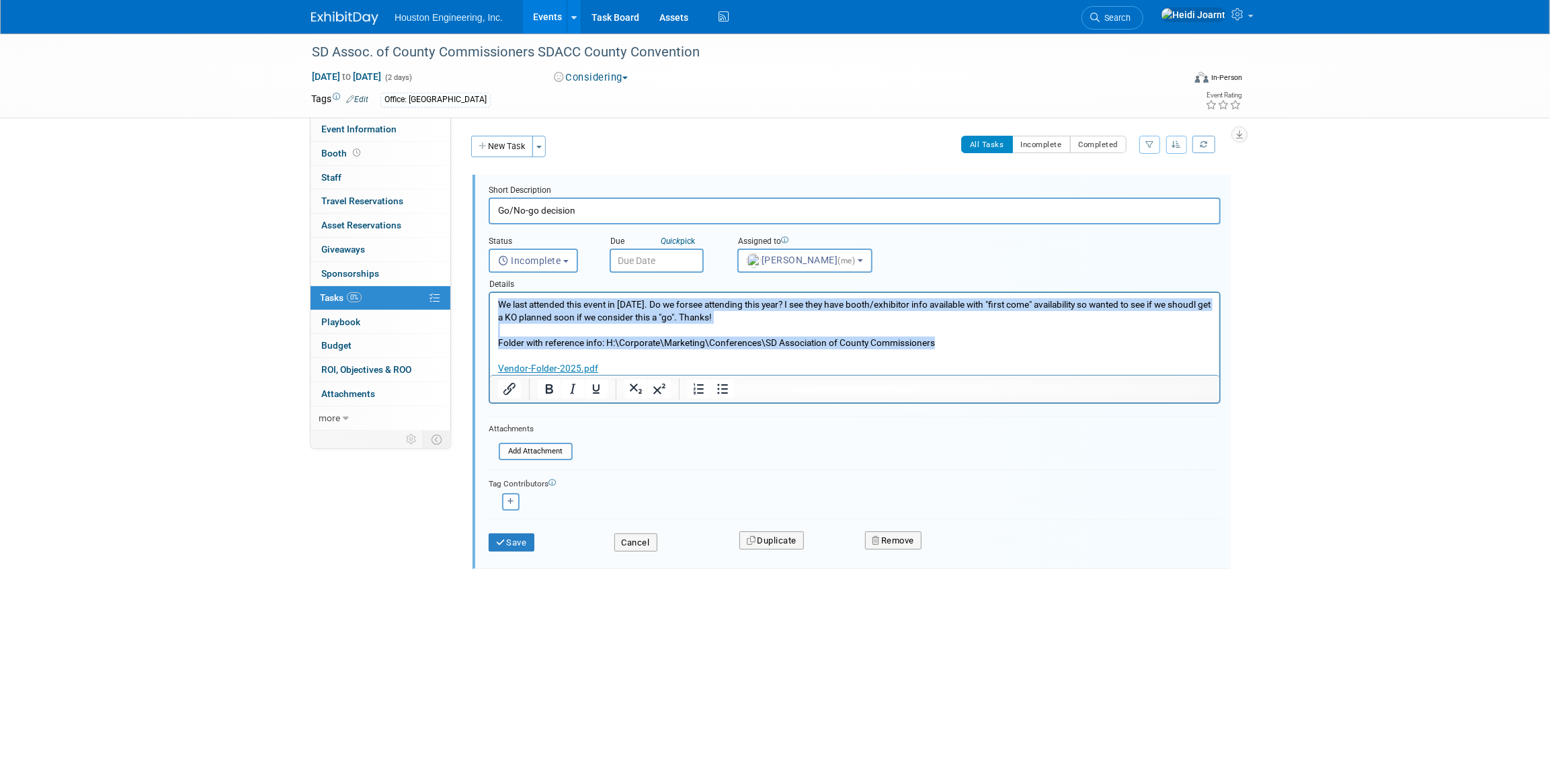
drag, startPoint x: 943, startPoint y: 342, endPoint x: 439, endPoint y: 287, distance: 507.0
click at [489, 293] on html "We last attended this event in 2023. Do we forsee attending this year? I see th…" at bounding box center [854, 334] width 729 height 82
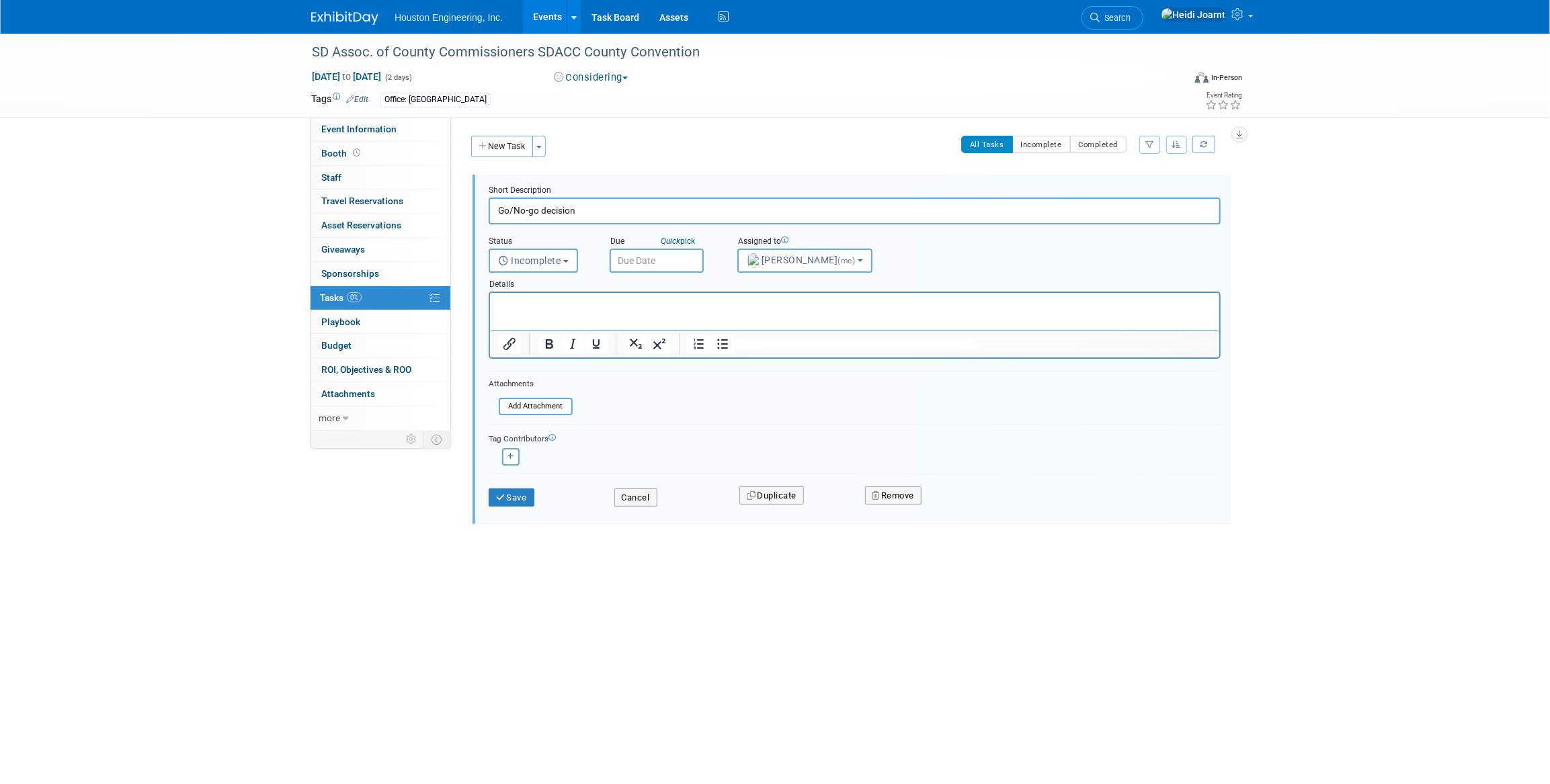
click at [657, 262] on input "text" at bounding box center [657, 260] width 94 height 24
click at [770, 284] on span at bounding box center [767, 282] width 9 height 8
type input "2026"
click at [629, 288] on span at bounding box center [623, 288] width 24 height 23
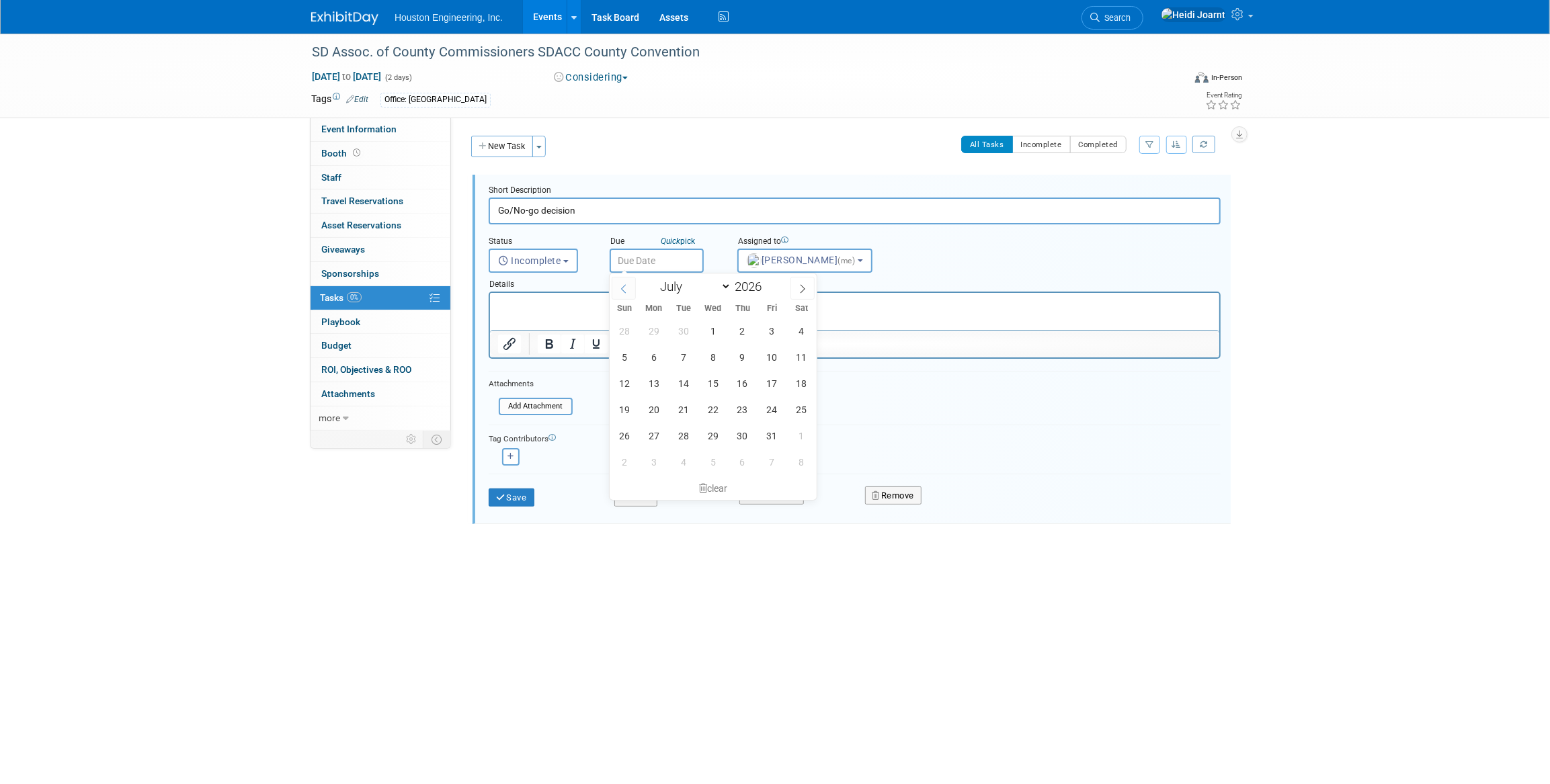
click at [629, 288] on span at bounding box center [623, 288] width 24 height 23
select select "5"
click at [655, 332] on span "1" at bounding box center [653, 331] width 26 height 26
type input "Jun 1, 2026"
click at [525, 498] on button "Save" at bounding box center [511, 497] width 46 height 19
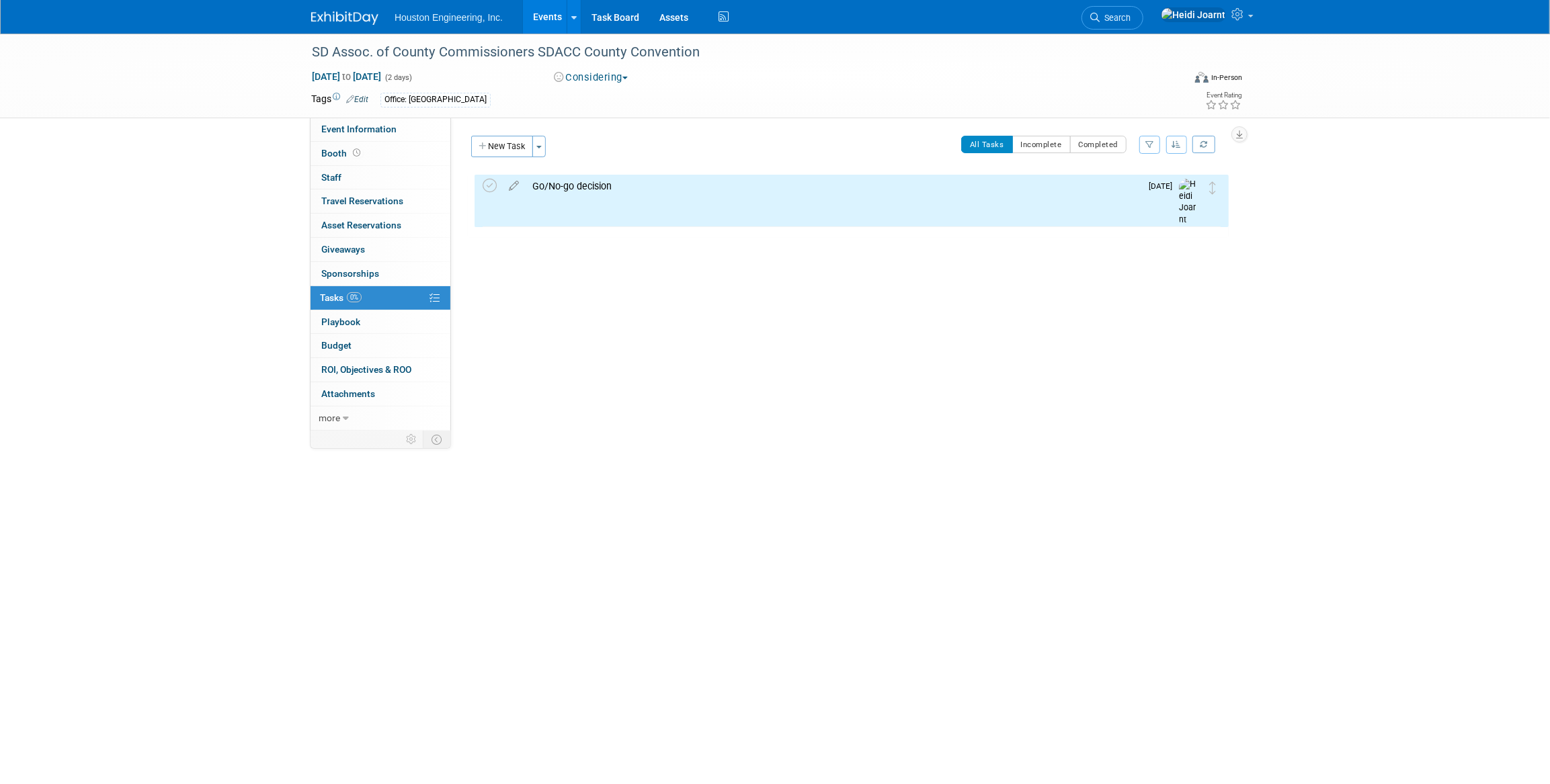
click at [543, 14] on link "Events" at bounding box center [547, 16] width 49 height 33
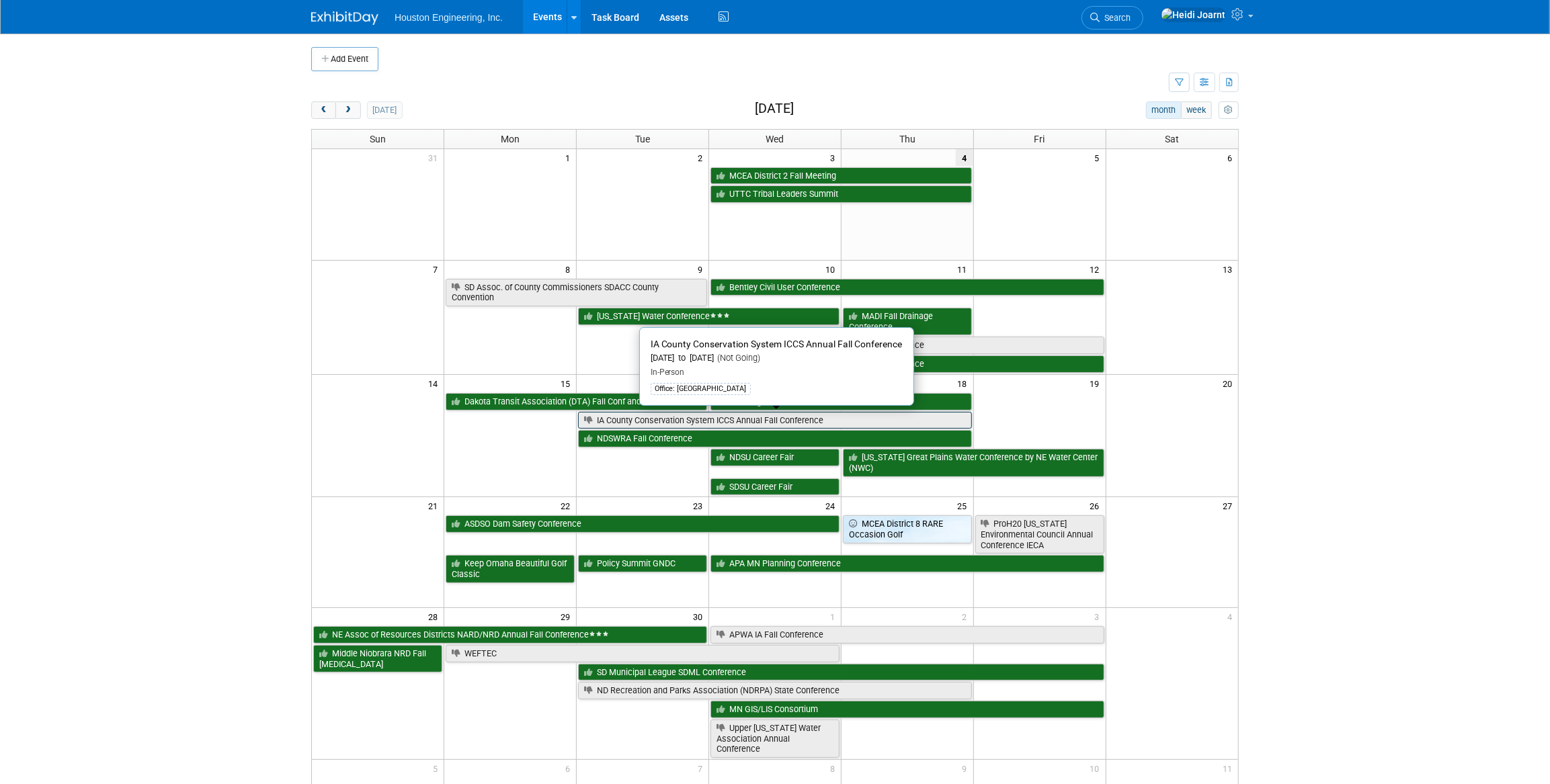
click at [736, 420] on link "IA County Conservation System ICCS Annual Fall Conference" at bounding box center [774, 420] width 393 height 17
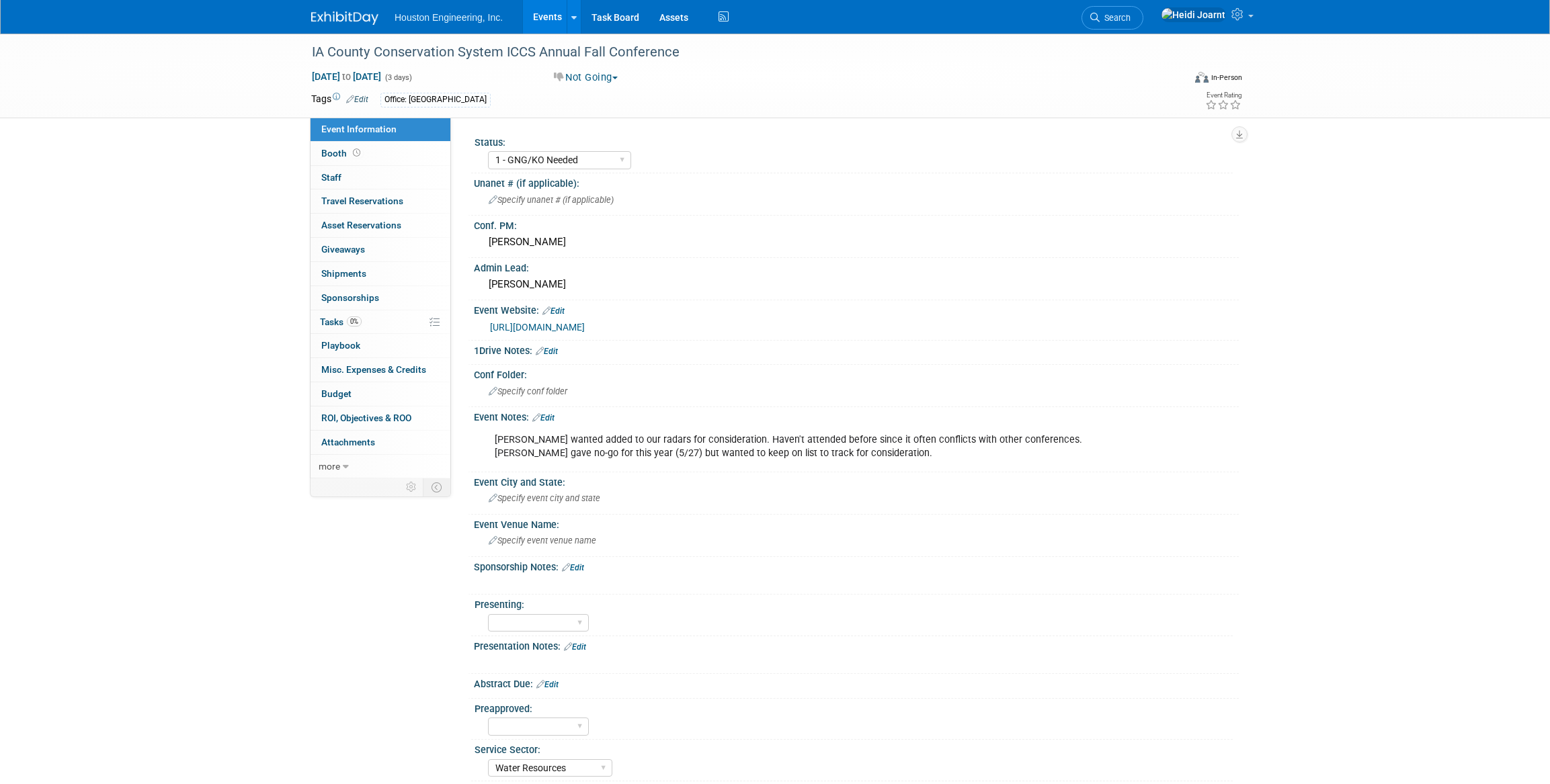
select select "1 - GNG/KO Needed"
select select "Water Resources"
click at [1139, 23] on link "Search" at bounding box center [1112, 18] width 61 height 24
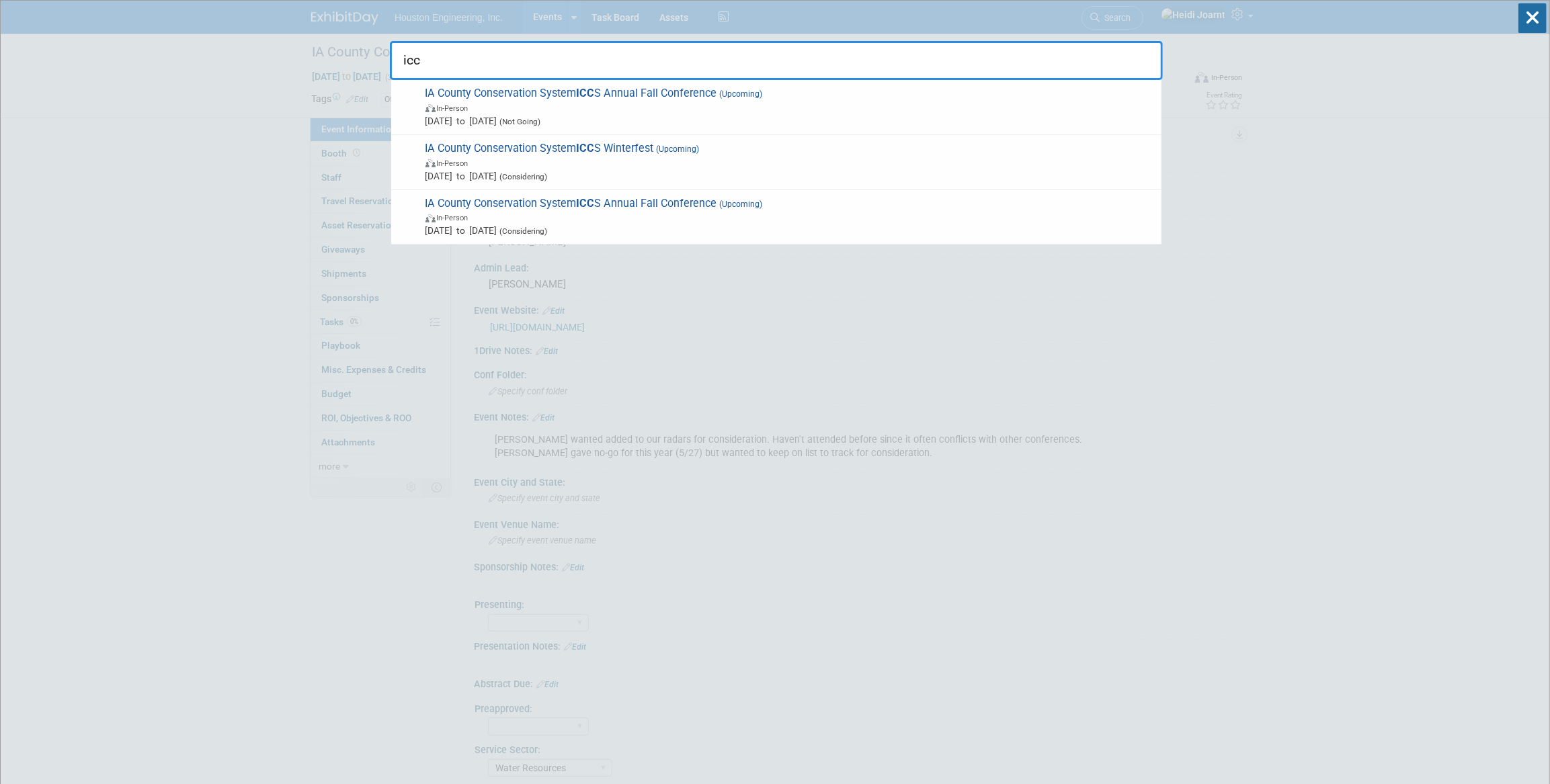
type input "icc"
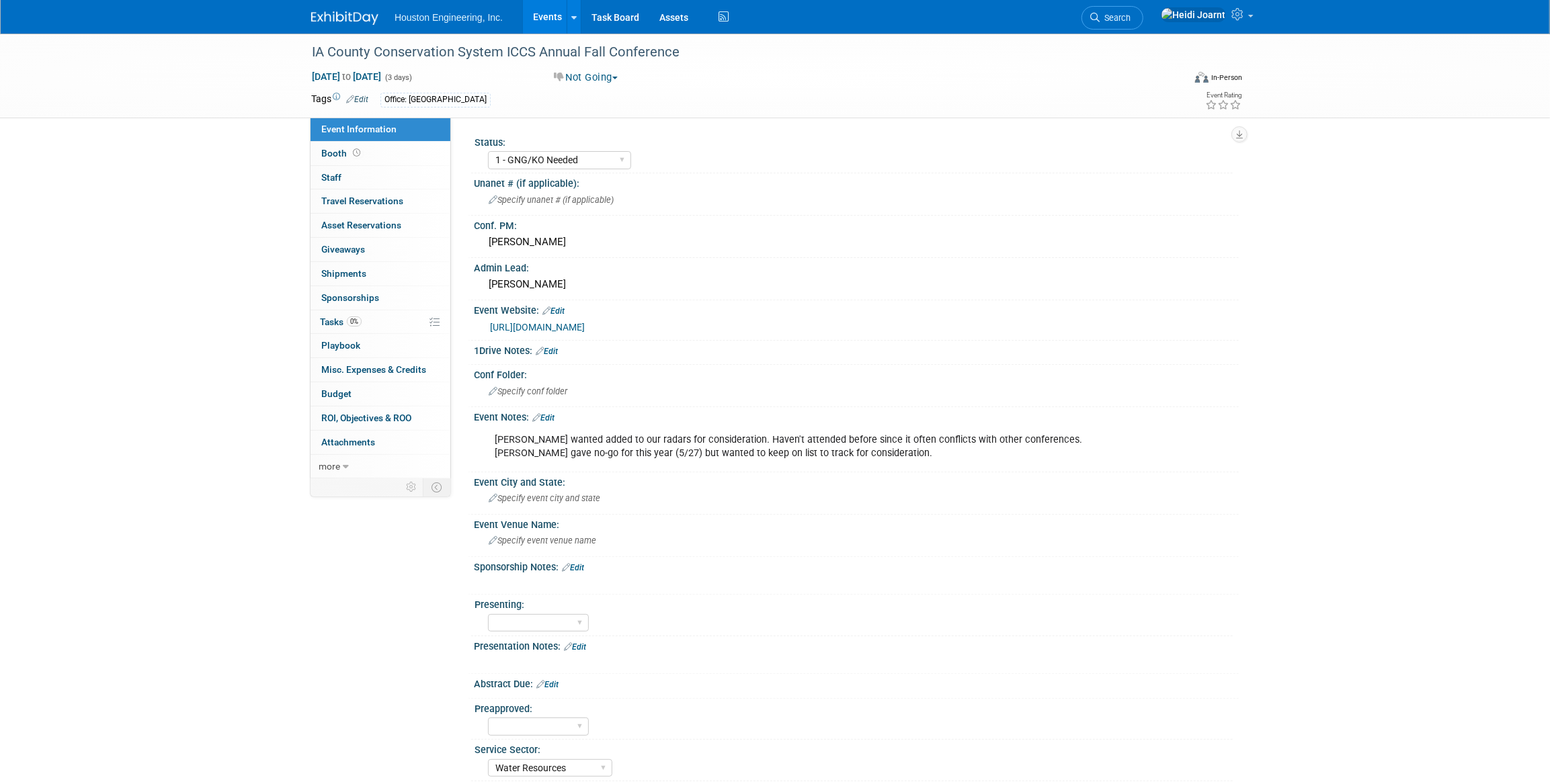
click at [561, 14] on link "Events" at bounding box center [547, 16] width 49 height 33
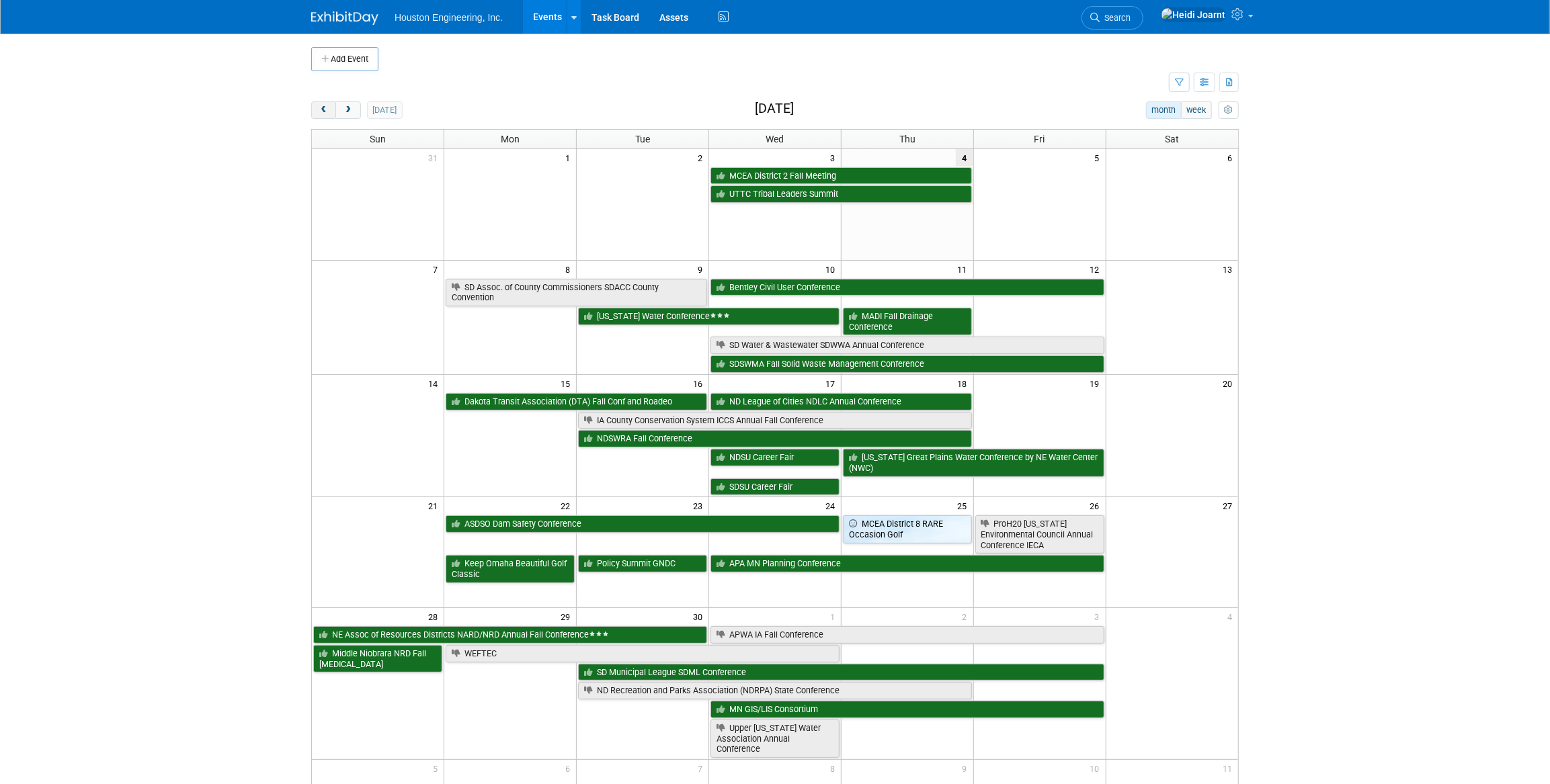
click at [322, 110] on span "prev" at bounding box center [323, 110] width 10 height 9
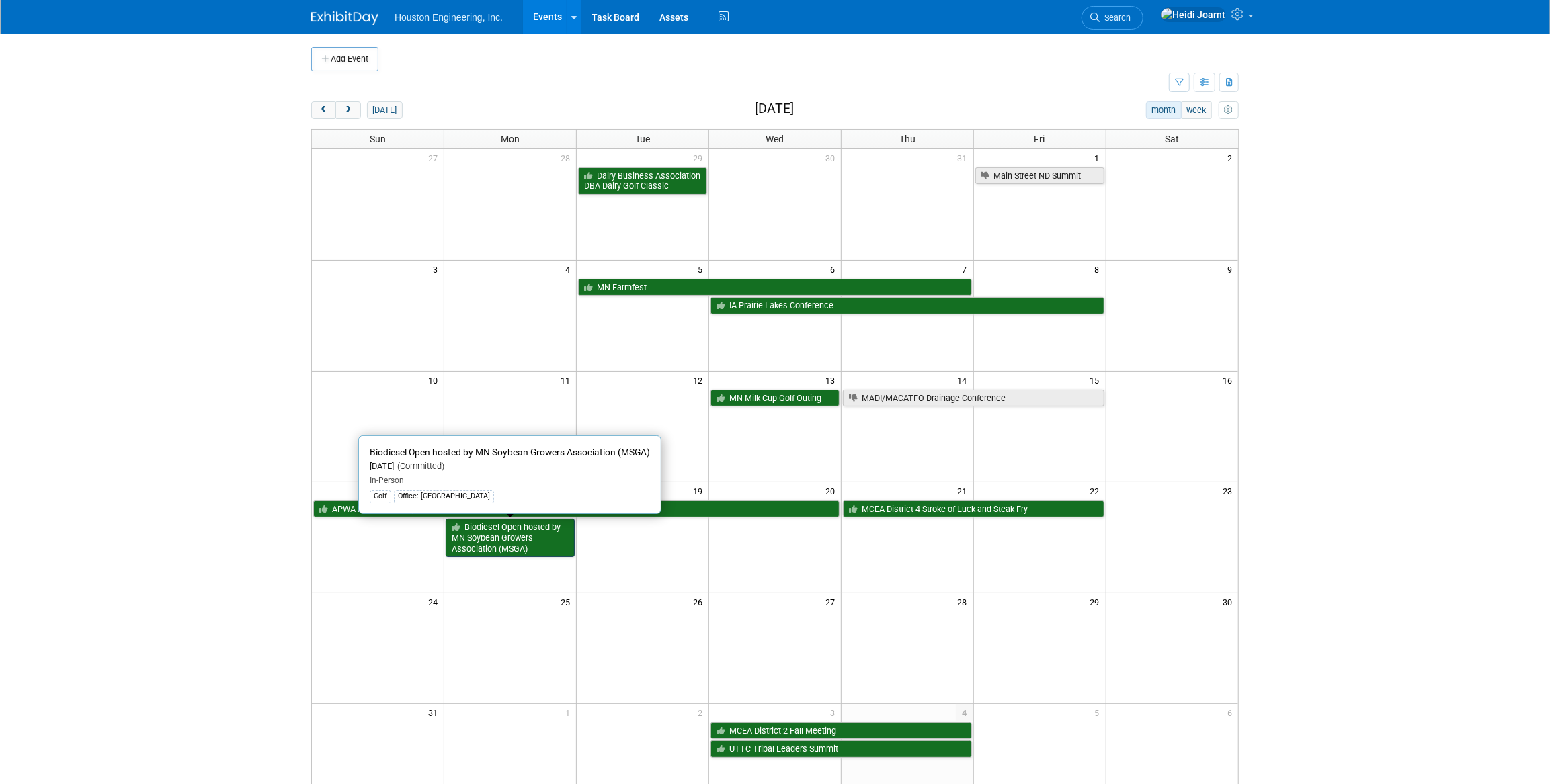
click at [512, 548] on link "Biodiesel Open hosted by MN Soybean Growers Association (MSGA)" at bounding box center [510, 538] width 129 height 38
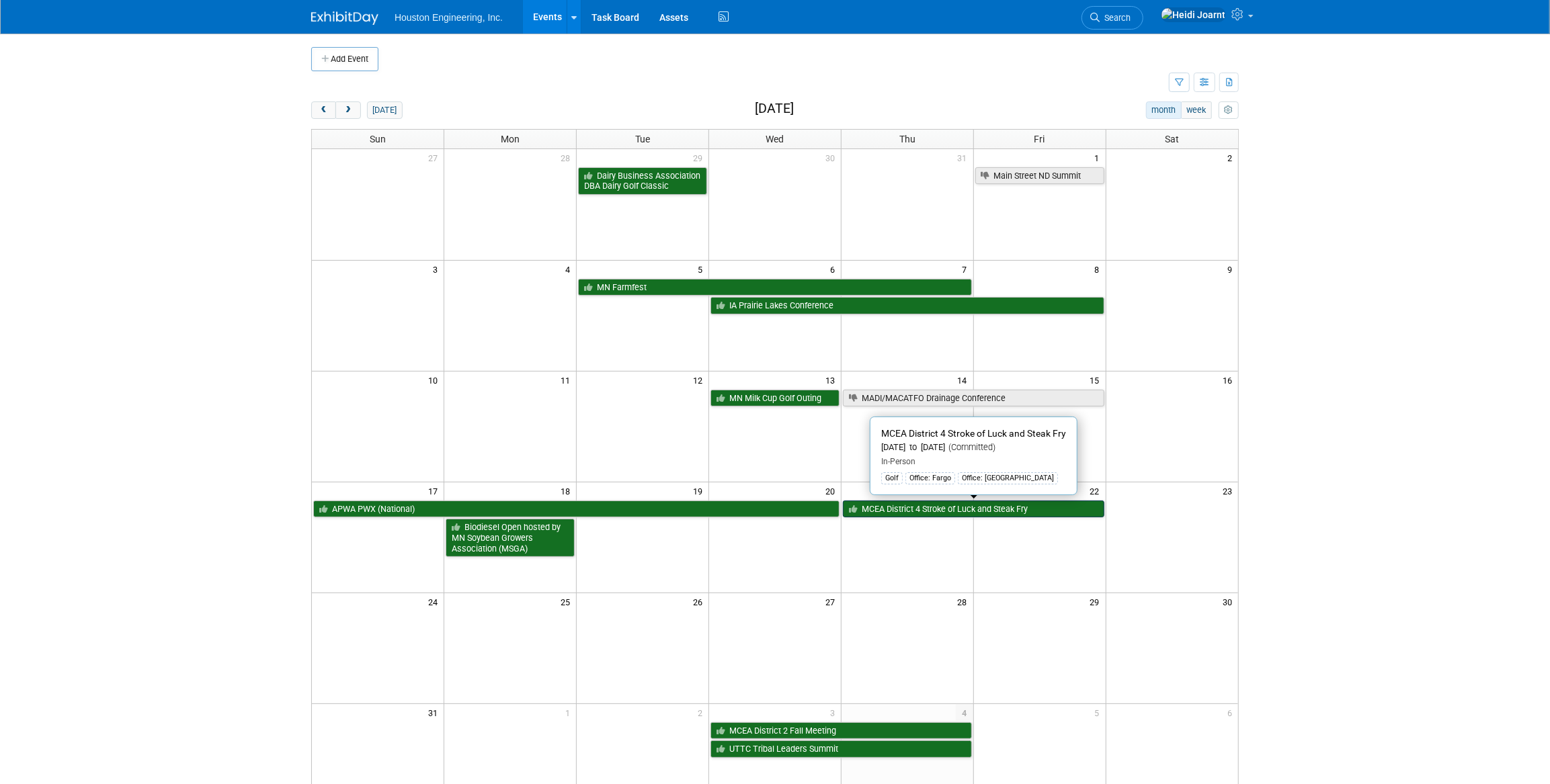
click at [936, 511] on link "MCEA District 4 Stroke of Luck and Steak Fry" at bounding box center [973, 509] width 261 height 17
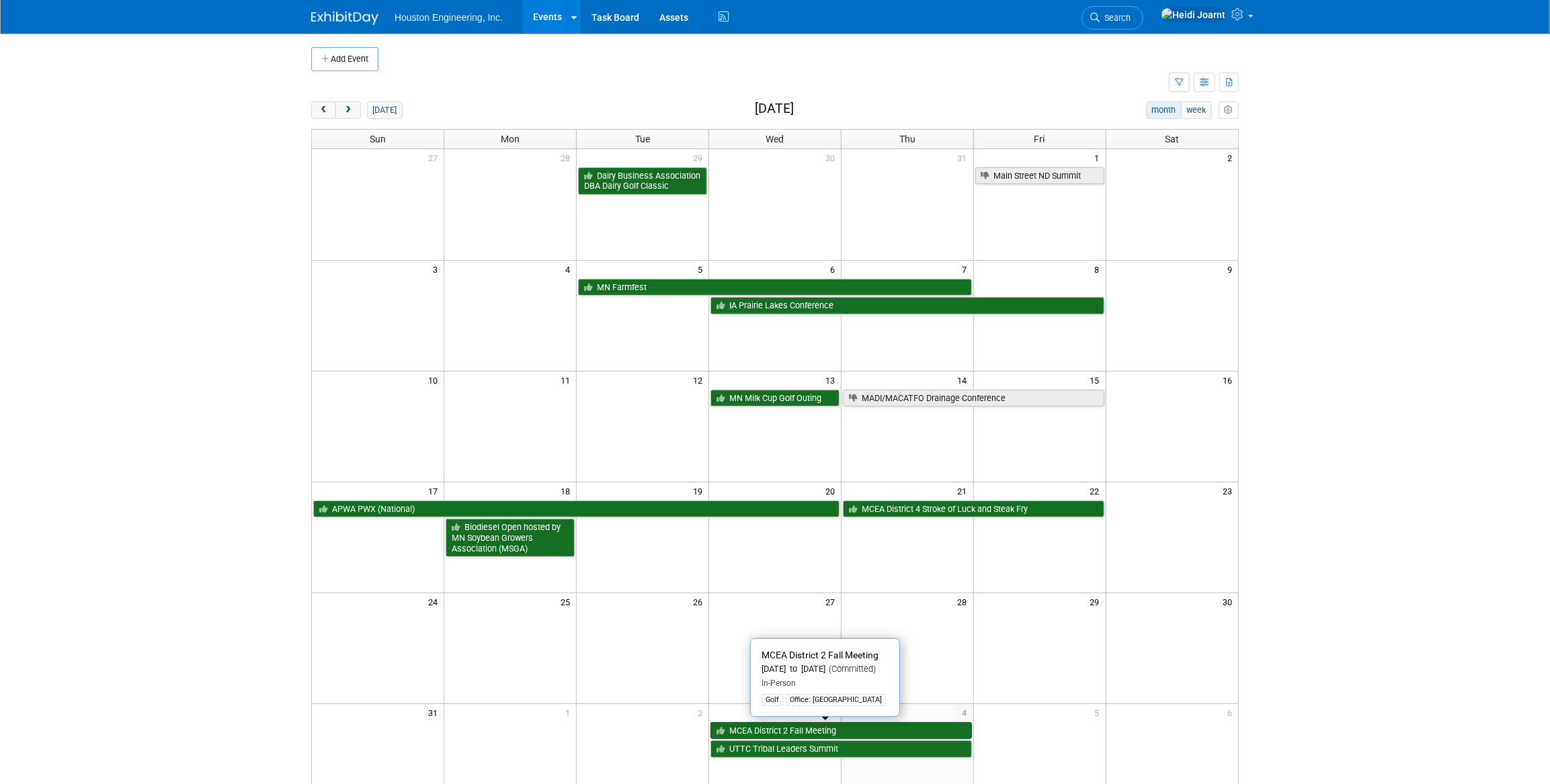
click at [801, 730] on link "MCEA District 2 Fall Meeting" at bounding box center [840, 731] width 261 height 17
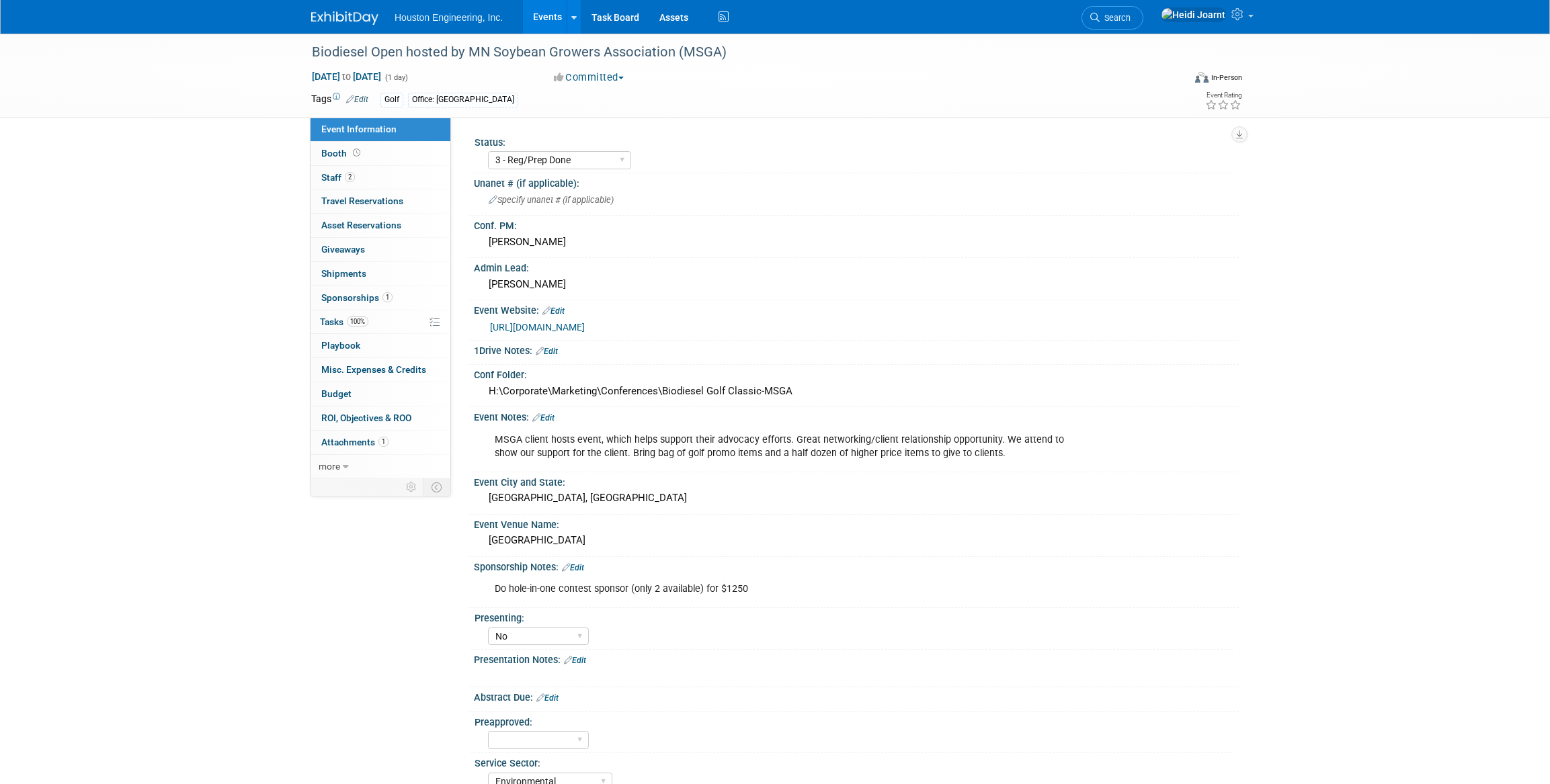
select select "3 - Reg/Prep Done"
select select "No"
select select "Environmental"
click at [1143, 24] on link "Search" at bounding box center [1112, 18] width 61 height 24
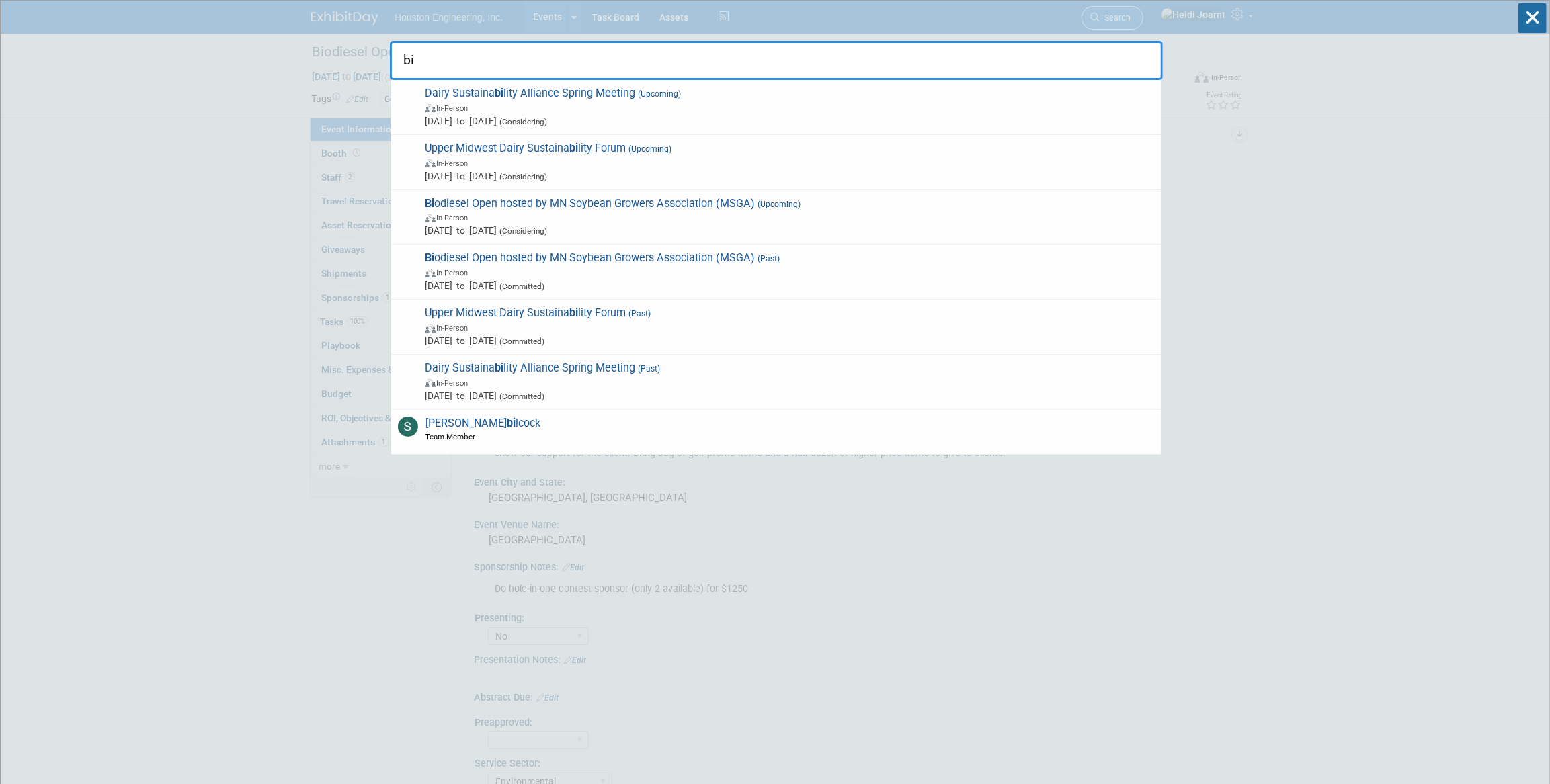
type input "b"
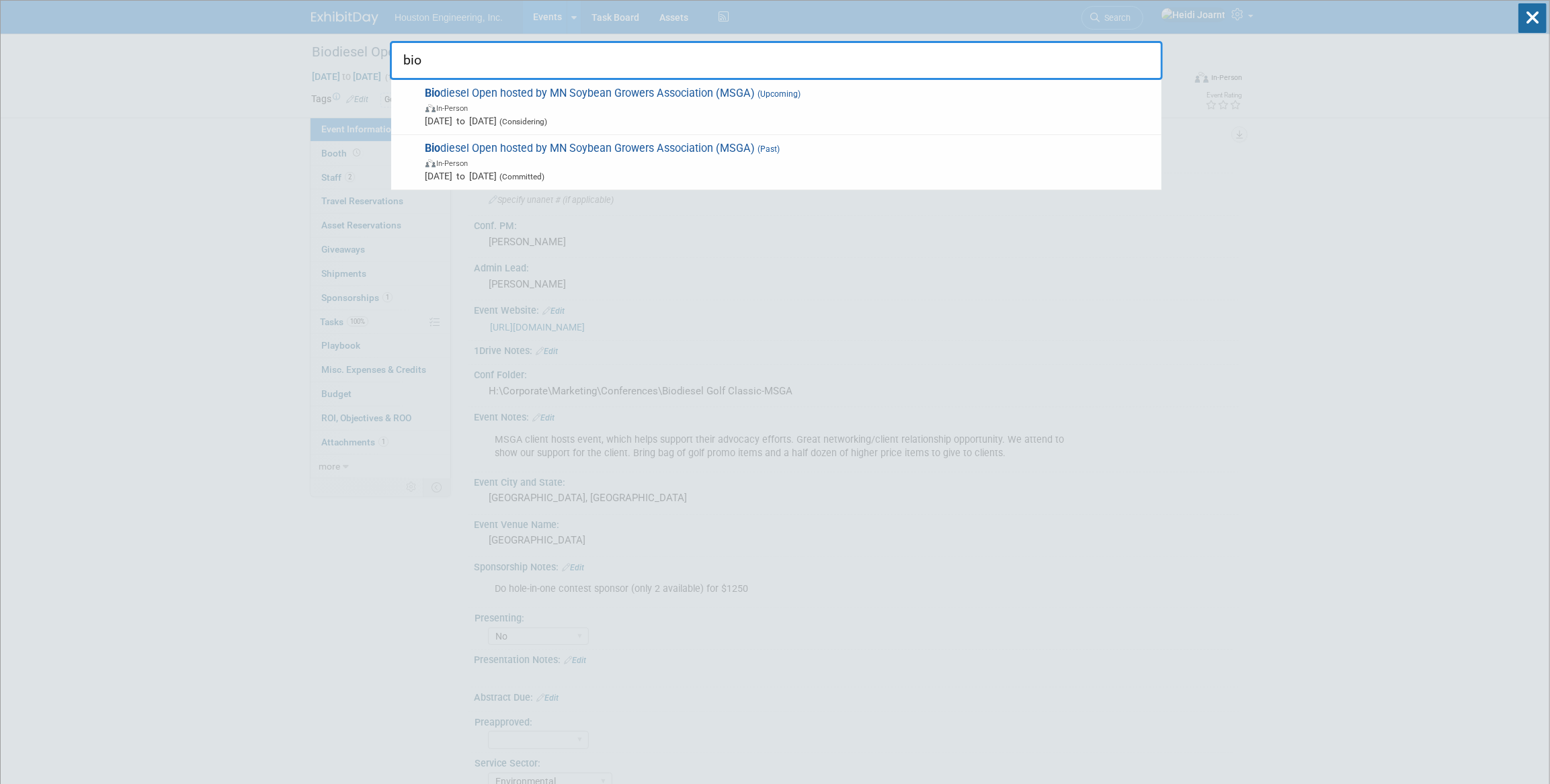
type input "bio"
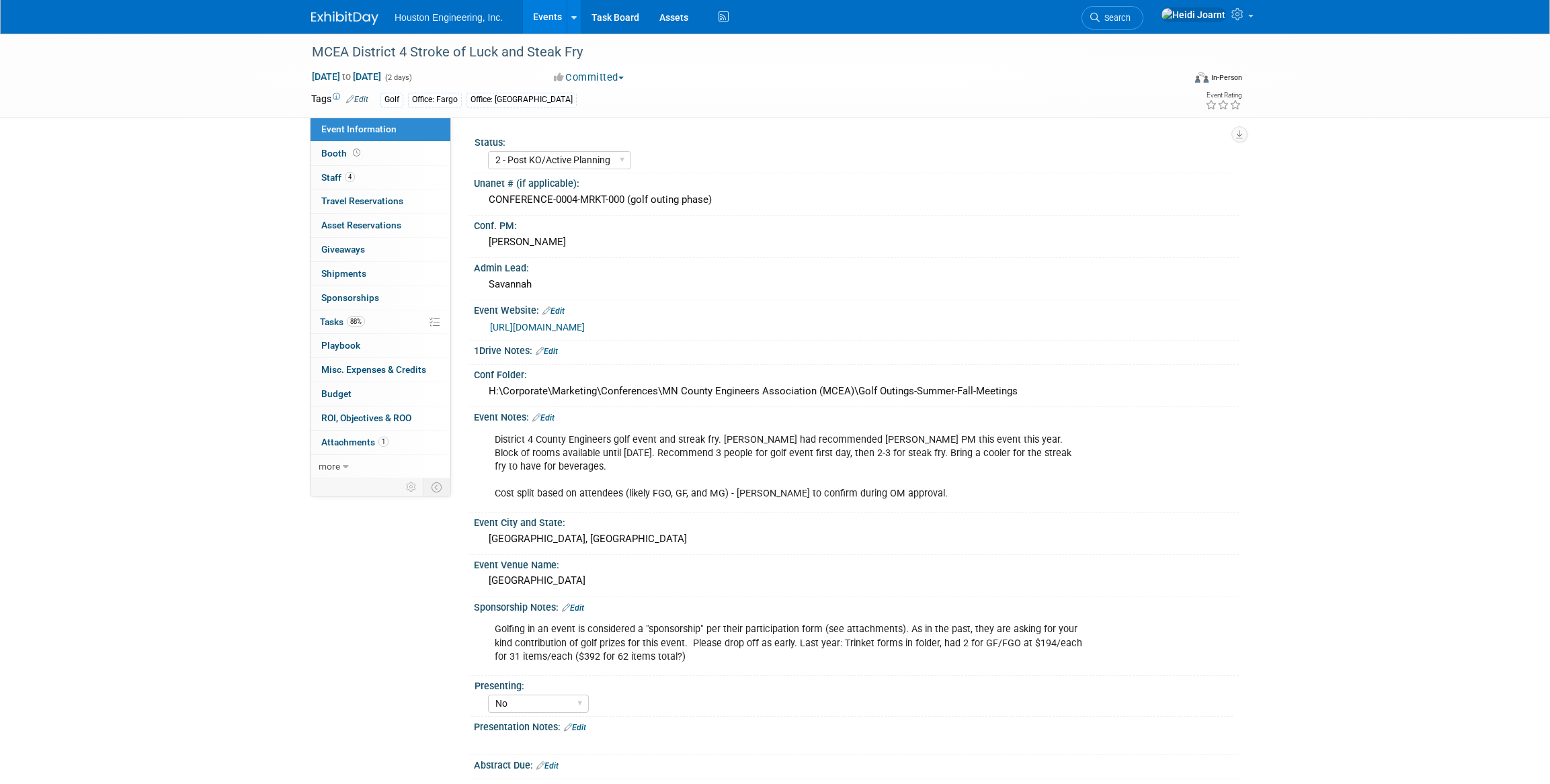
select select "2 - Post KO/Active Planning"
select select "No"
select select "Transportation"
click at [1130, 21] on span "Search" at bounding box center [1115, 17] width 31 height 10
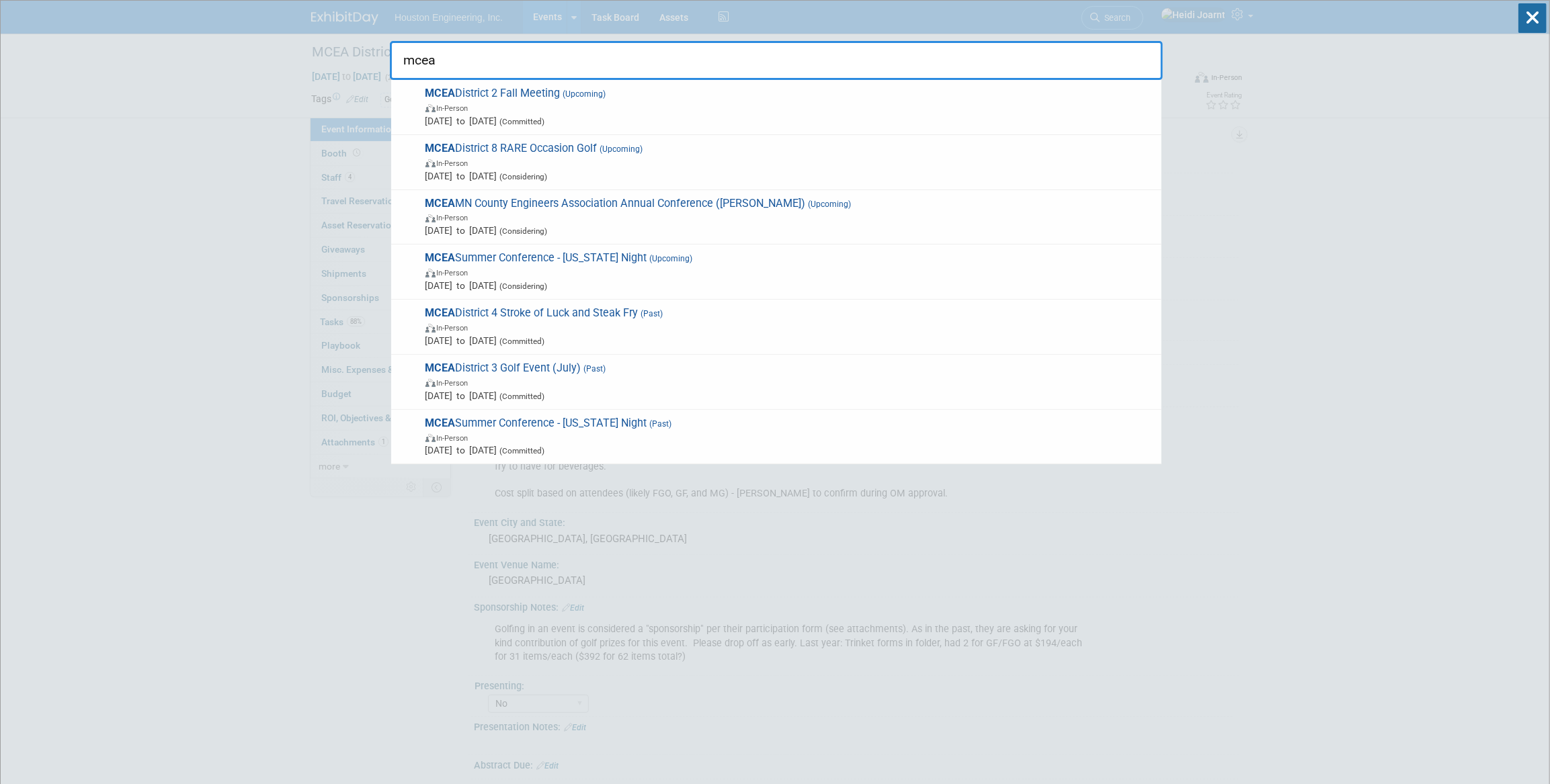
type input "mcea"
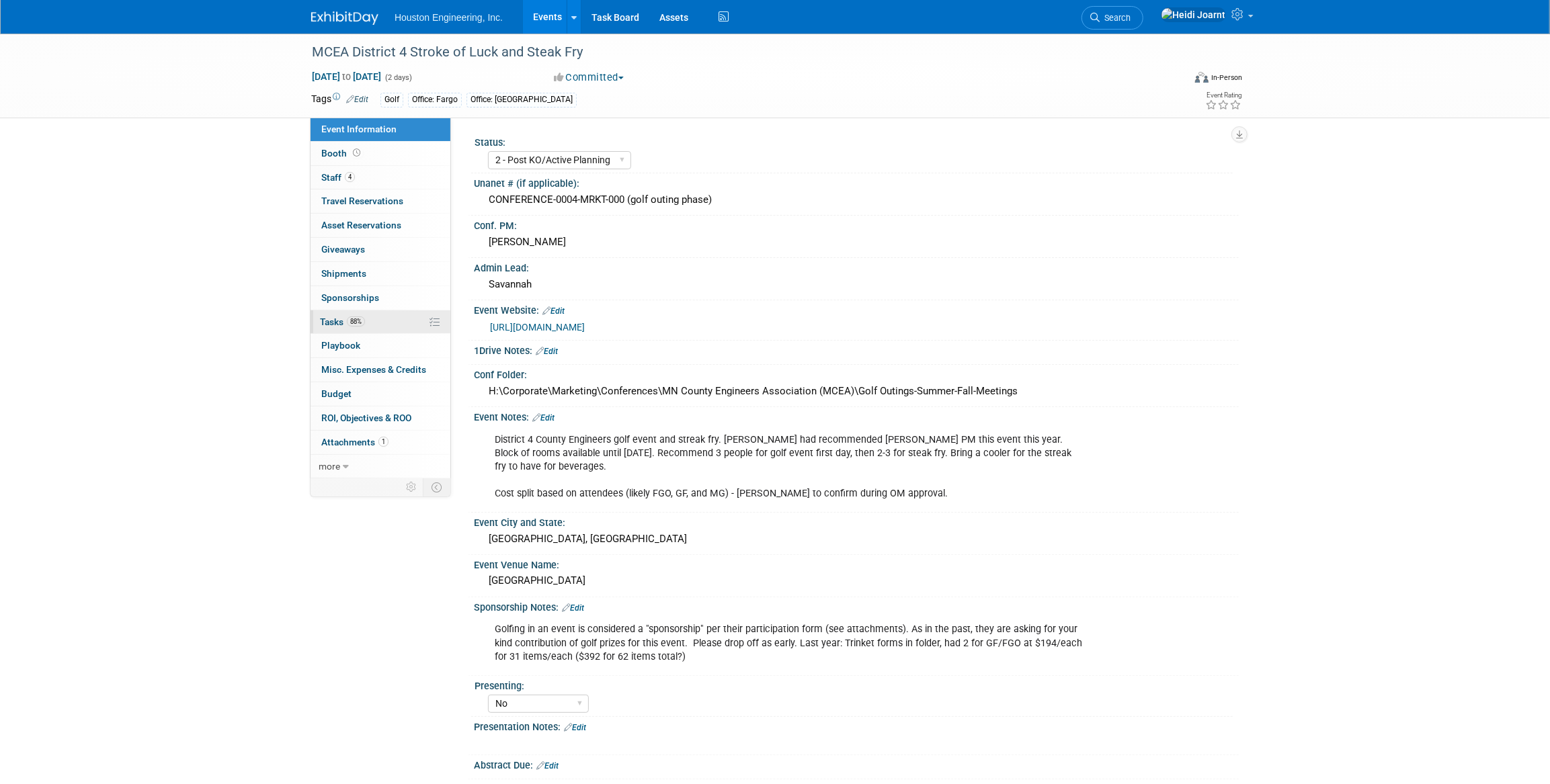
click at [373, 326] on link "88% Tasks 88%" at bounding box center [380, 322] width 140 height 24
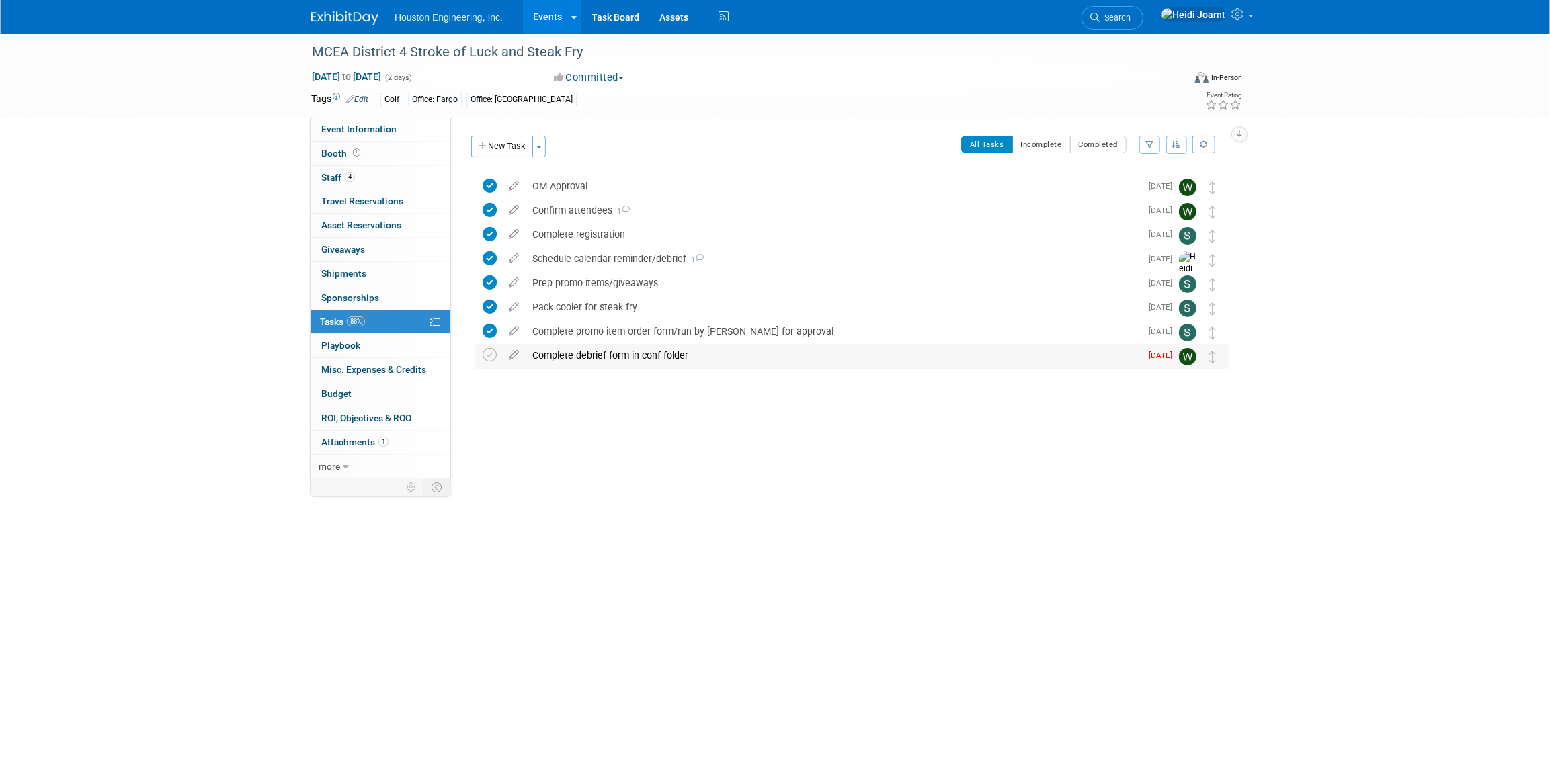
click at [647, 351] on div "Complete debrief form in conf folder" at bounding box center [833, 354] width 615 height 23
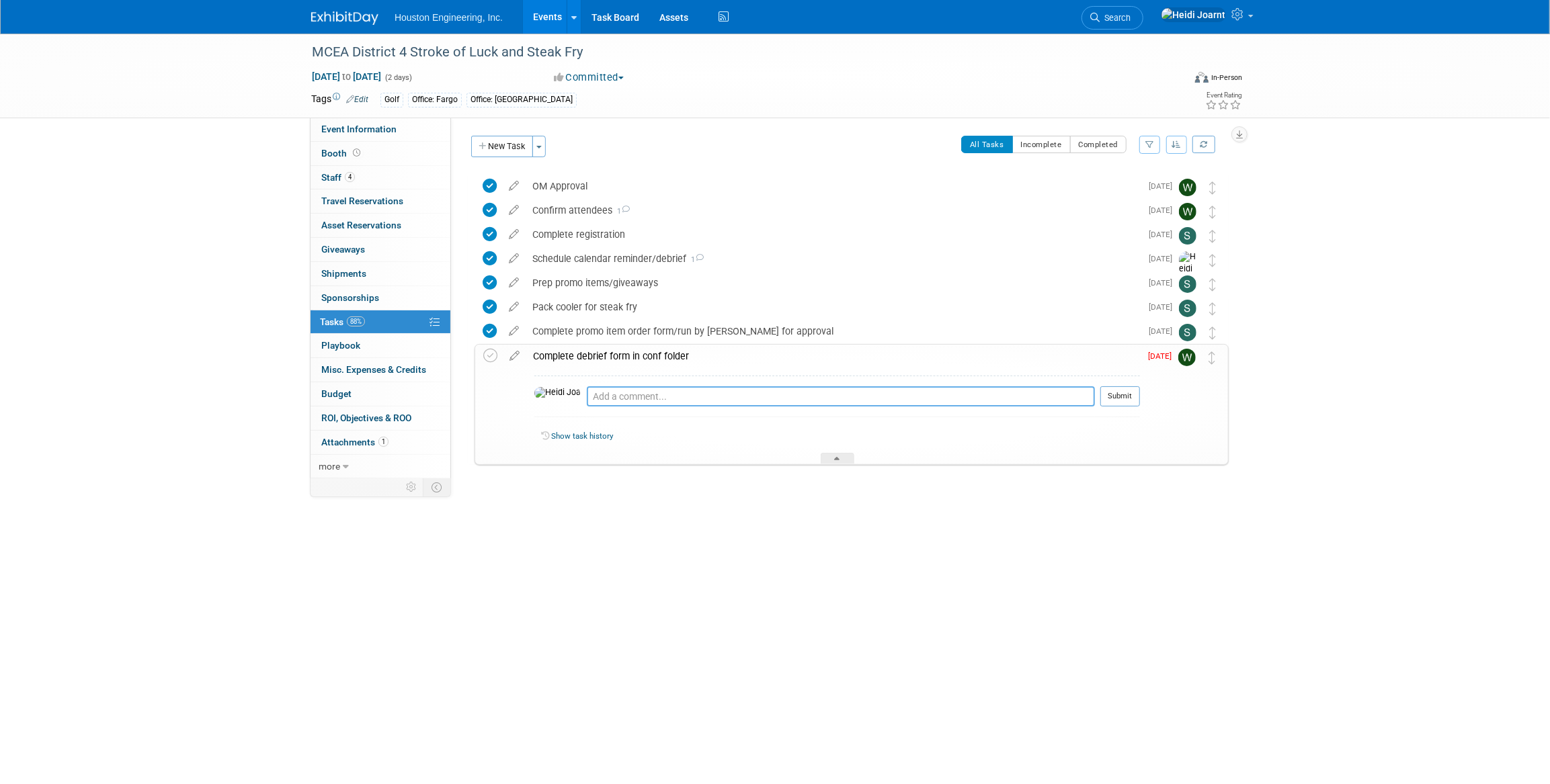
click at [649, 399] on textarea at bounding box center [841, 396] width 508 height 20
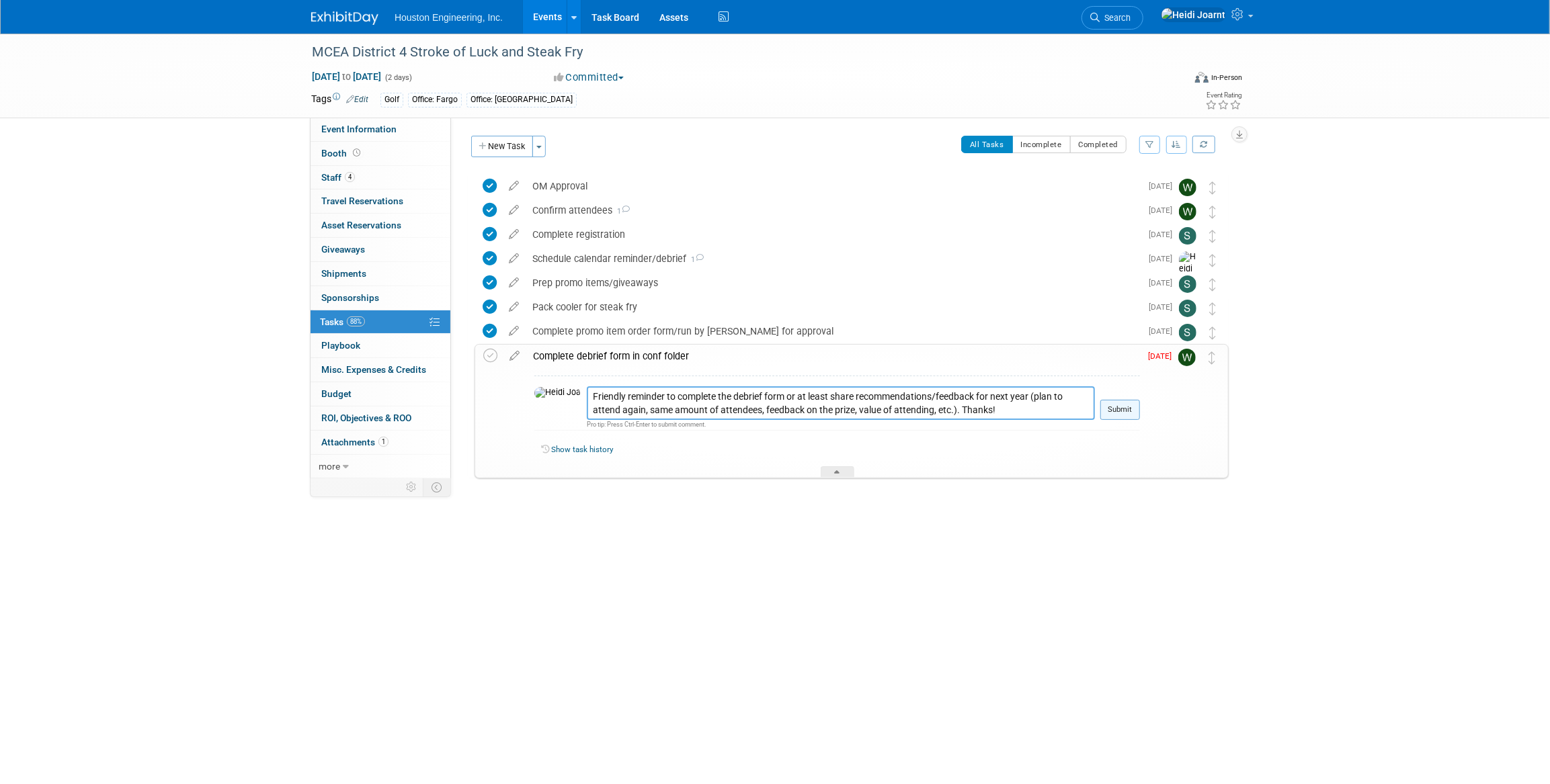
type textarea "Friendly reminder to complete the debrief form or at least share recommendation…"
click at [1124, 416] on button "Submit" at bounding box center [1120, 410] width 40 height 20
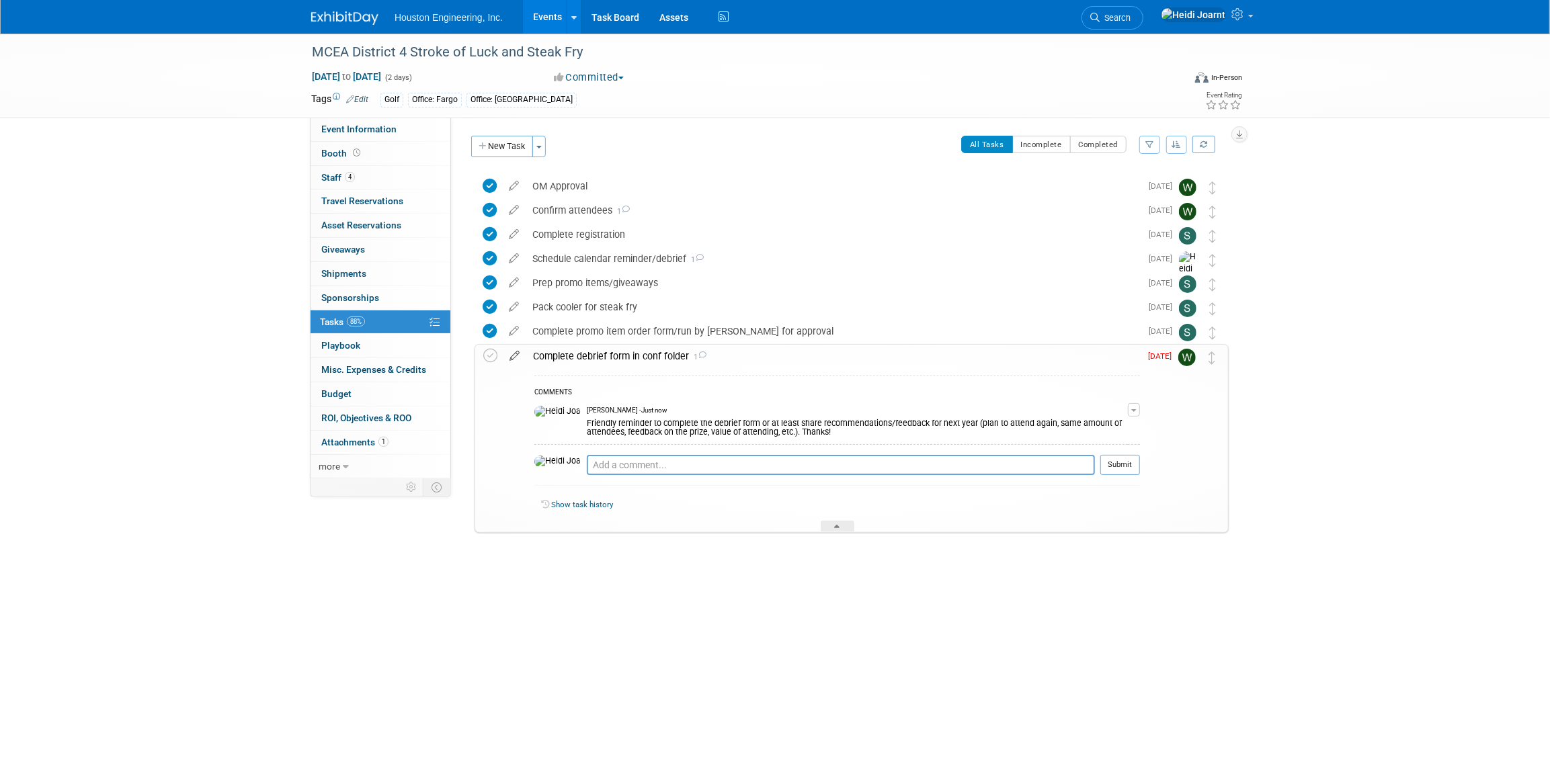
click at [512, 356] on icon at bounding box center [515, 353] width 24 height 17
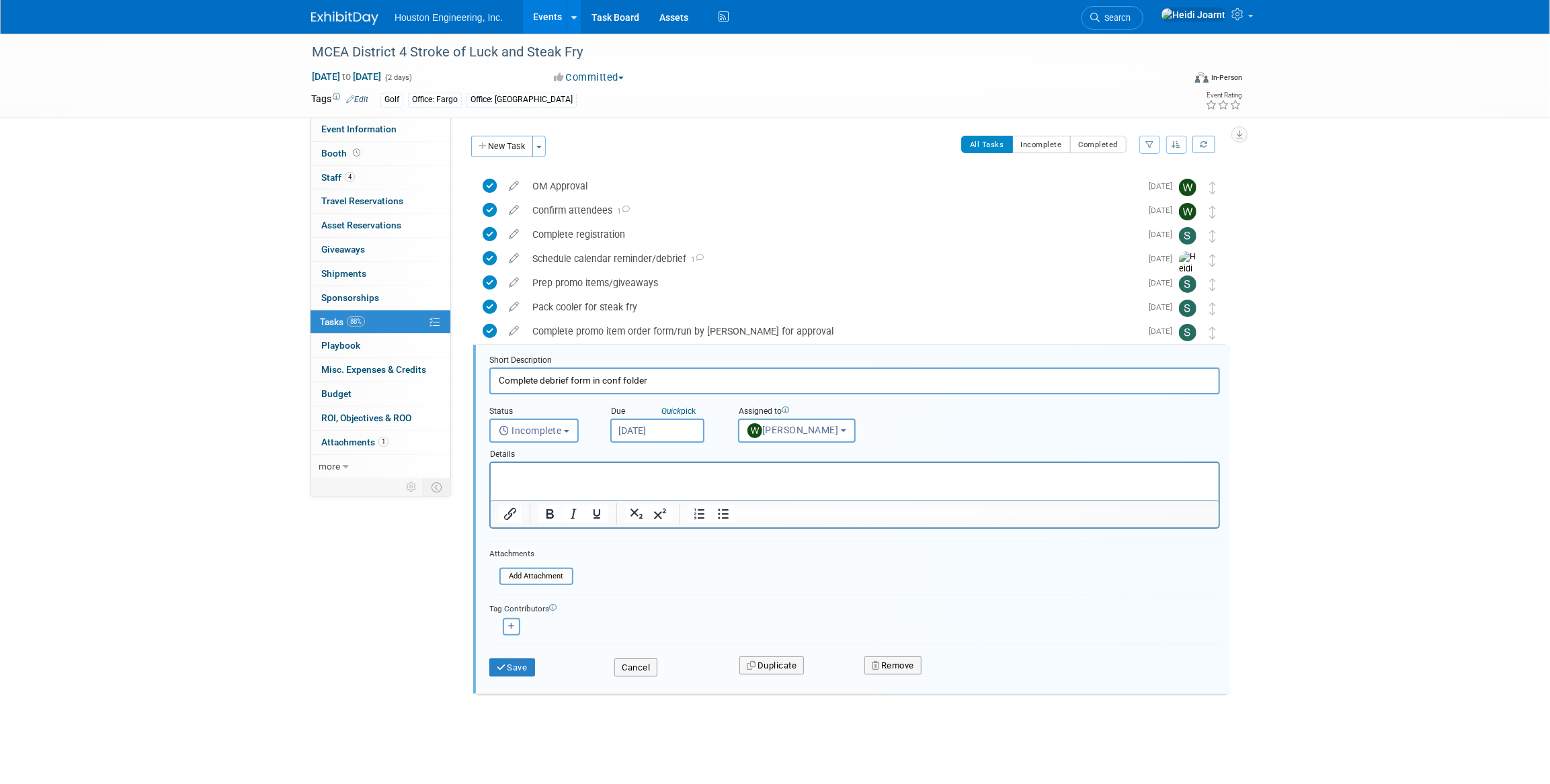
click at [676, 428] on input "Aug 25, 2025" at bounding box center [657, 430] width 94 height 24
click at [799, 459] on icon at bounding box center [803, 458] width 9 height 9
select select "8"
click at [773, 518] on span "12" at bounding box center [772, 526] width 26 height 26
type input "Sep 12, 2025"
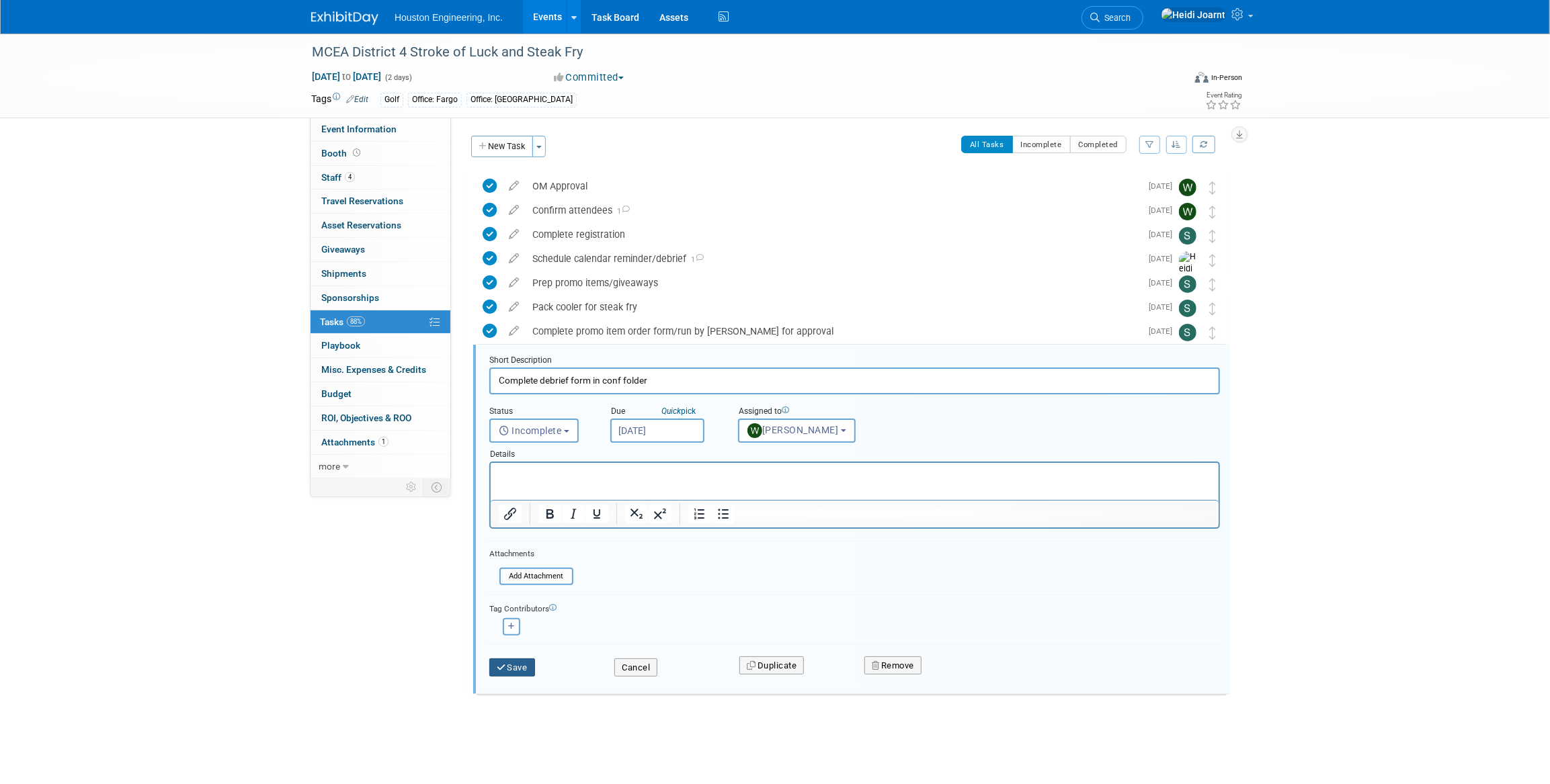
click at [529, 666] on button "Save" at bounding box center [512, 667] width 46 height 19
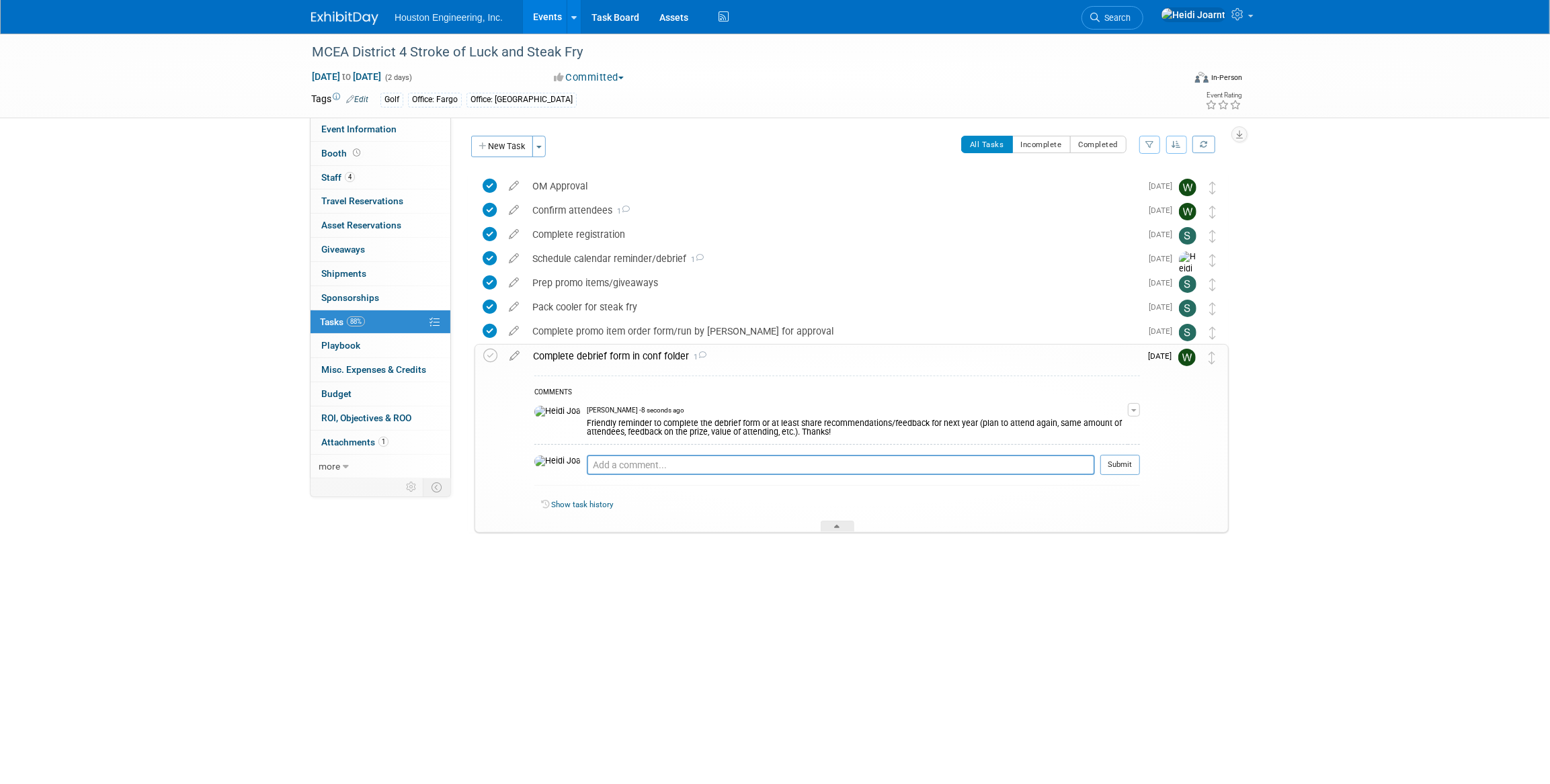
click at [612, 357] on div "Complete debrief form in conf folder 1" at bounding box center [833, 355] width 613 height 23
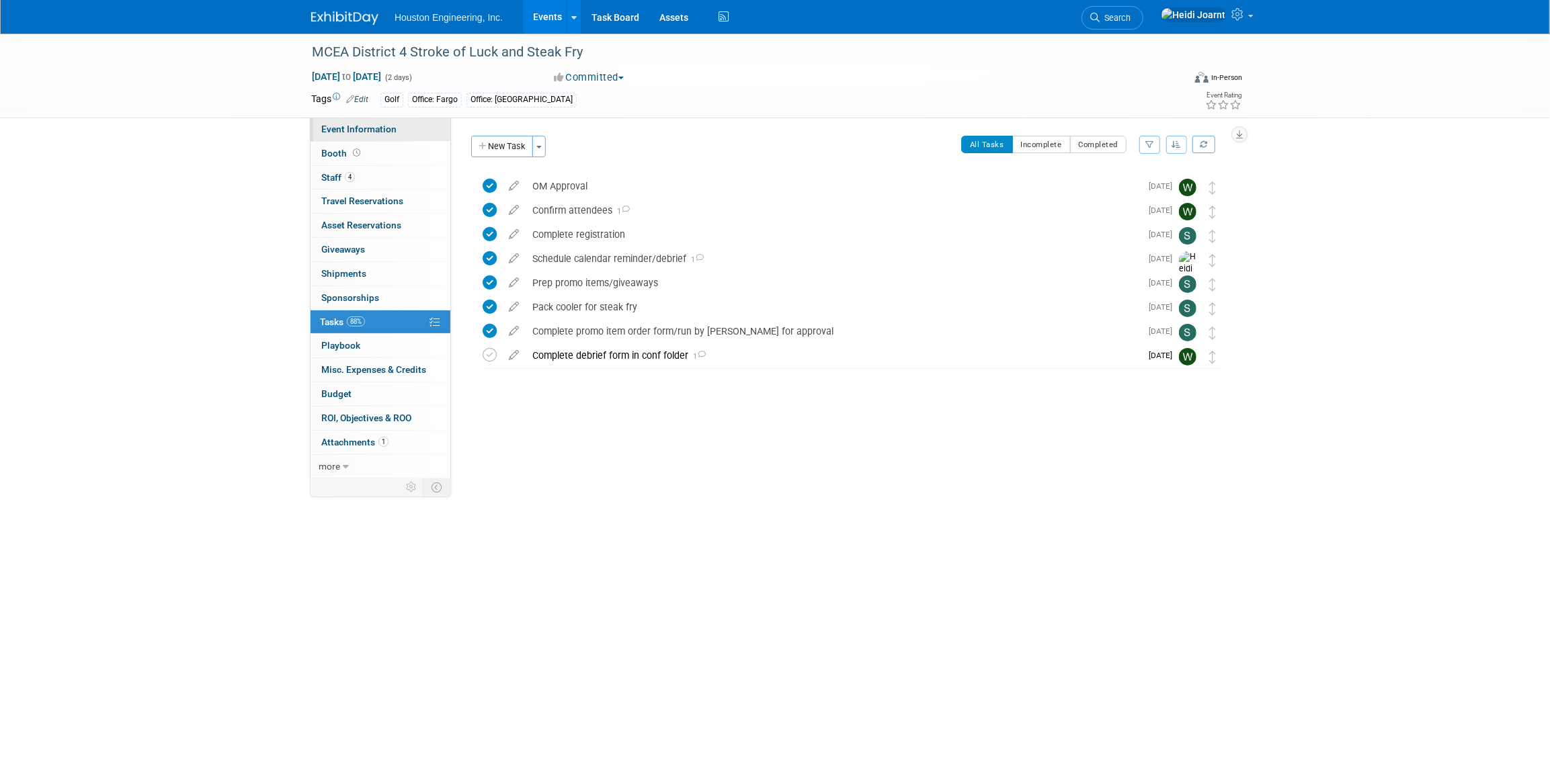
click at [381, 121] on link "Event Information" at bounding box center [380, 129] width 140 height 24
select select "2 - Post KO/Active Planning"
select select "No"
select select "Transportation"
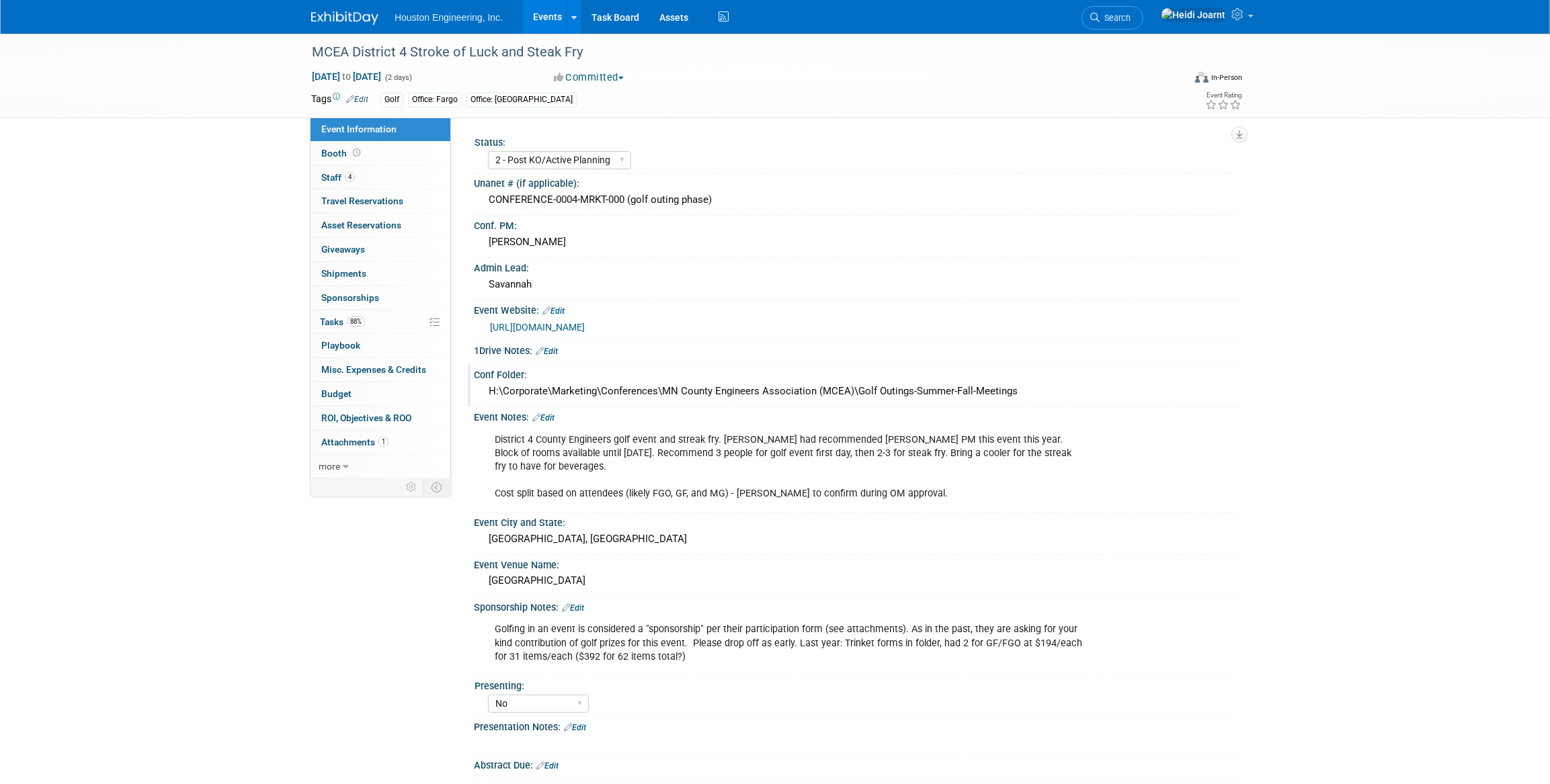
drag, startPoint x: 1020, startPoint y: 390, endPoint x: 485, endPoint y: 389, distance: 535.0
click at [485, 389] on div "H:\Corporate\Marketing\Conferences\MN County Engineers Association (MCEA)\Golf …" at bounding box center [855, 391] width 744 height 21
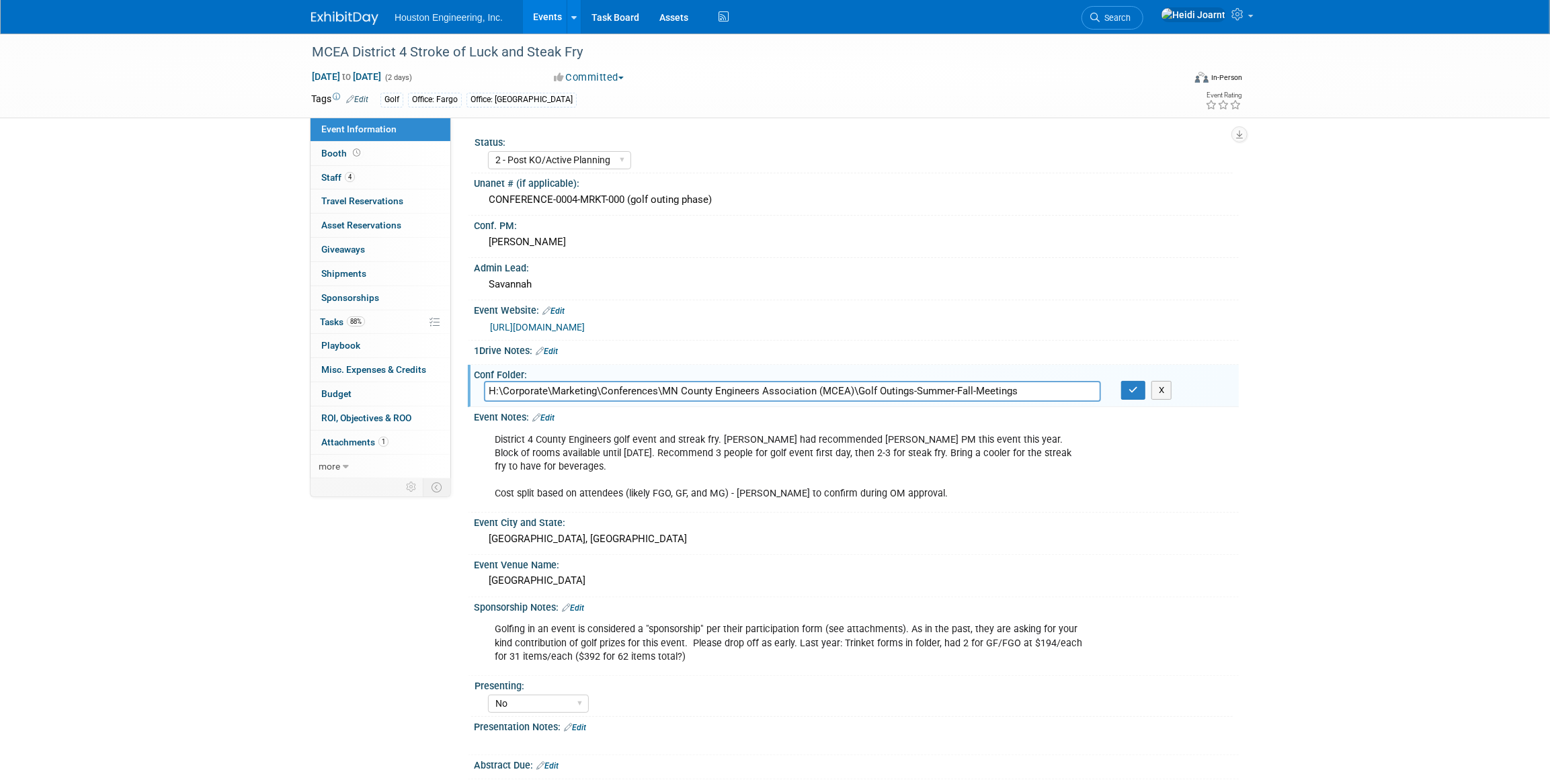
click at [544, 399] on input "H:\Corporate\Marketing\Conferences\MN County Engineers Association (MCEA)\Golf …" at bounding box center [792, 391] width 617 height 21
click at [1140, 394] on button "button" at bounding box center [1133, 390] width 24 height 19
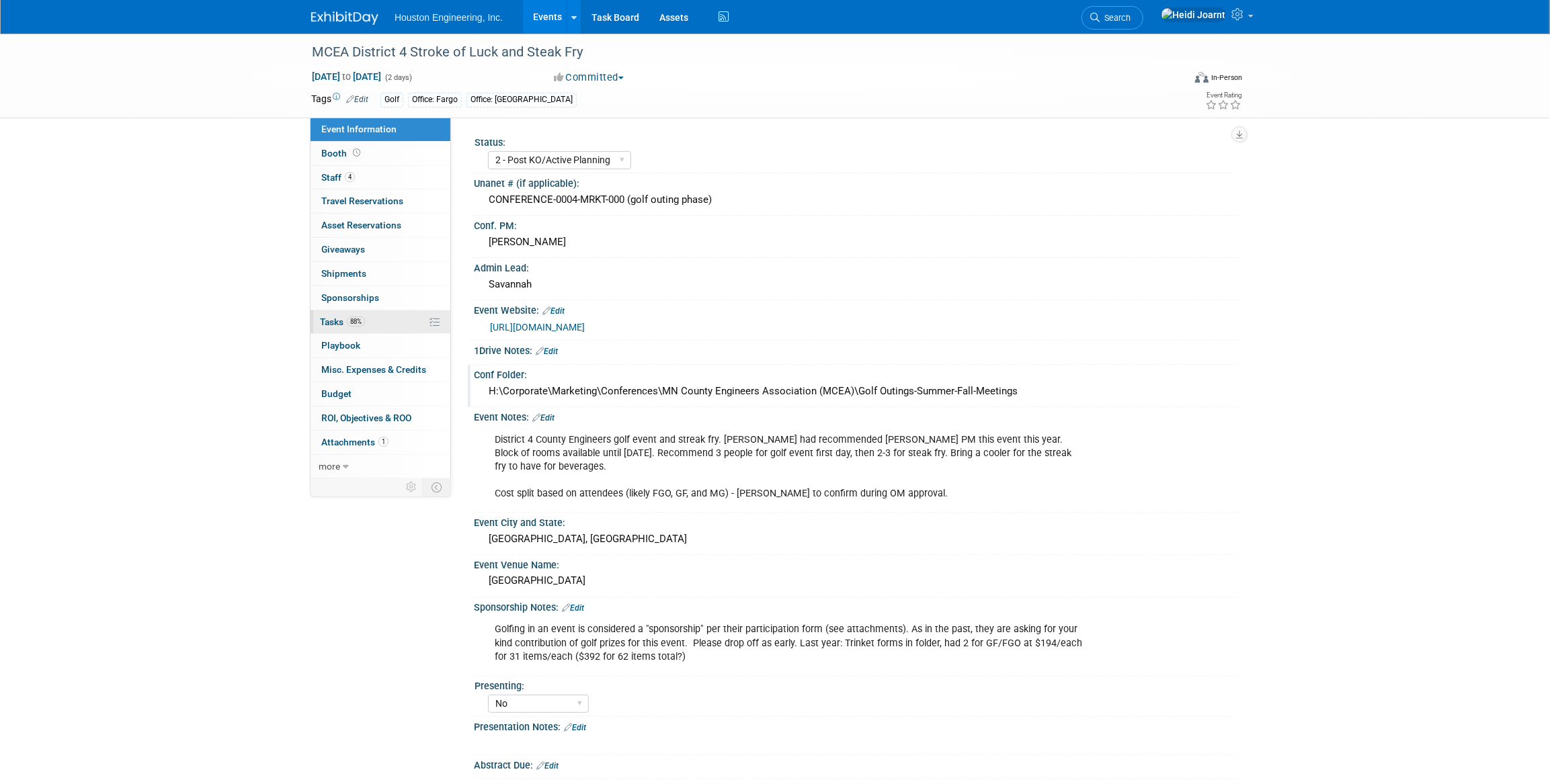
click at [376, 316] on link "88% Tasks 88%" at bounding box center [380, 322] width 140 height 24
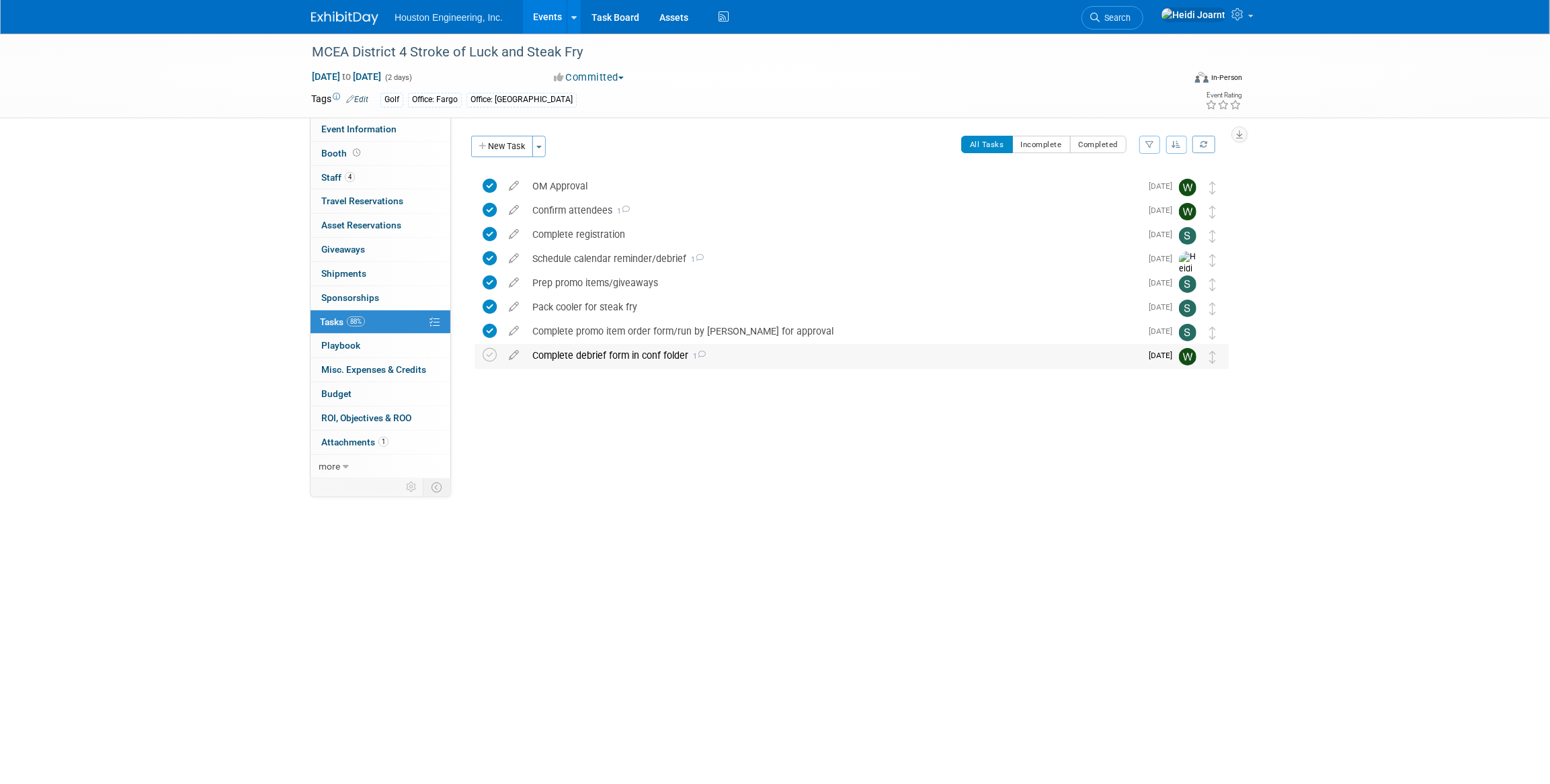
click at [623, 357] on div "Complete debrief form in conf folder 1" at bounding box center [833, 354] width 615 height 23
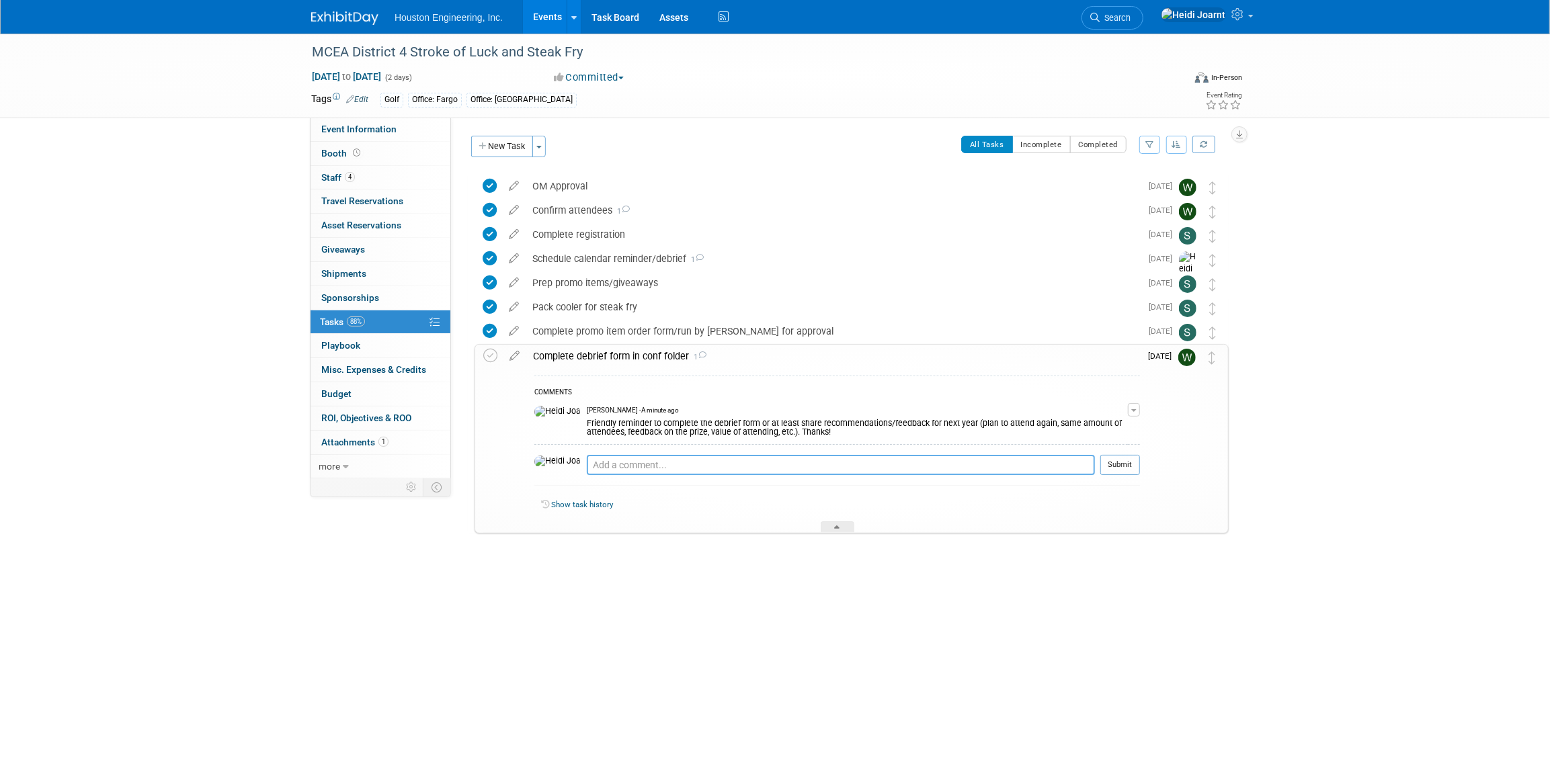
click at [639, 462] on textarea at bounding box center [841, 465] width 508 height 20
paste textarea ""H:\Corporate\Marketing\Conferences\MN County Engineers Association (MCEA)\Golf…"
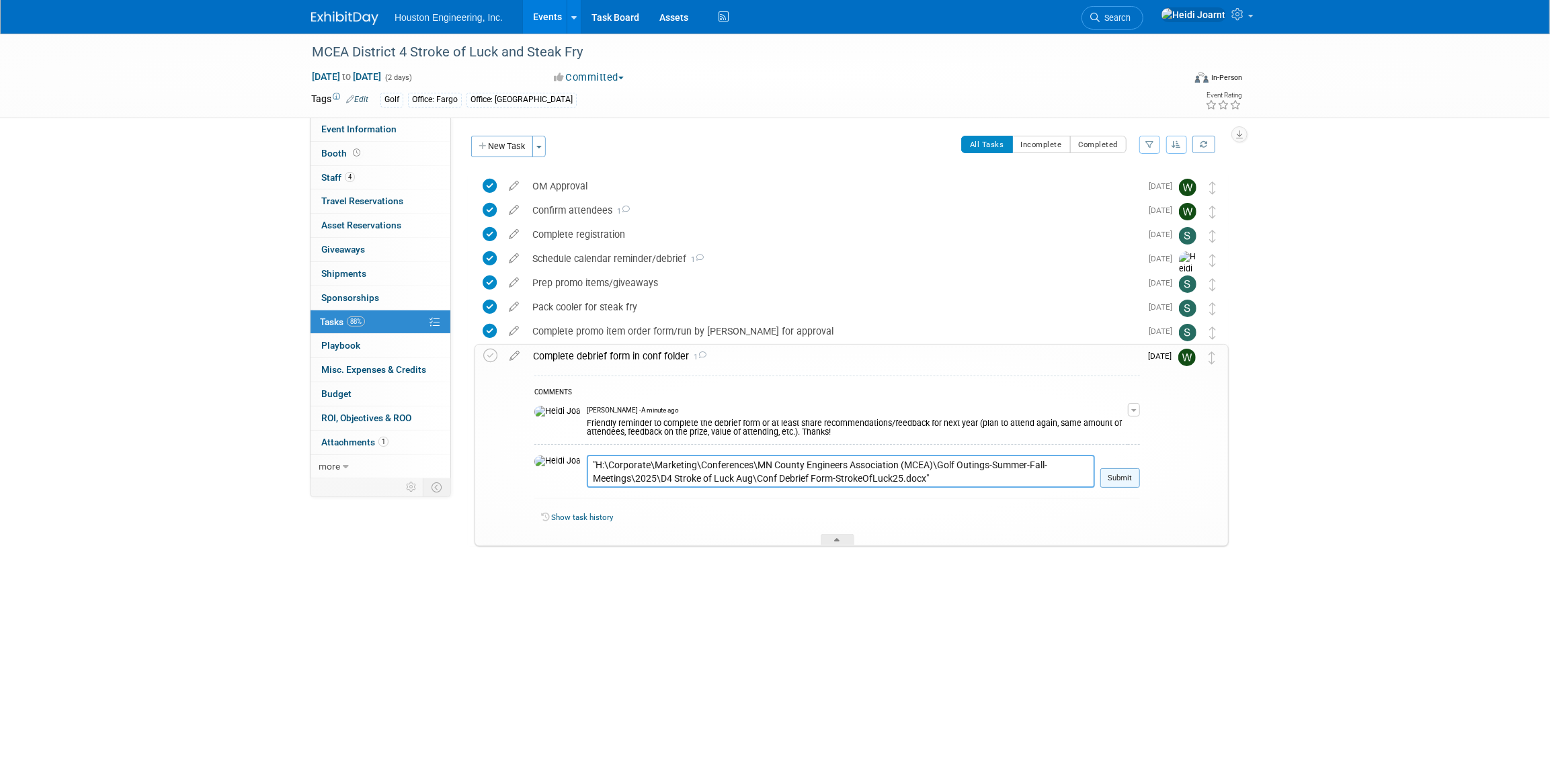
type textarea ""H:\Corporate\Marketing\Conferences\MN County Engineers Association (MCEA)\Golf…"
click at [1129, 480] on button "Submit" at bounding box center [1120, 478] width 40 height 20
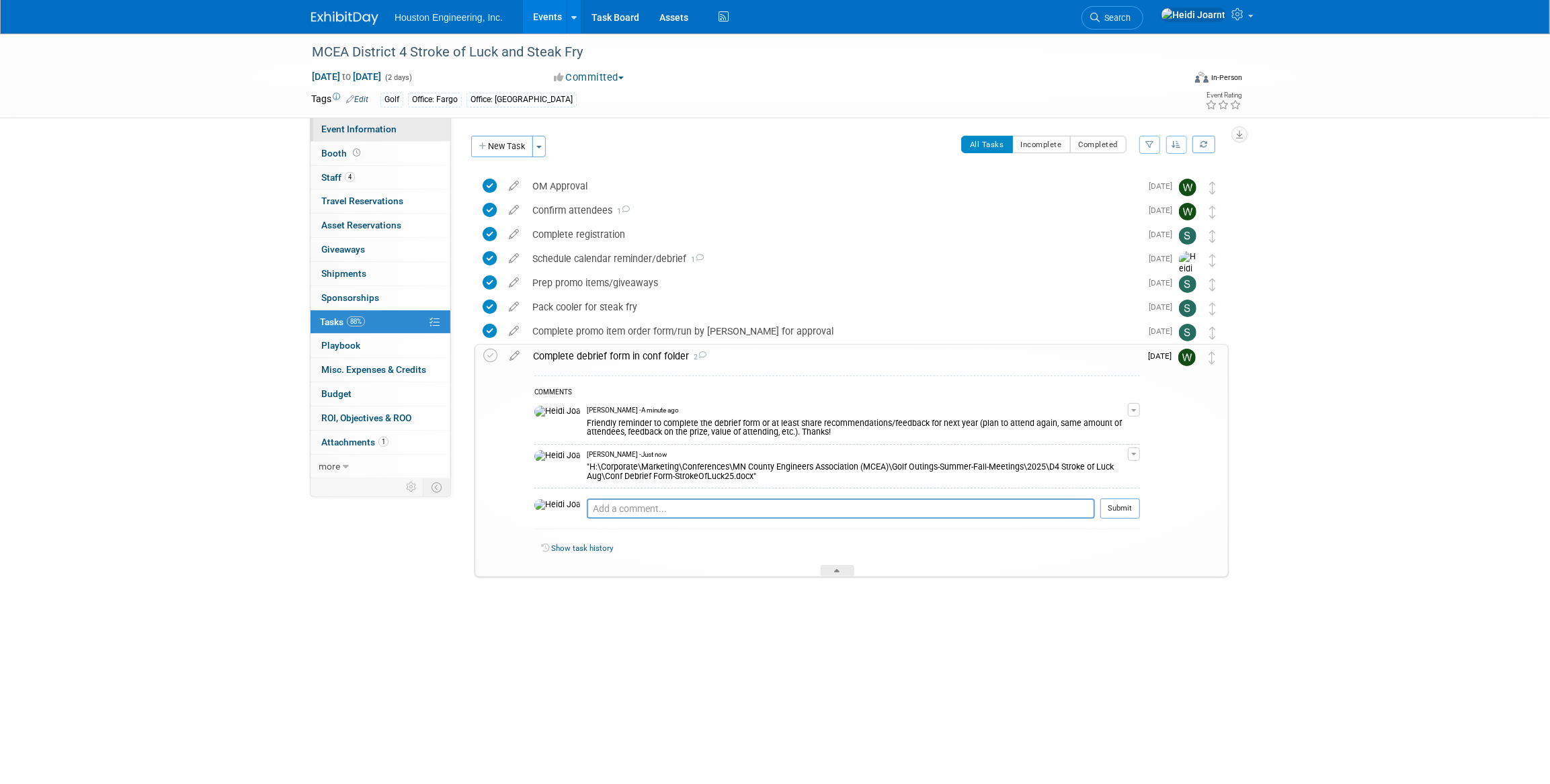
click at [368, 133] on span "Event Information" at bounding box center [358, 129] width 75 height 11
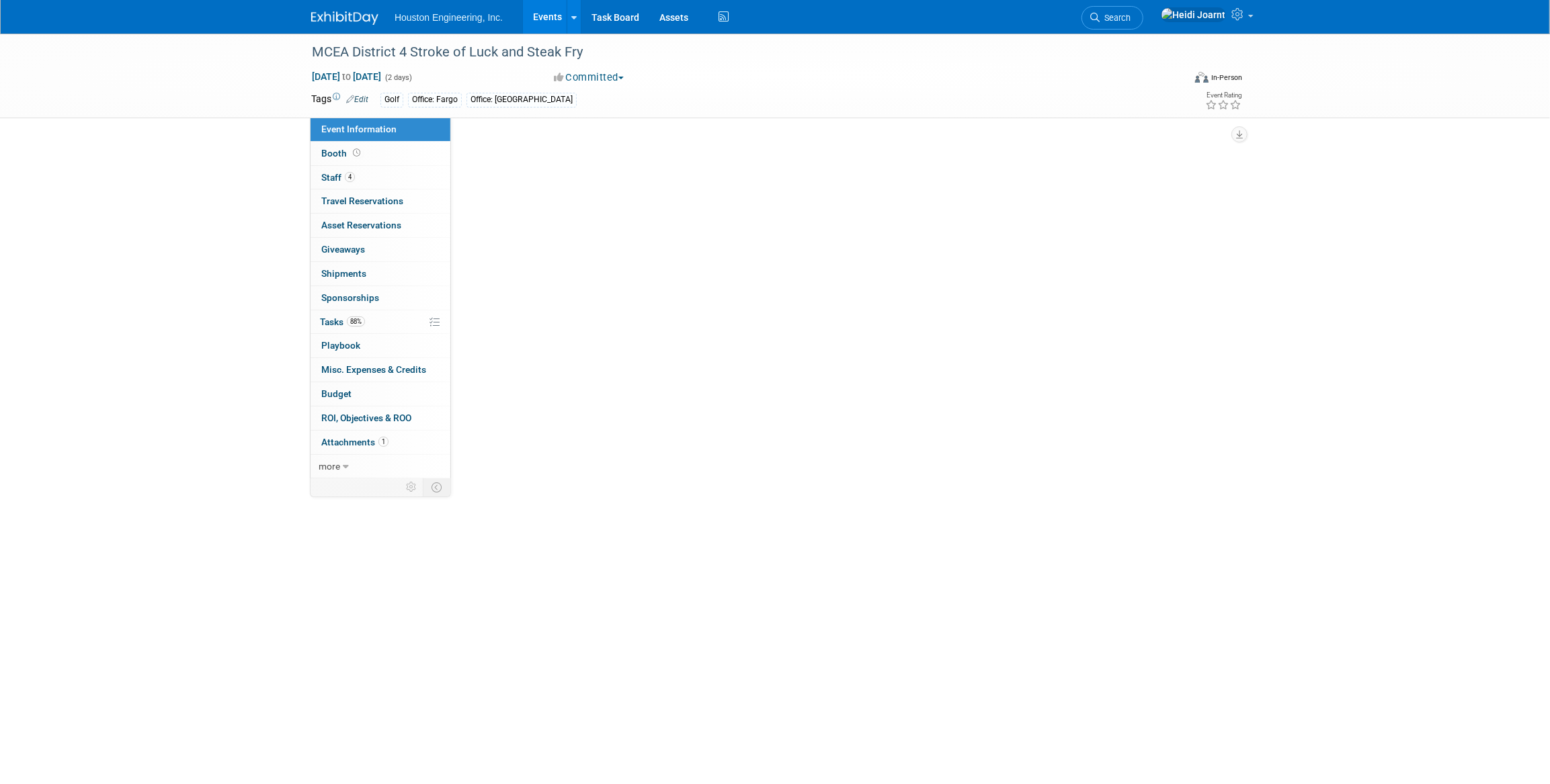
select select "2 - Post KO/Active Planning"
select select "No"
select select "Transportation"
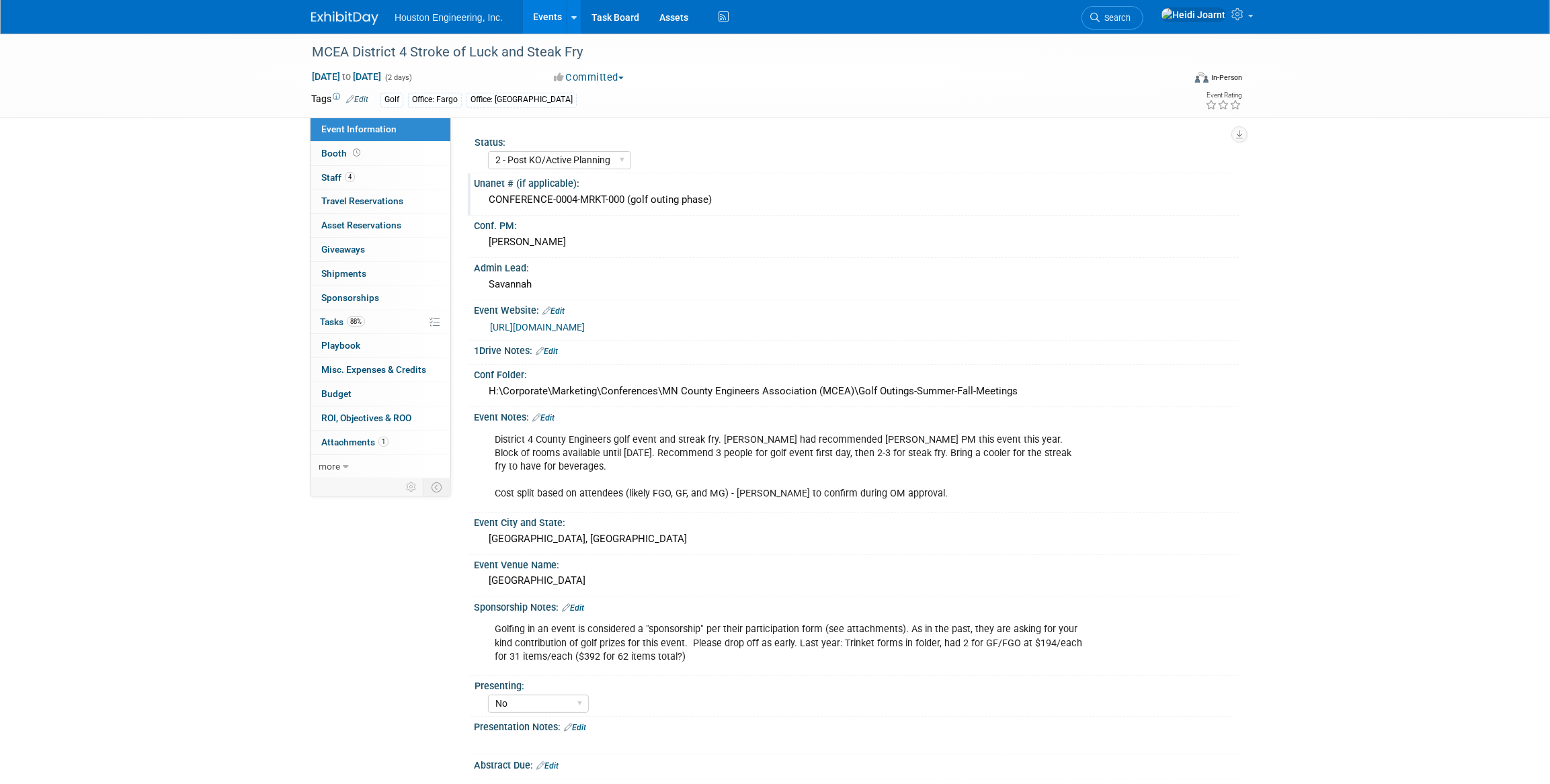
click at [704, 197] on div "CONFERENCE-0004-MRKT-000 (golf outing phase)" at bounding box center [855, 200] width 744 height 21
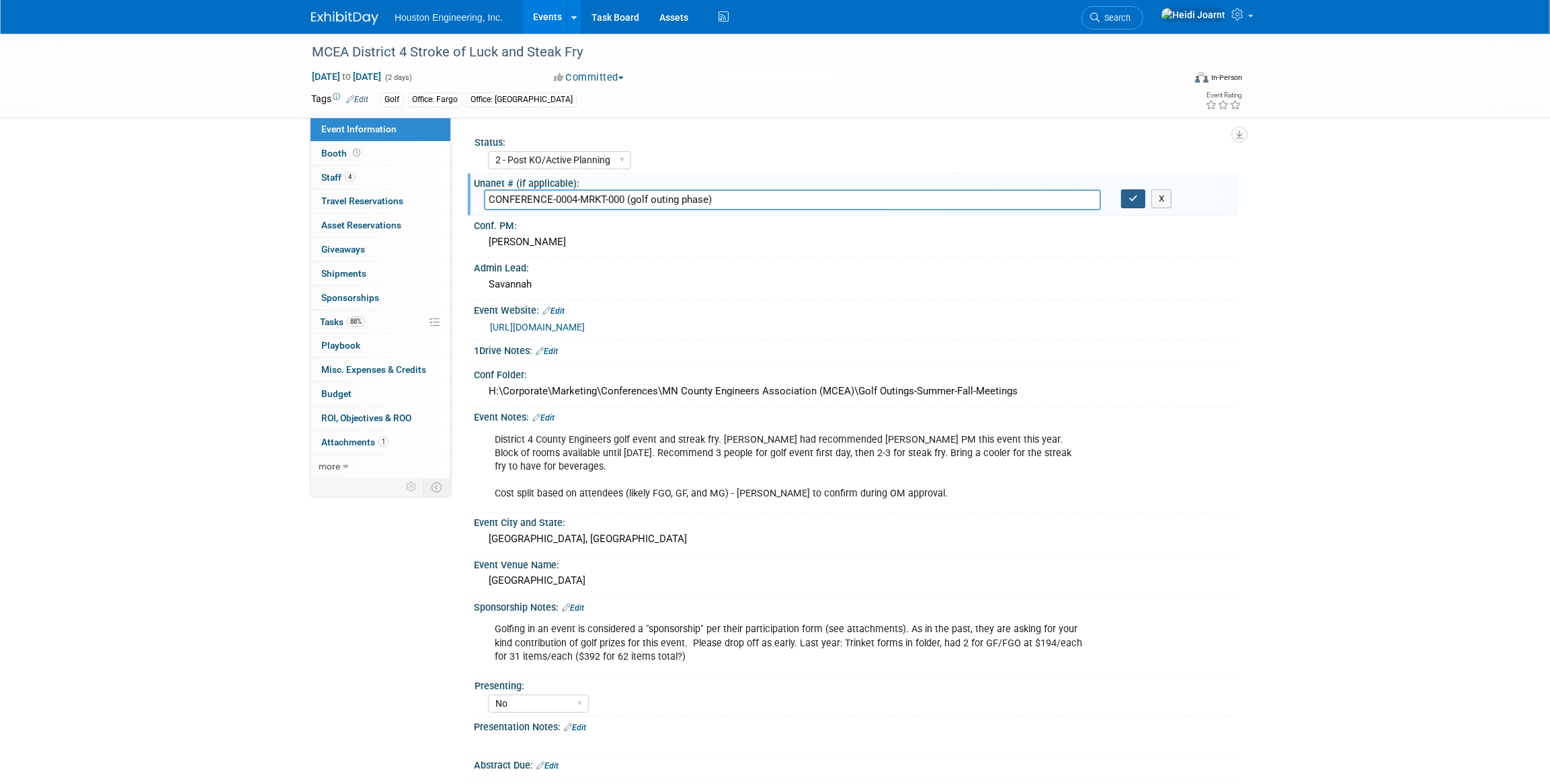
click at [1133, 198] on icon "button" at bounding box center [1133, 199] width 9 height 9
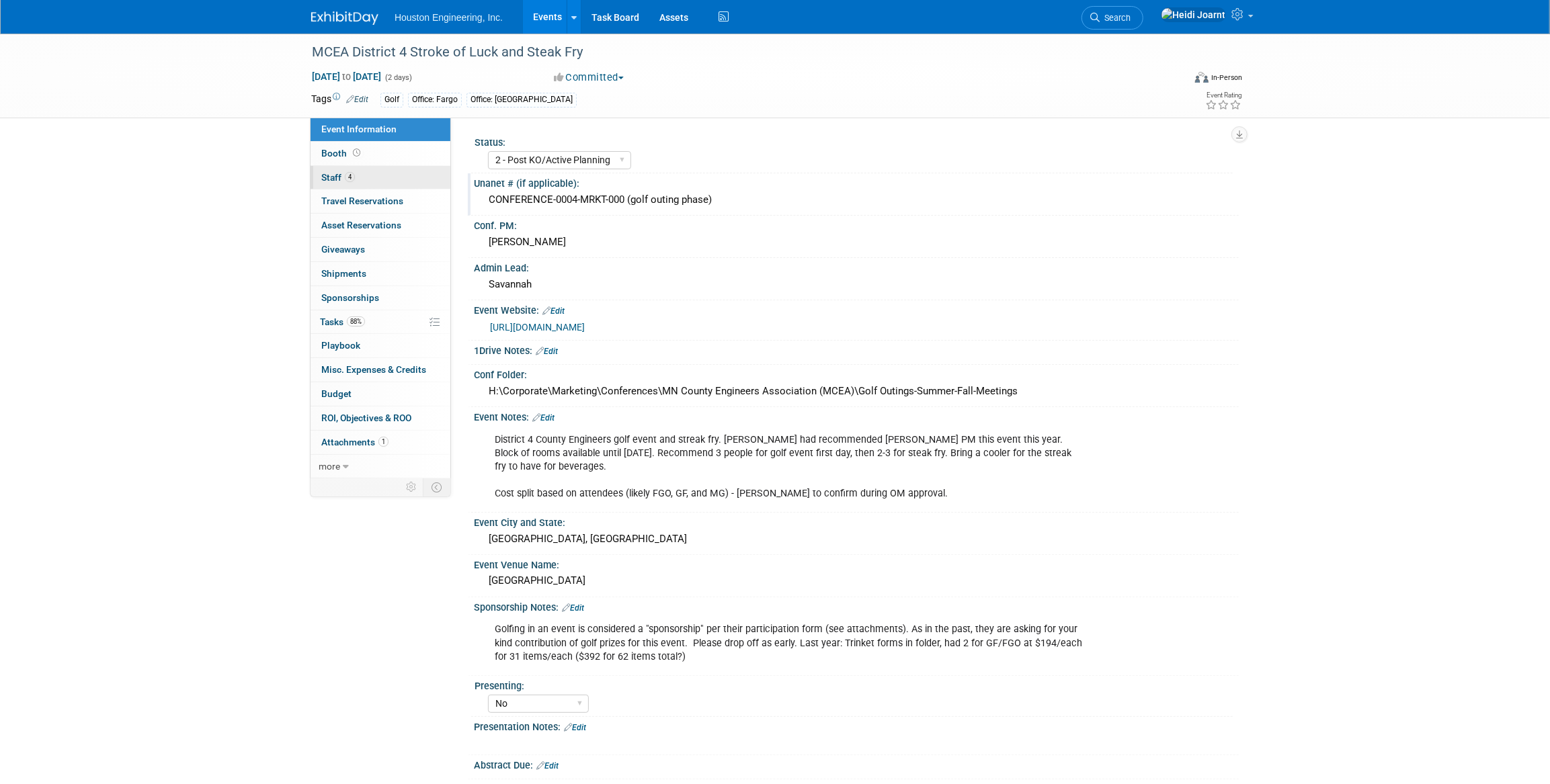
click at [366, 181] on link "4 Staff 4" at bounding box center [380, 178] width 140 height 24
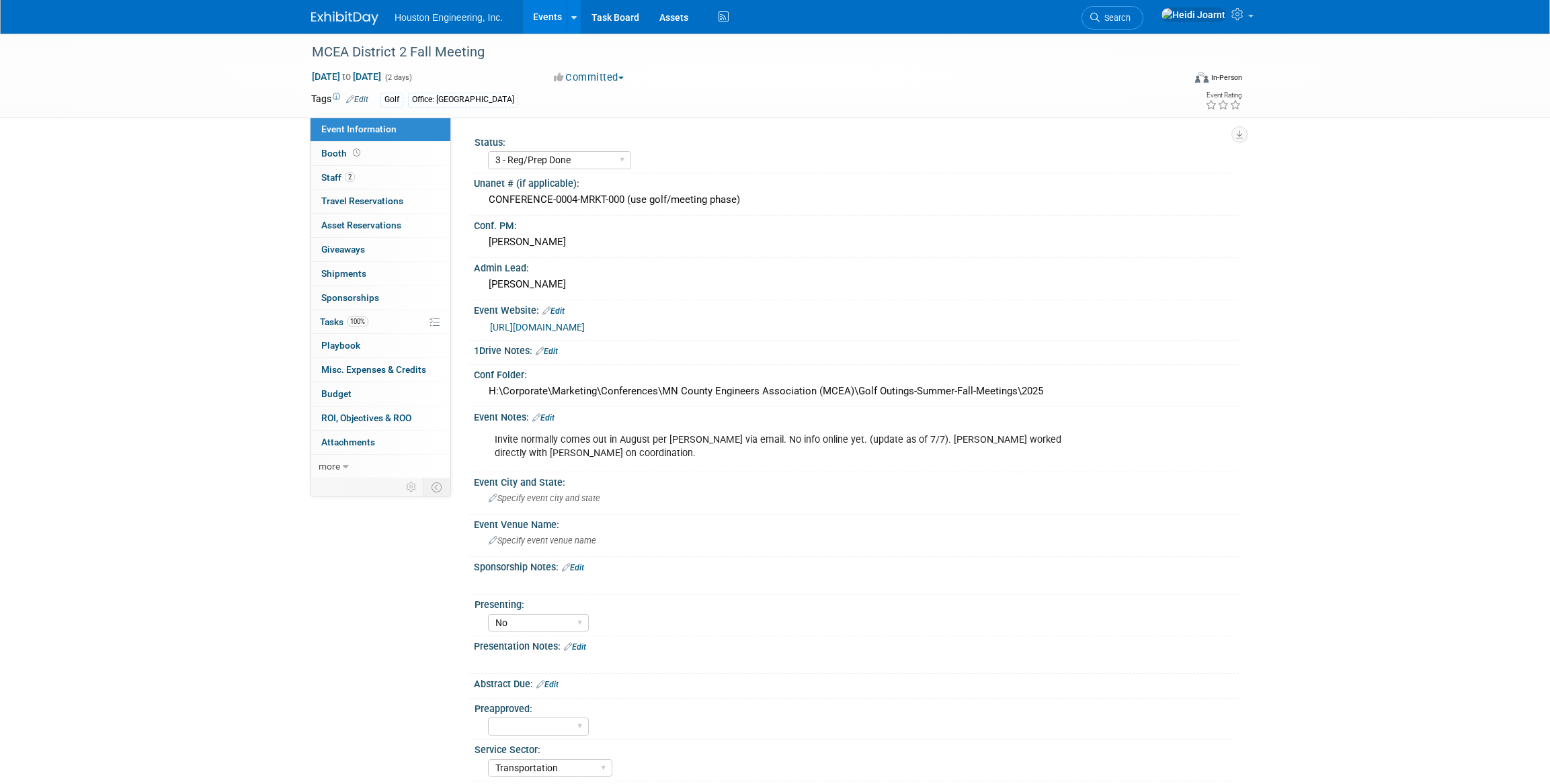
select select "3 - Reg/Prep Done"
select select "No"
select select "Transportation"
click at [384, 326] on link "100% Tasks 100%" at bounding box center [380, 322] width 140 height 24
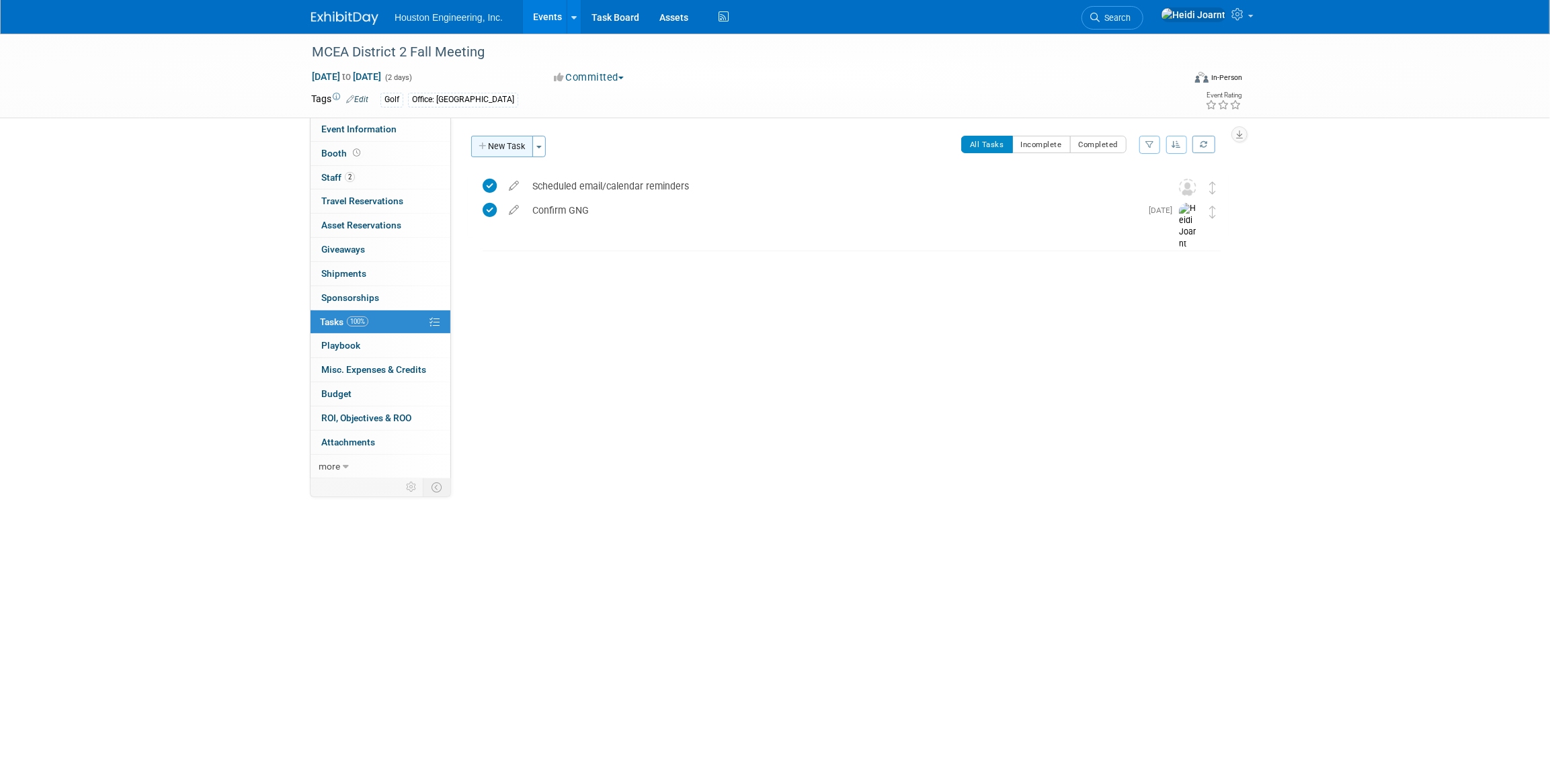
click at [520, 149] on button "New Task" at bounding box center [502, 146] width 61 height 22
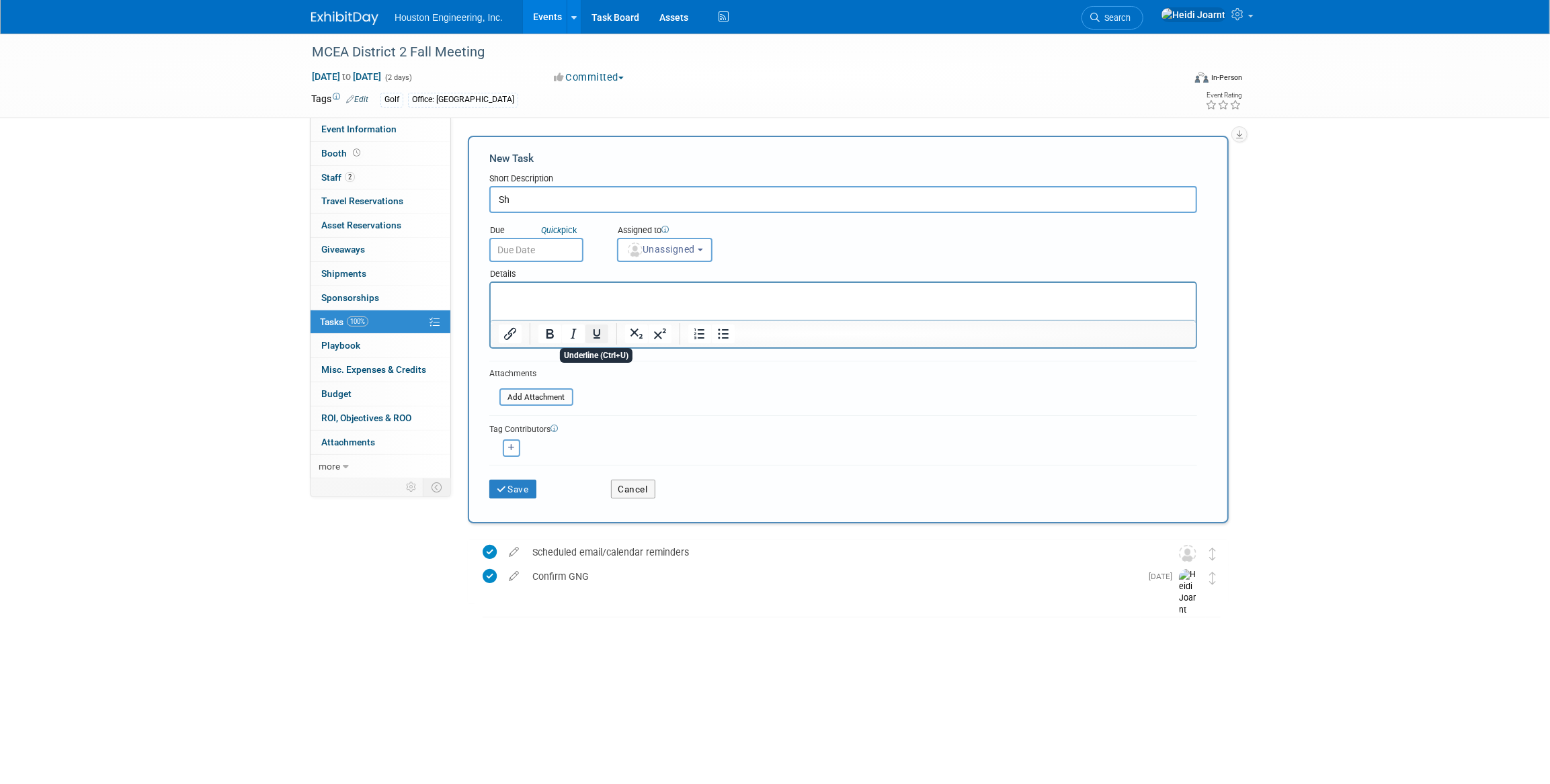
type input "S"
type input "Debrief/feedback to [PERSON_NAME]"
click at [583, 273] on div "Details" at bounding box center [843, 272] width 708 height 20
click at [574, 297] on p "Rich Text Area. Press ALT-0 for help." at bounding box center [843, 295] width 689 height 14
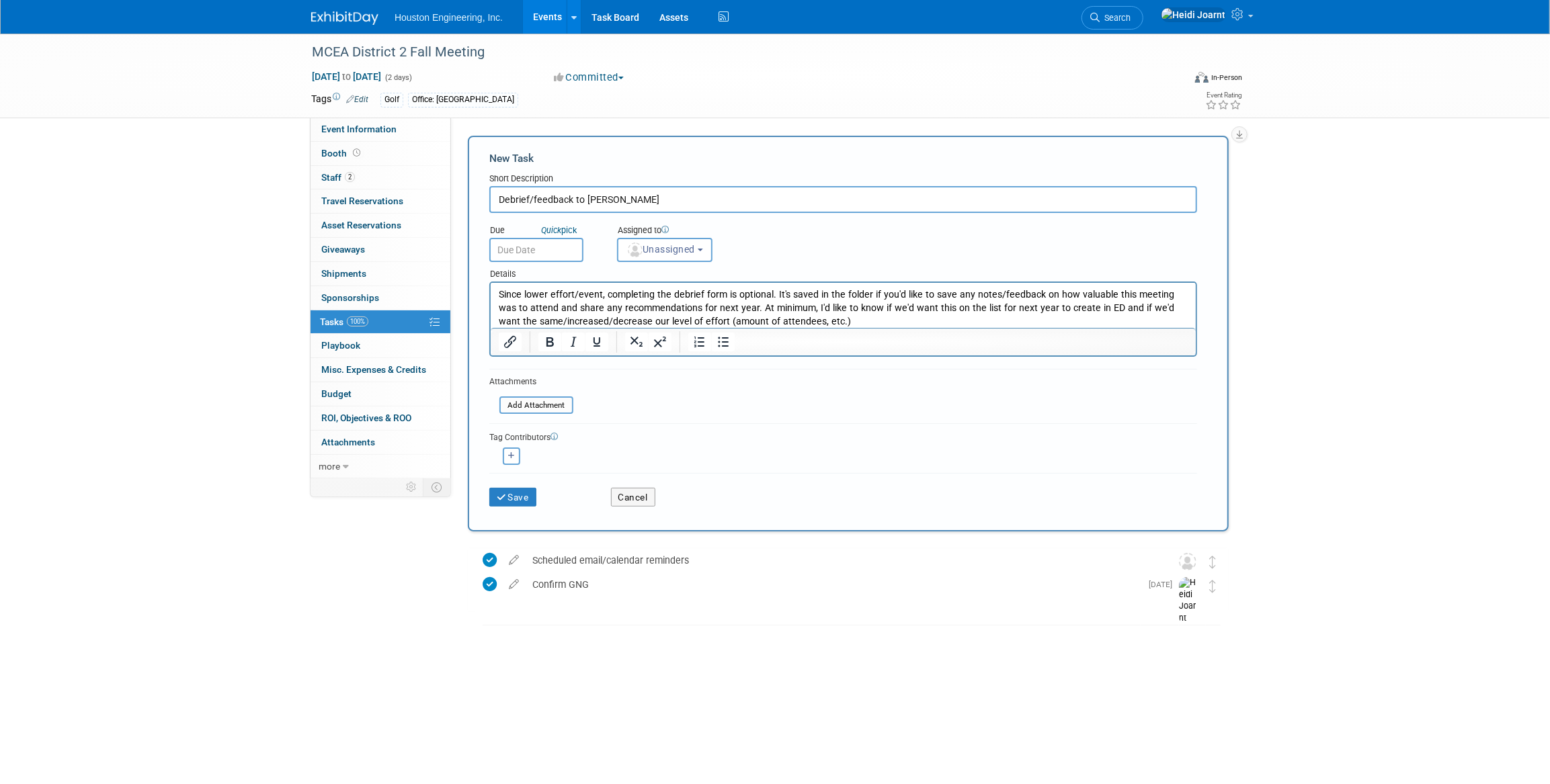
click at [849, 322] on p "Since lower effort/event, completing the debrief form is optional. It's saved i…" at bounding box center [843, 308] width 689 height 40
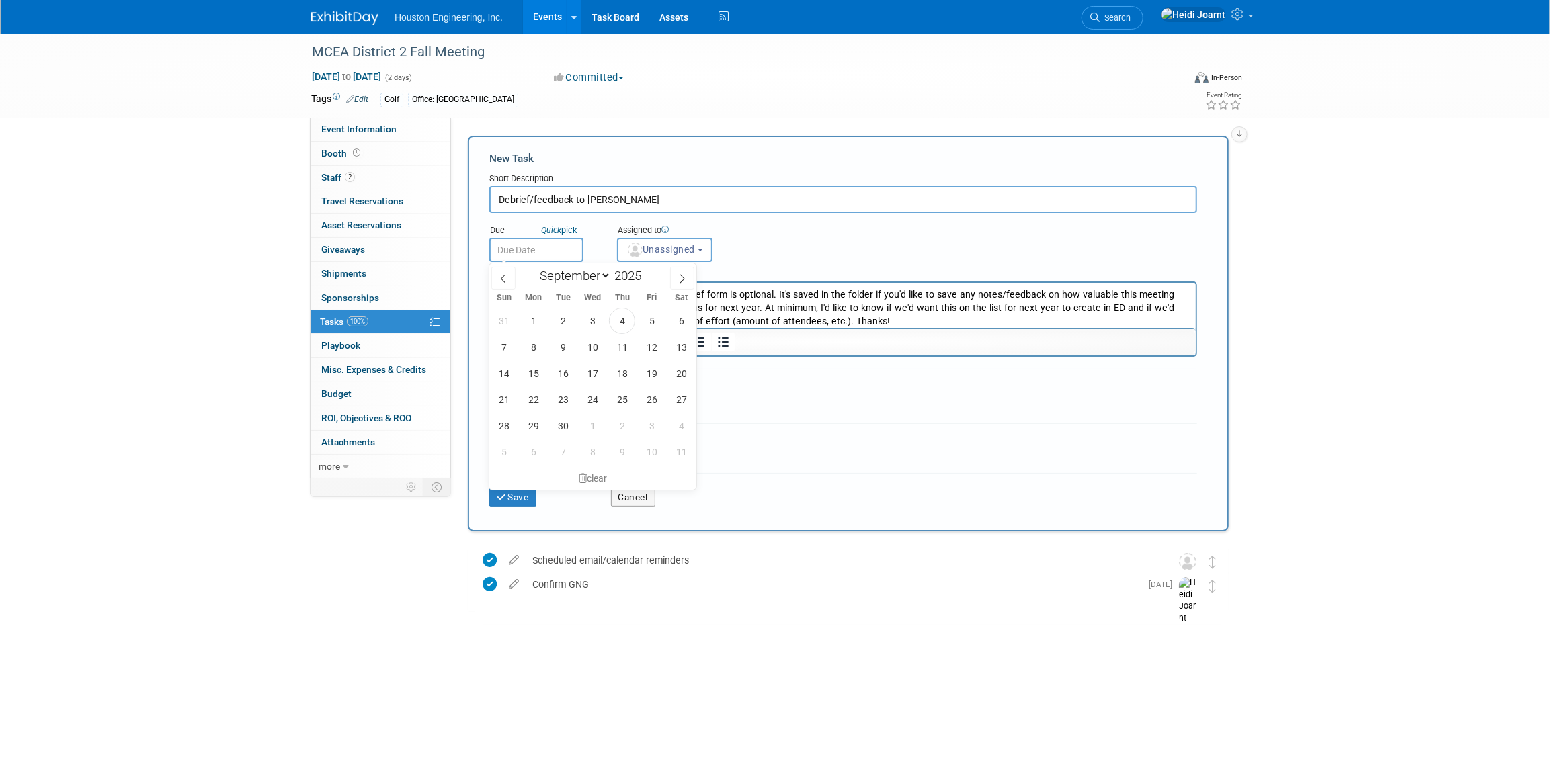
click at [548, 248] on input "text" at bounding box center [536, 250] width 94 height 24
click at [592, 349] on span "10" at bounding box center [592, 346] width 26 height 26
type input "Sep 10, 2025"
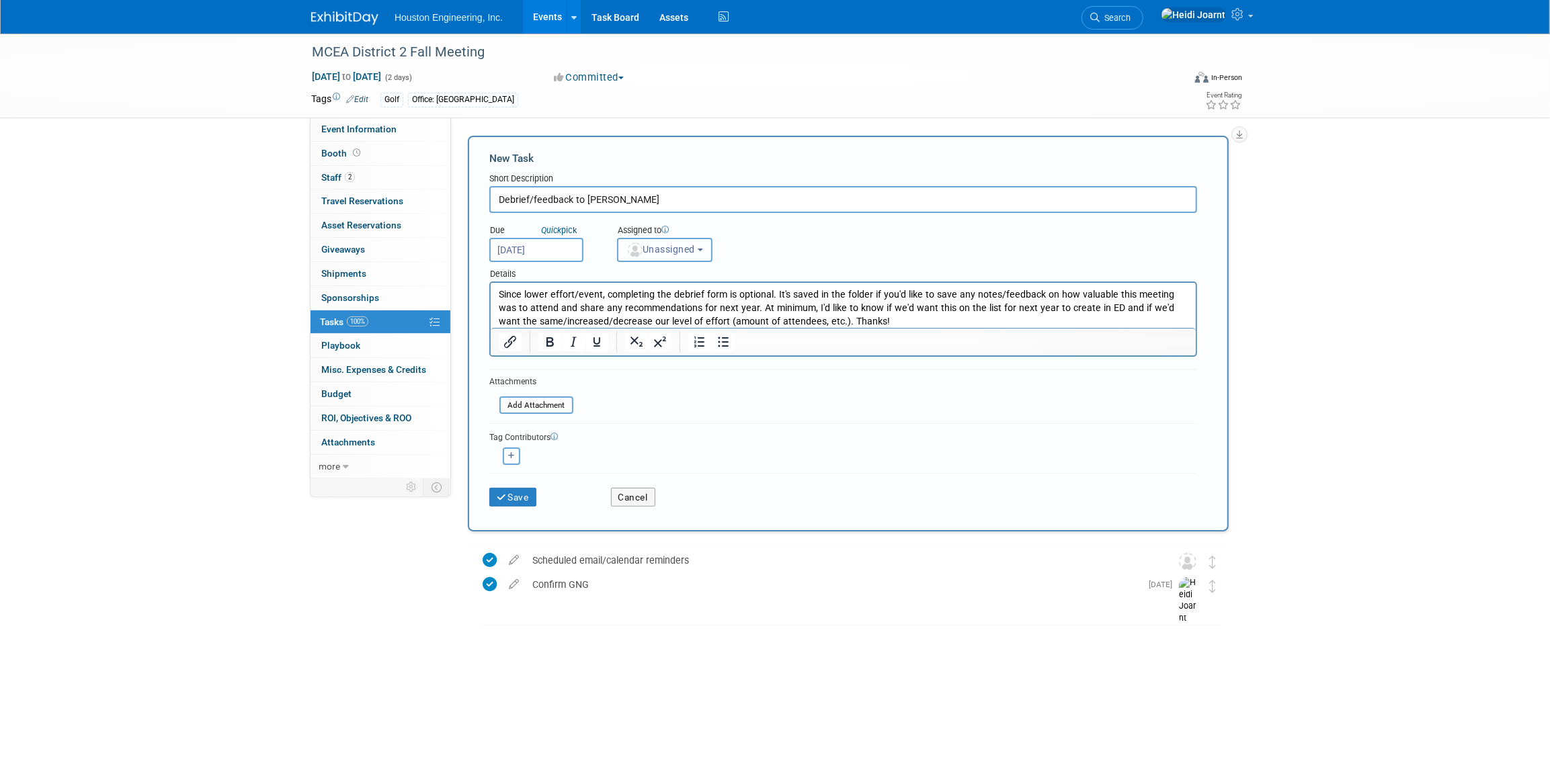
click at [676, 249] on span "Unassigned" at bounding box center [661, 250] width 69 height 11
click at [686, 281] on input "text" at bounding box center [714, 281] width 185 height 23
type input "erik"
click at [691, 317] on label "[PERSON_NAME]" at bounding box center [694, 310] width 140 height 22
click at [619, 313] on input "[PERSON_NAME]" at bounding box center [616, 309] width 9 height 9
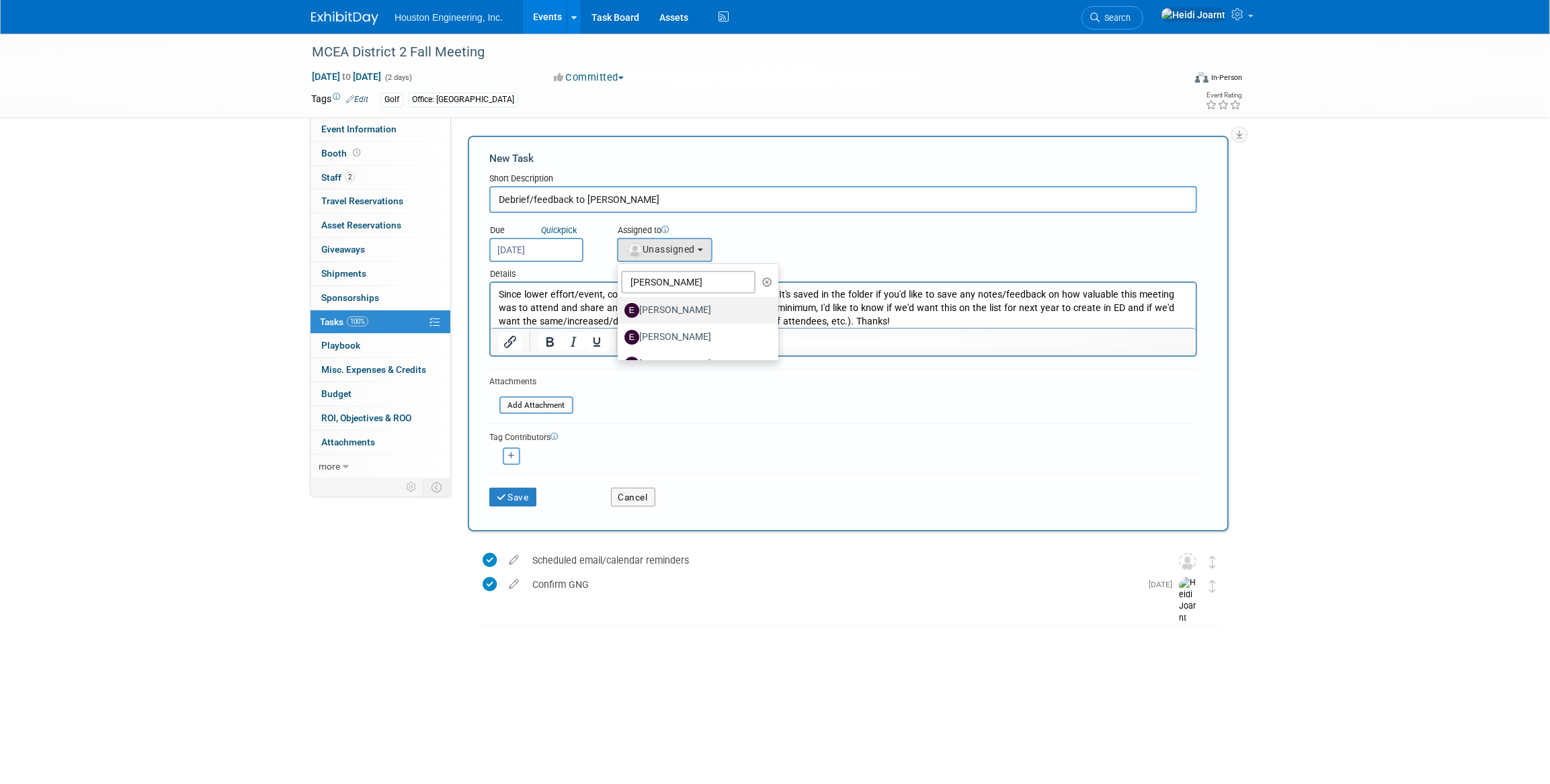
select select "6d6e2801-0169-4bbe-92d0-2aab87cb08db"
click at [522, 490] on button "Save" at bounding box center [513, 497] width 47 height 19
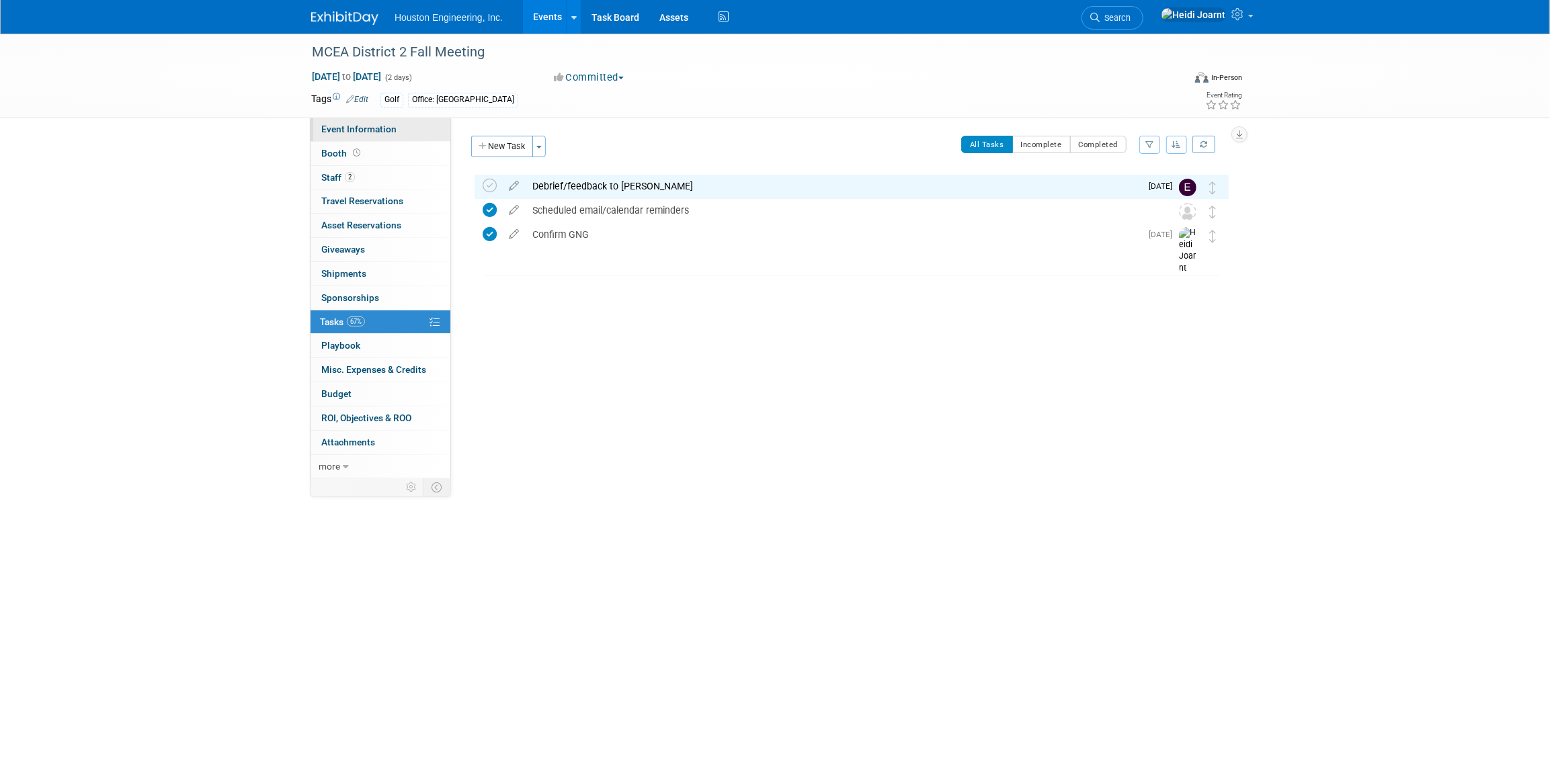
click at [382, 129] on span "Event Information" at bounding box center [358, 129] width 75 height 11
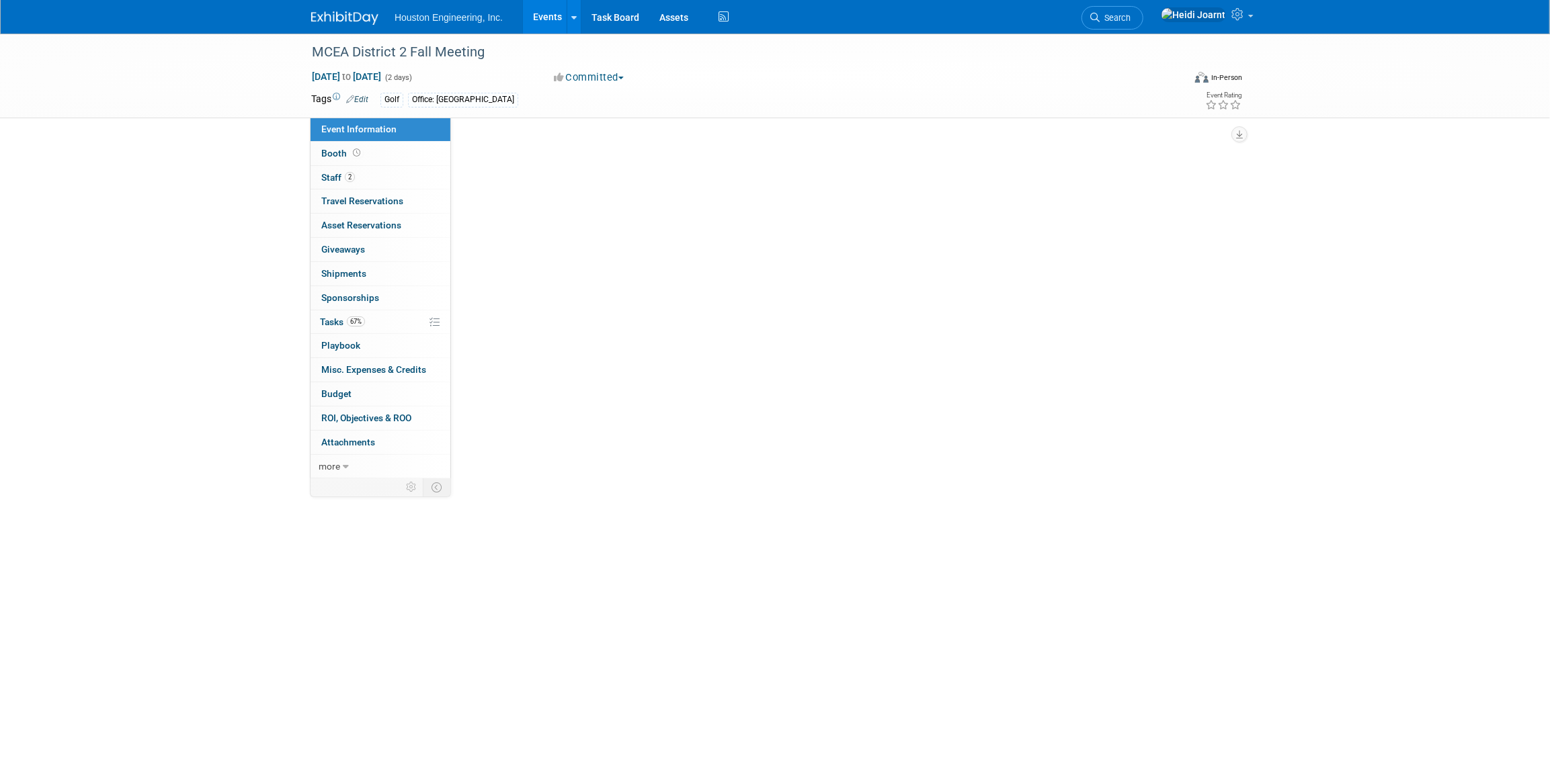
select select "3 - Reg/Prep Done"
select select "No"
select select "Transportation"
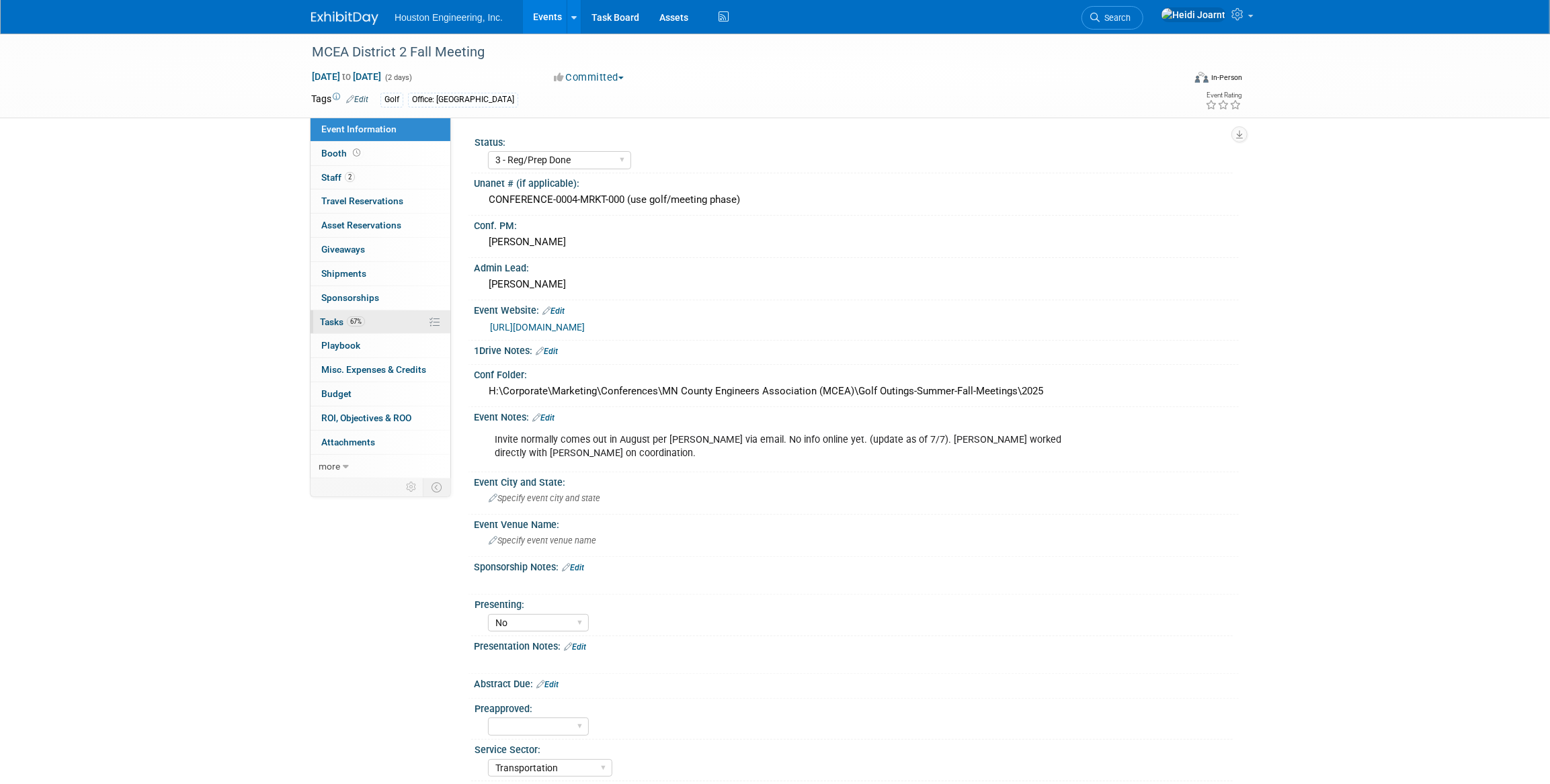
click at [378, 322] on link "67% Tasks 67%" at bounding box center [380, 322] width 140 height 24
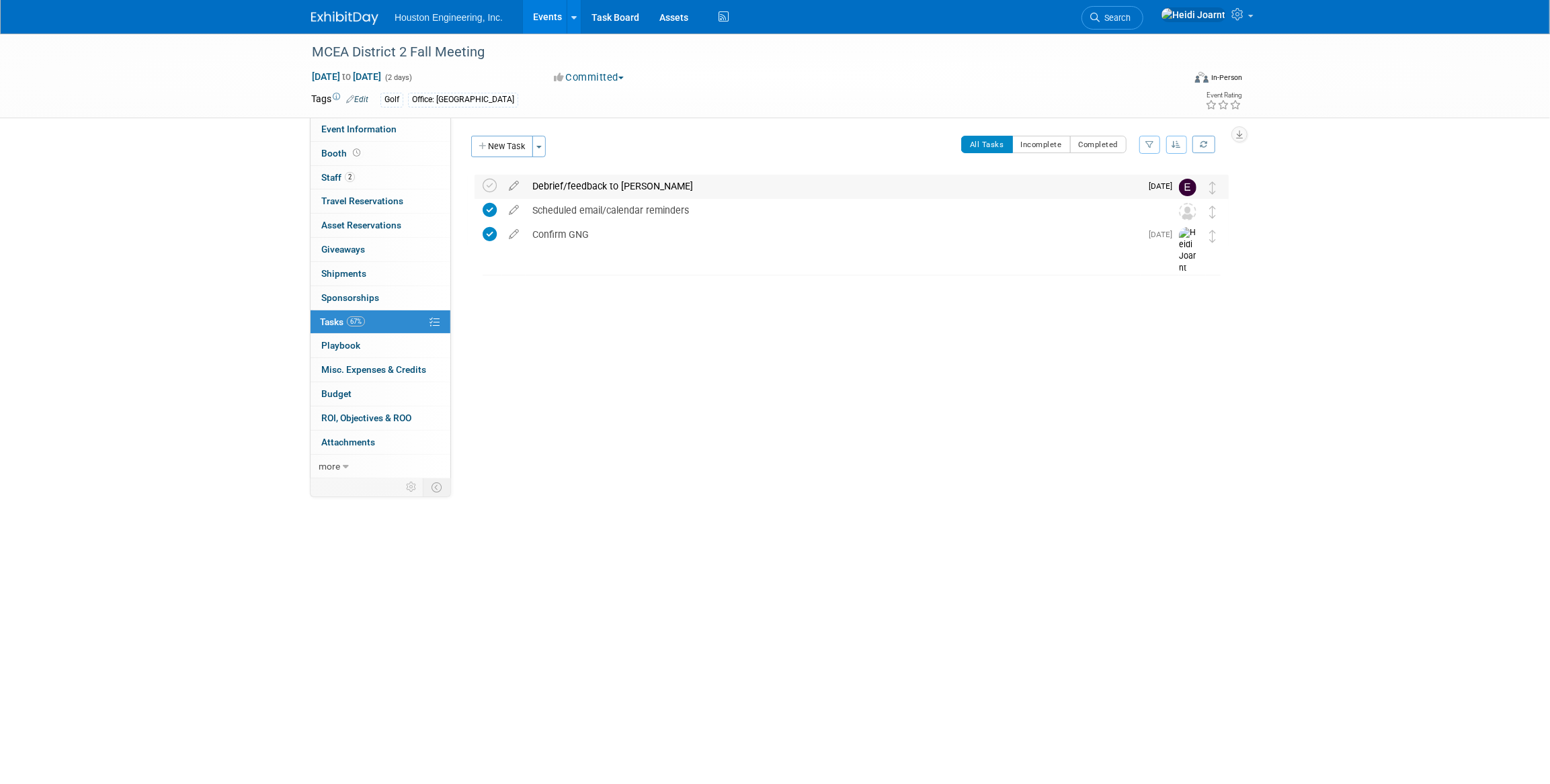
click at [746, 183] on div "Debrief/feedback to Heidi" at bounding box center [833, 185] width 615 height 23
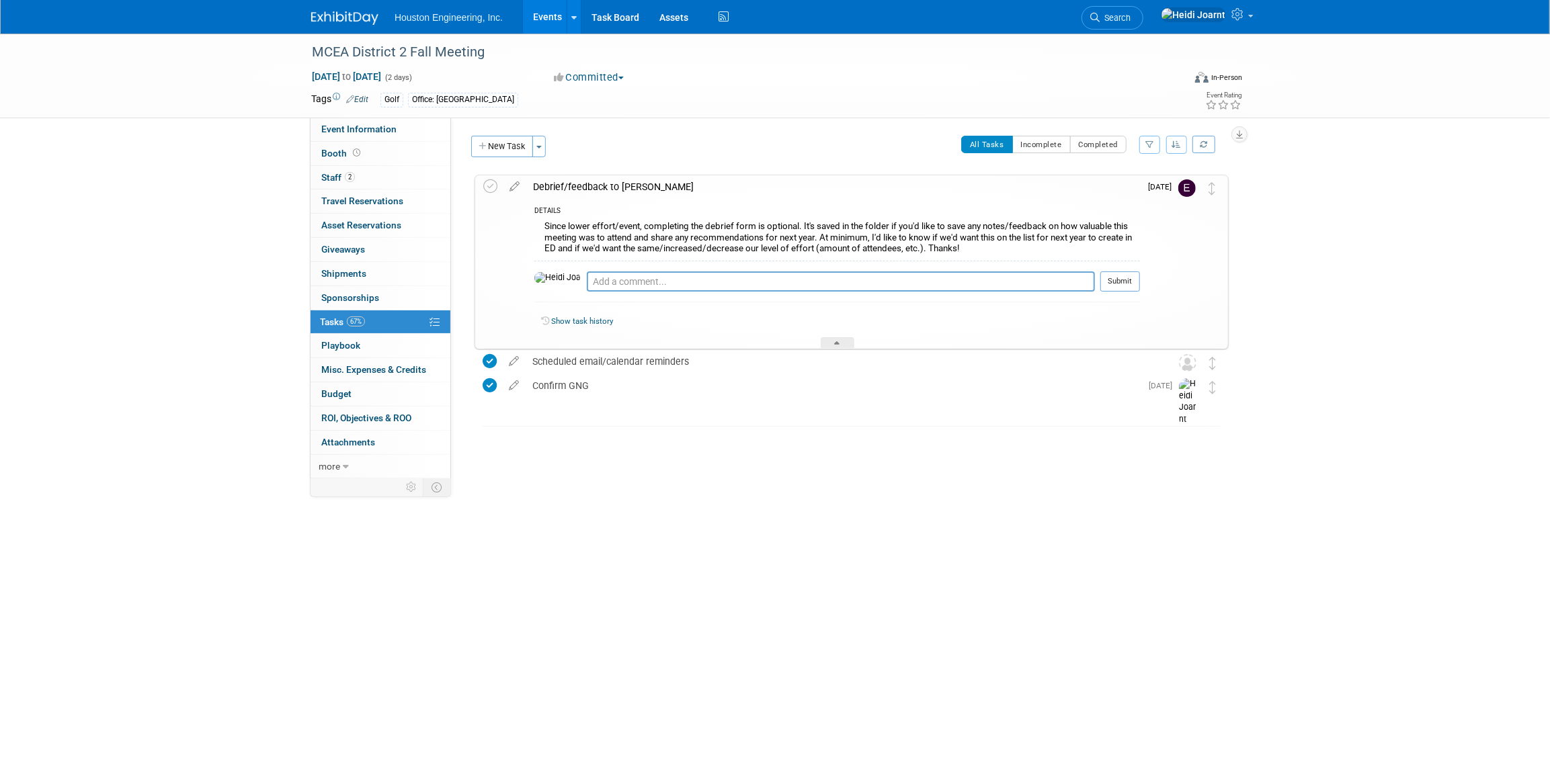
click at [553, 21] on link "Events" at bounding box center [547, 16] width 49 height 33
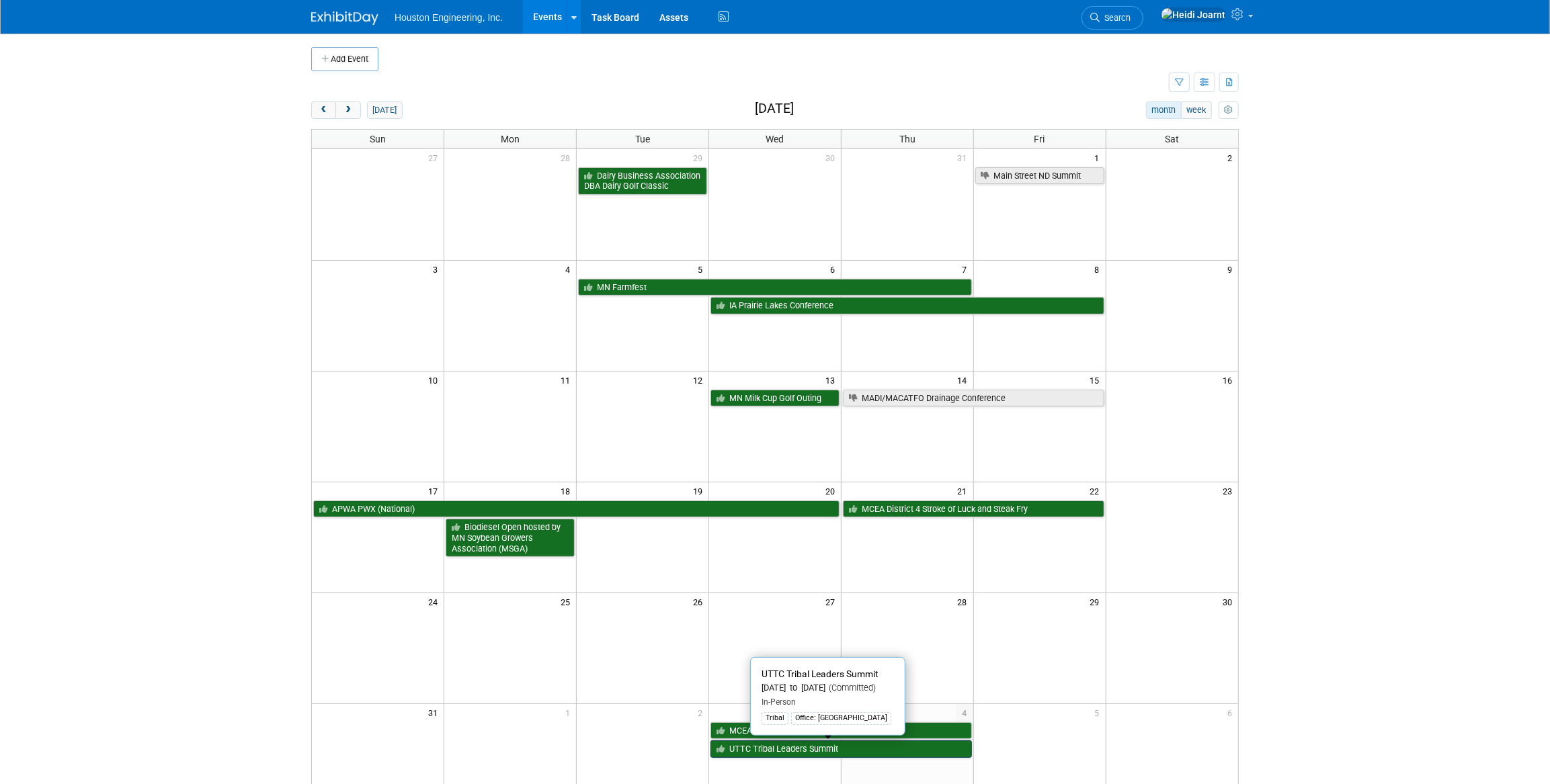
click at [760, 753] on link "UTTC Tribal Leaders Summit" at bounding box center [840, 749] width 261 height 17
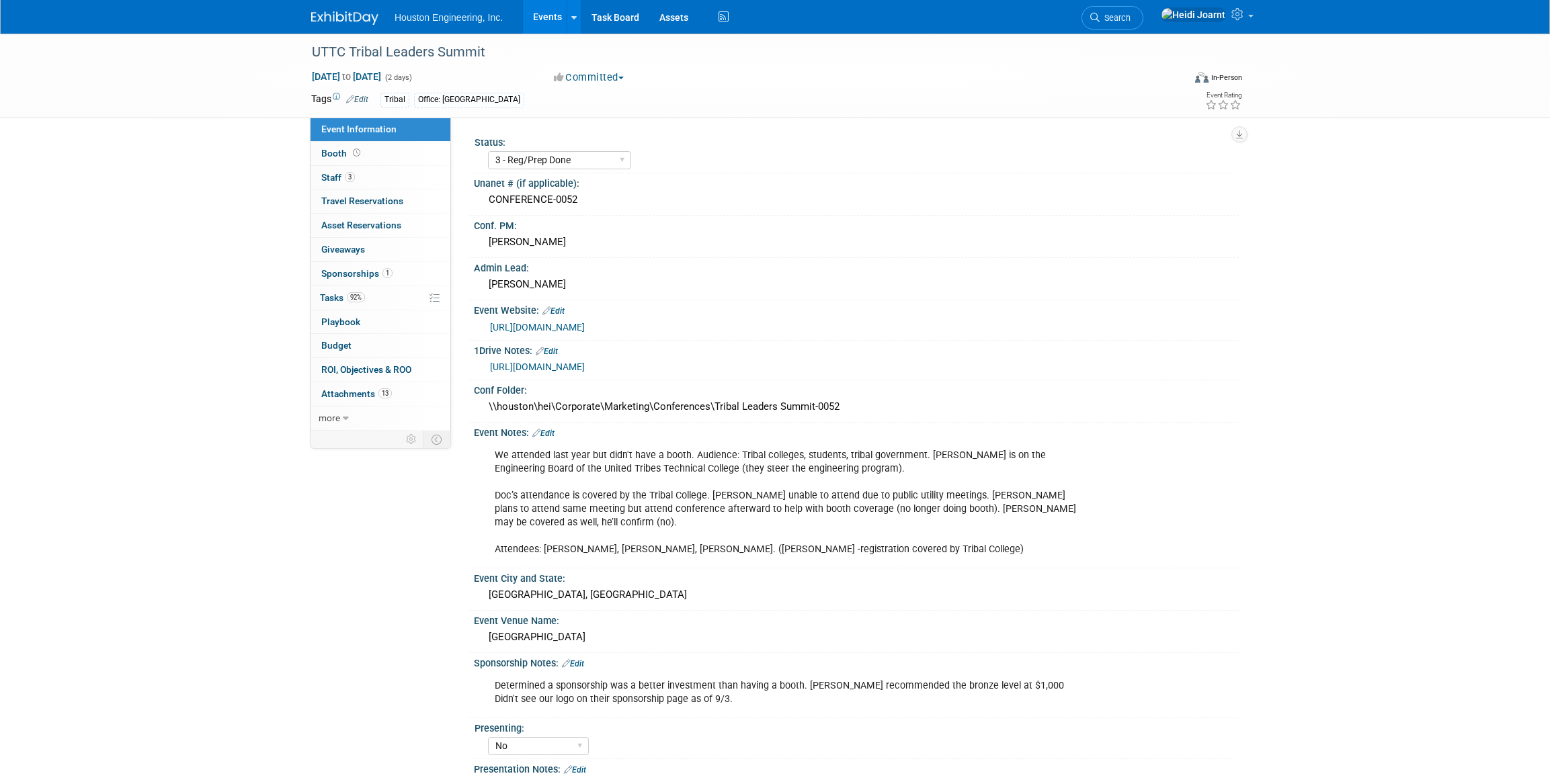
select select "3 - Reg/Prep Done"
select select "No"
select select "Multi-sector/Any/All"
click at [369, 302] on link "92% Tasks 92%" at bounding box center [380, 298] width 140 height 24
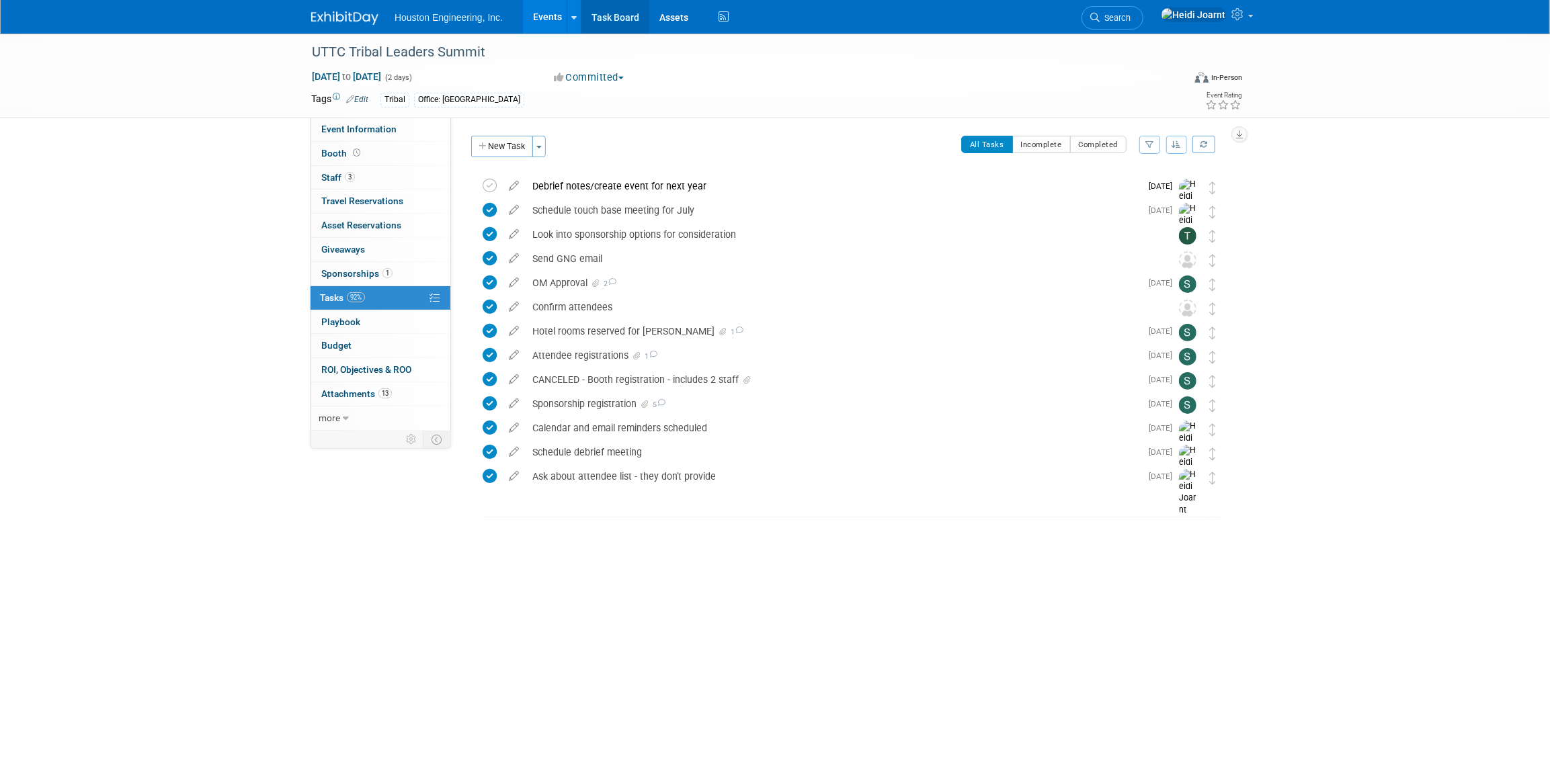
click at [624, 20] on link "Task Board" at bounding box center [615, 16] width 68 height 33
